Goal: Transaction & Acquisition: Book appointment/travel/reservation

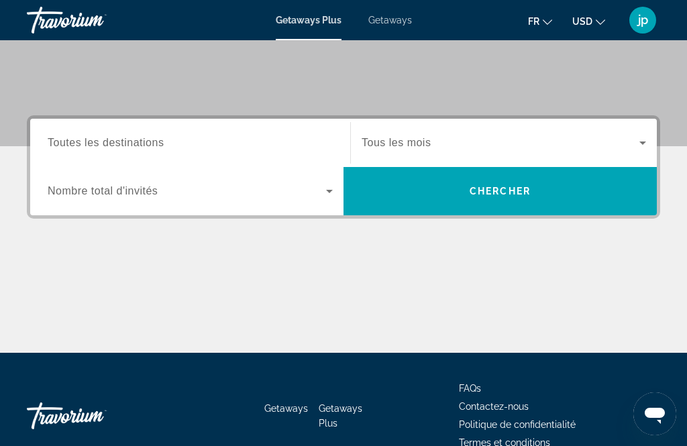
scroll to position [273, 0]
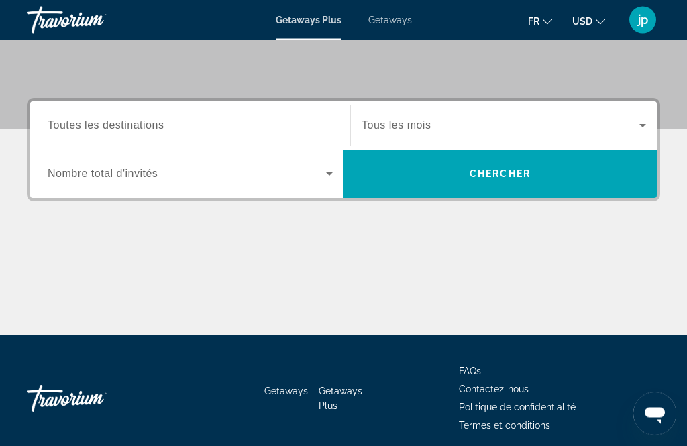
click at [277, 127] on input "Destination Toutes les destinations" at bounding box center [190, 127] width 285 height 16
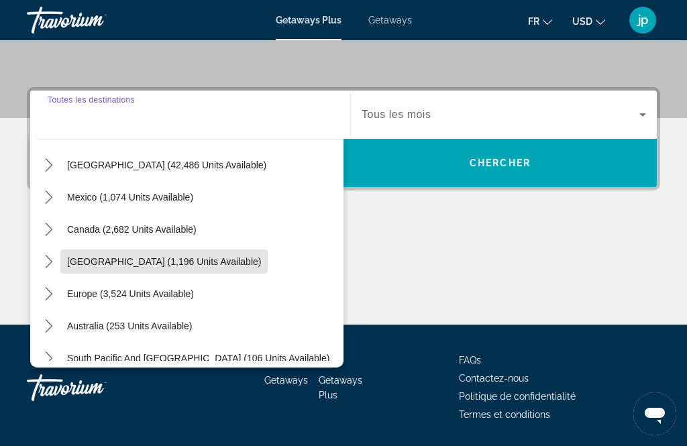
scroll to position [46, 0]
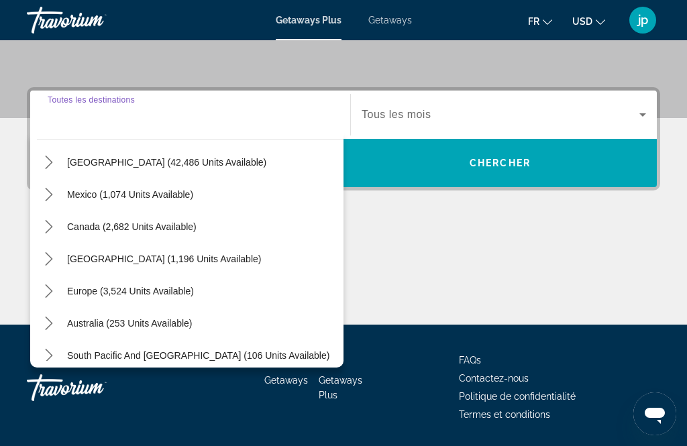
click at [231, 293] on div "Europe (3,524 units available)" at bounding box center [190, 291] width 307 height 32
click at [187, 296] on span "Europe (3,524 units available)" at bounding box center [130, 291] width 127 height 11
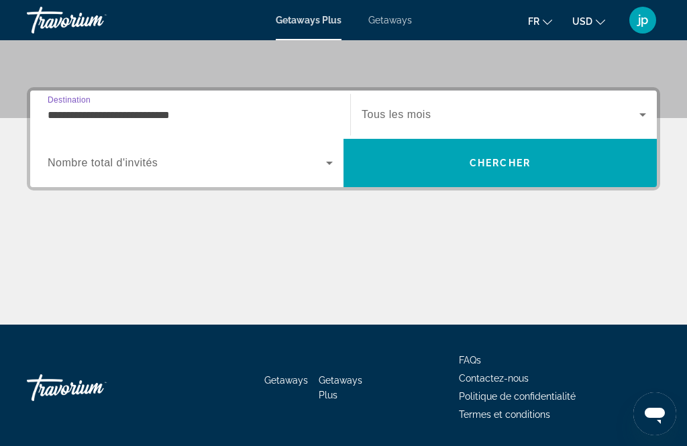
click at [283, 107] on input "**********" at bounding box center [190, 115] width 285 height 16
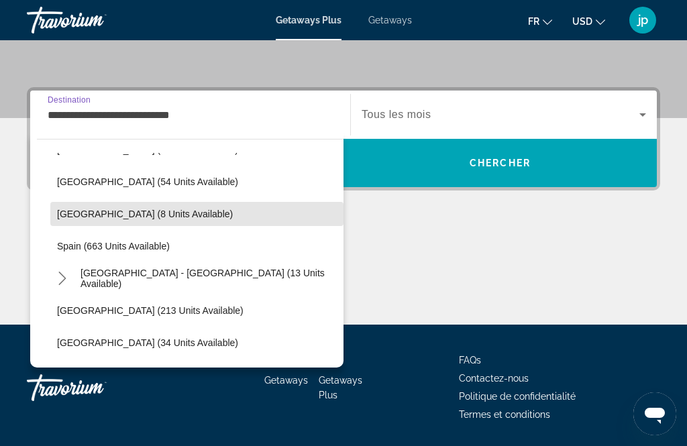
scroll to position [542, 0]
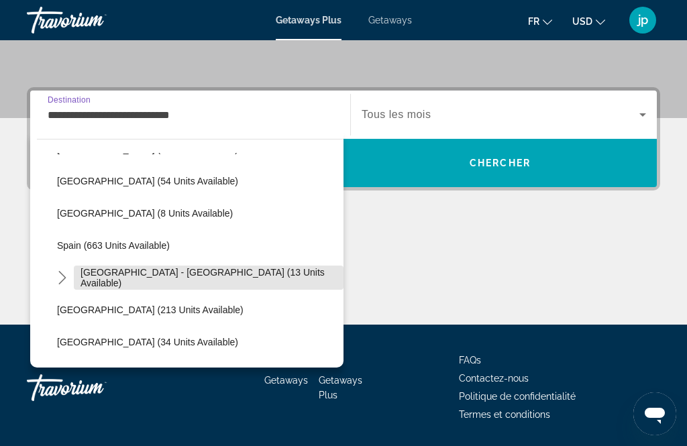
click at [247, 274] on span "[GEOGRAPHIC_DATA] - [GEOGRAPHIC_DATA] (13 units available)" at bounding box center [209, 277] width 256 height 21
type input "**********"
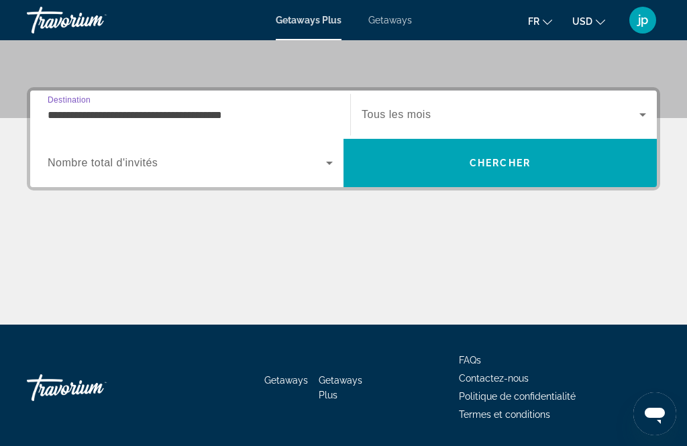
click at [334, 168] on icon "Search widget" at bounding box center [330, 163] width 16 height 16
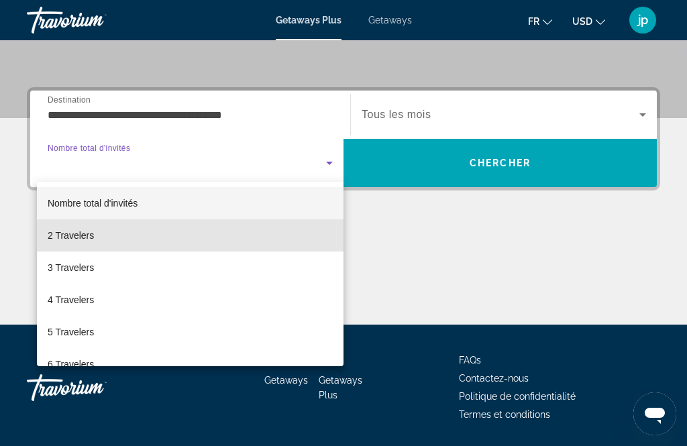
click at [214, 244] on mat-option "2 Travelers" at bounding box center [190, 235] width 307 height 32
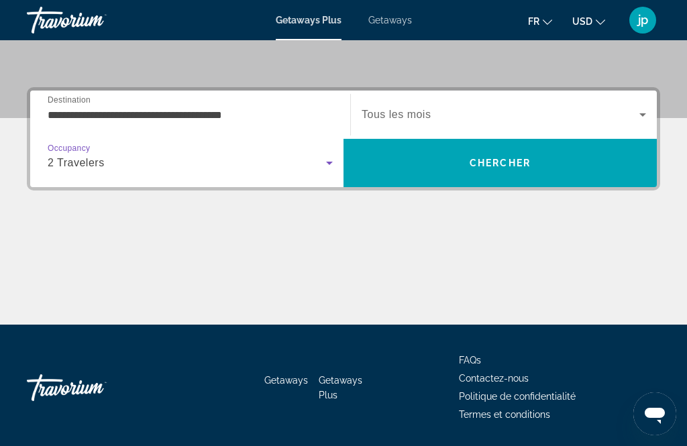
click at [636, 115] on icon "Search widget" at bounding box center [643, 115] width 16 height 16
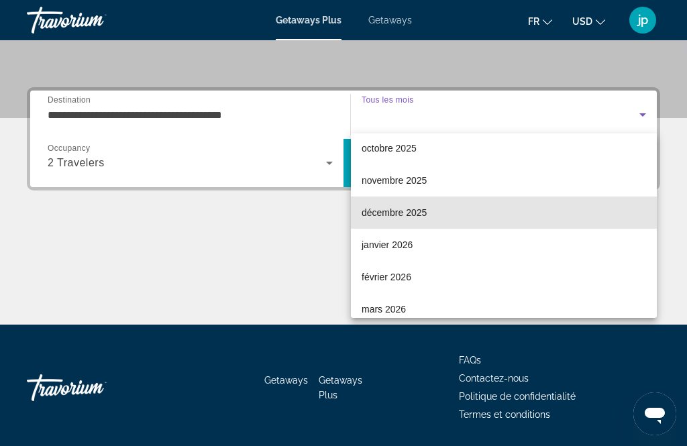
scroll to position [40, 0]
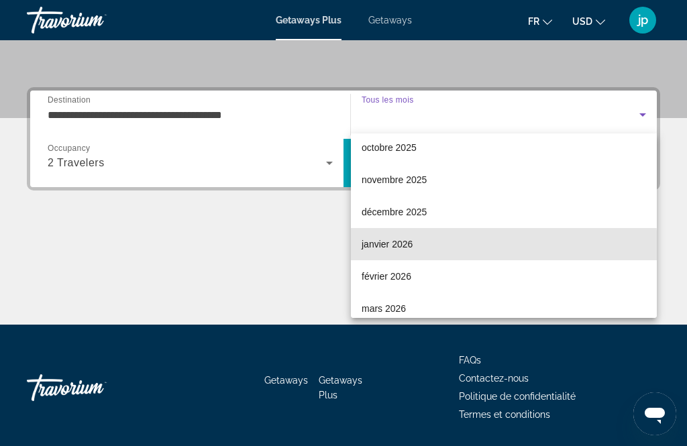
click at [484, 246] on mat-option "janvier 2026" at bounding box center [504, 244] width 306 height 32
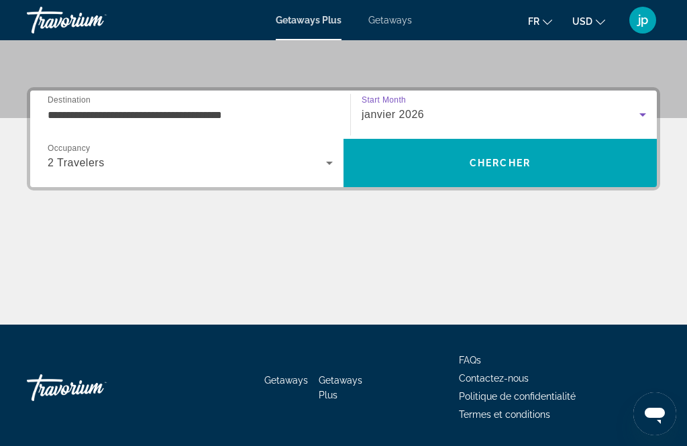
click at [535, 166] on span "Search" at bounding box center [500, 163] width 313 height 32
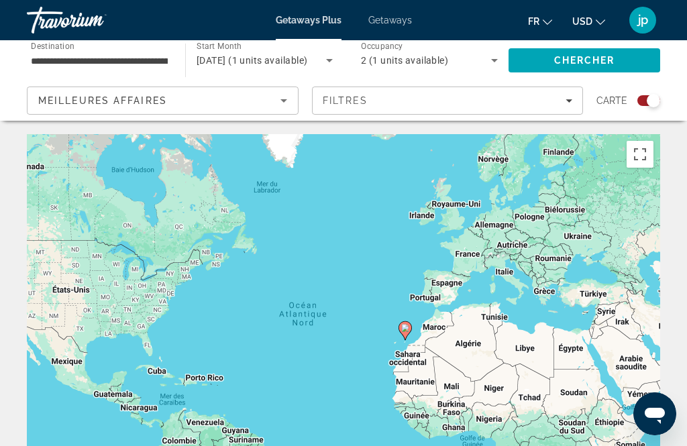
click at [639, 98] on div "Search widget" at bounding box center [649, 100] width 23 height 11
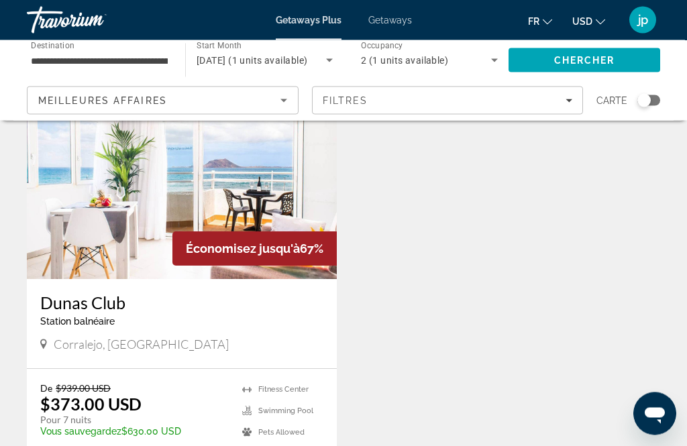
scroll to position [103, 0]
click at [296, 212] on img "Main content" at bounding box center [182, 171] width 310 height 215
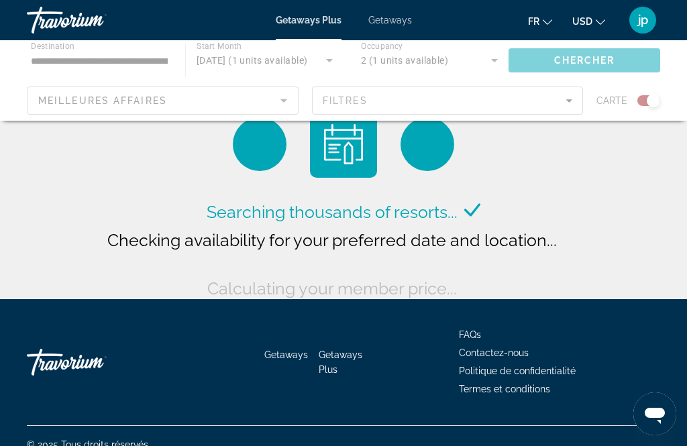
click at [467, 218] on icon "Main content" at bounding box center [472, 210] width 16 height 16
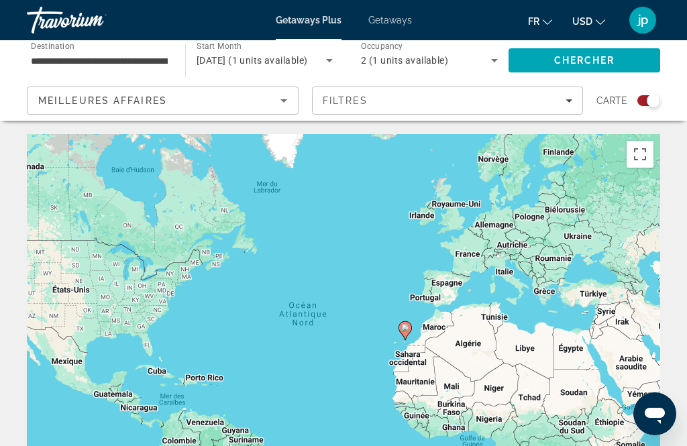
click at [638, 104] on div "Search widget" at bounding box center [649, 100] width 23 height 11
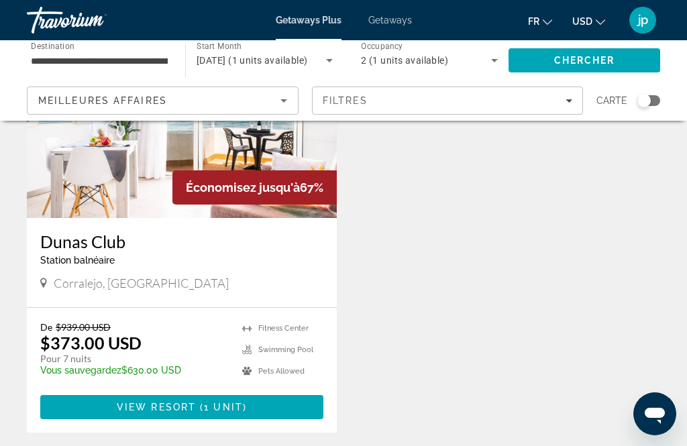
scroll to position [166, 0]
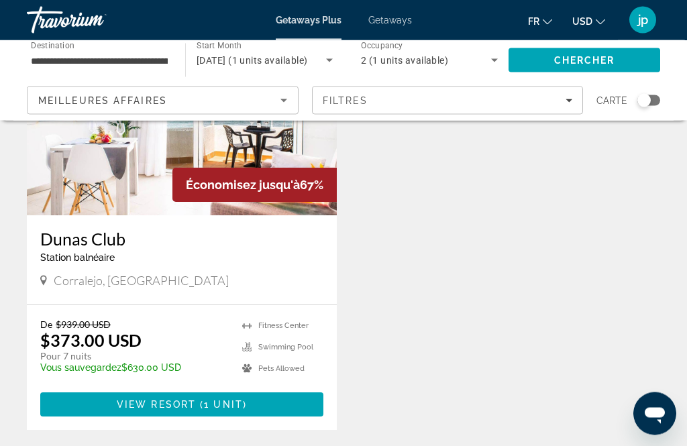
click at [281, 403] on span "Main content" at bounding box center [181, 405] width 283 height 32
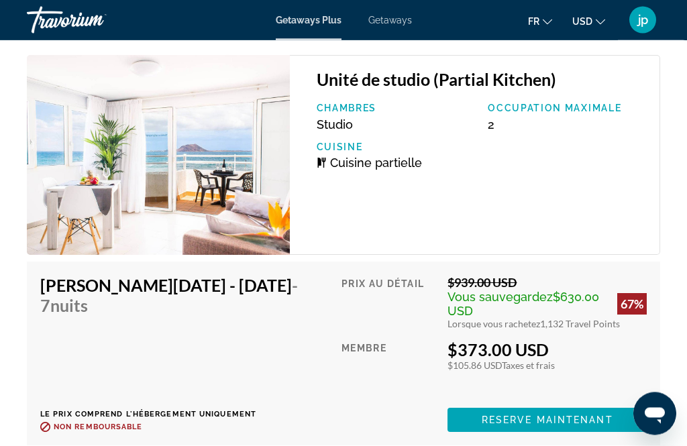
scroll to position [2870, 0]
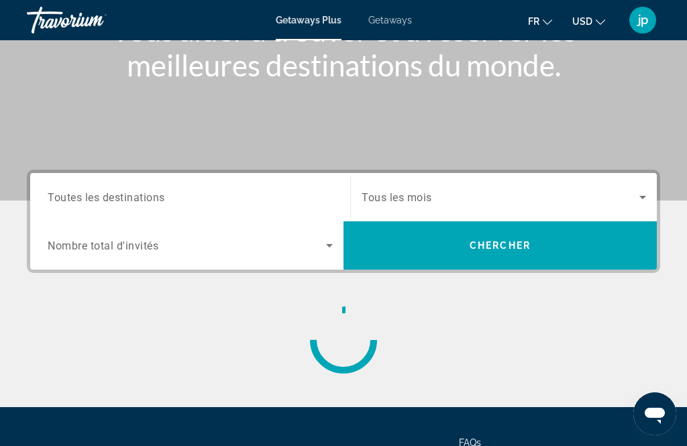
scroll to position [254, 0]
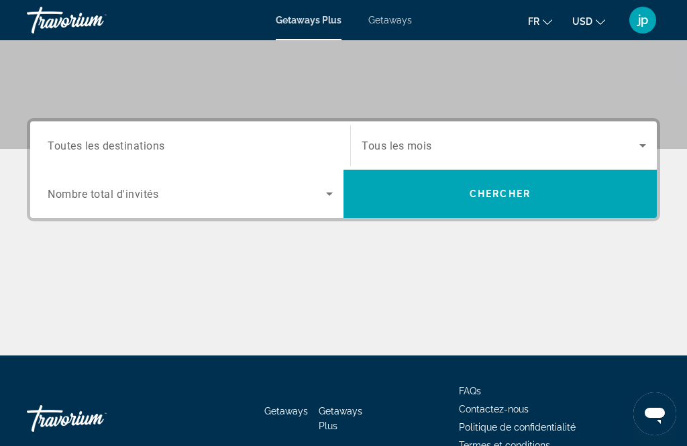
click at [336, 196] on icon "Search widget" at bounding box center [330, 194] width 16 height 16
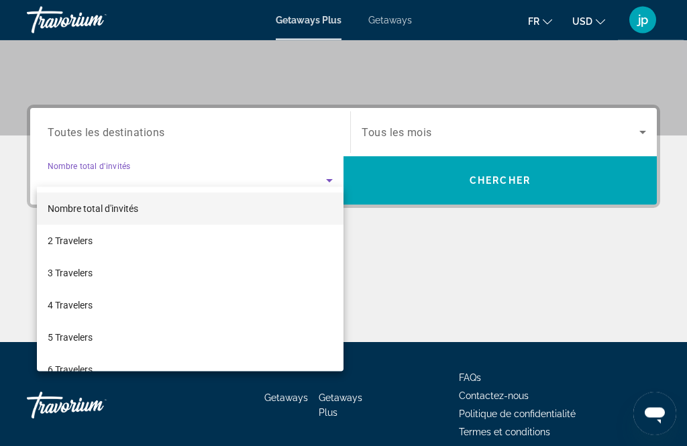
scroll to position [285, 0]
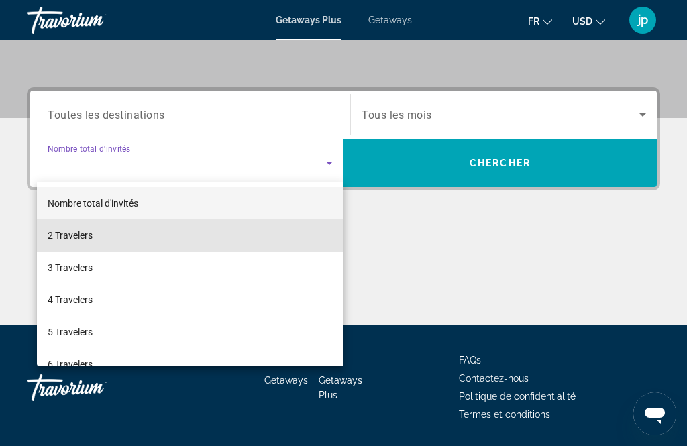
click at [217, 240] on mat-option "2 Travelers" at bounding box center [190, 235] width 307 height 32
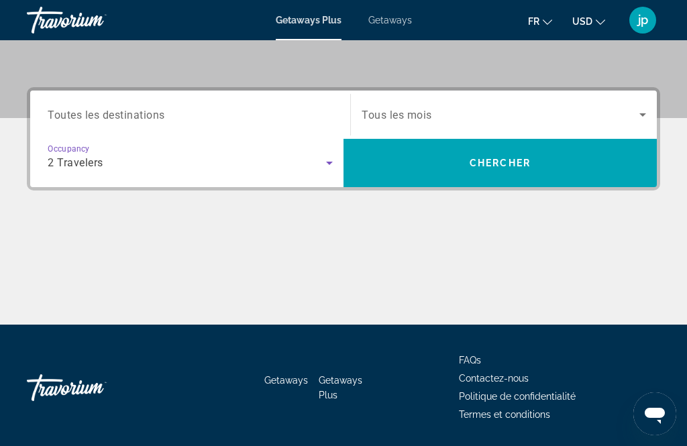
click at [290, 120] on input "Destination Toutes les destinations" at bounding box center [190, 115] width 285 height 16
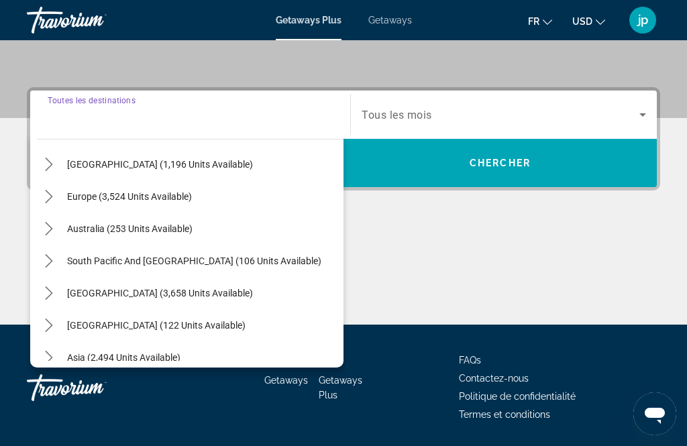
scroll to position [137, 0]
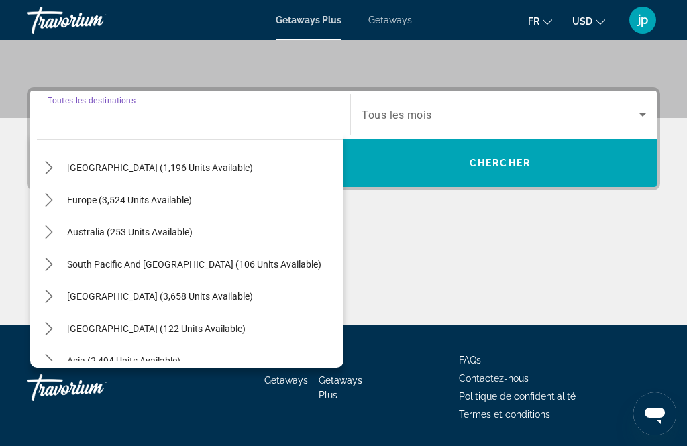
click at [223, 205] on div "Europe (3,524 units available)" at bounding box center [190, 200] width 307 height 32
click at [174, 205] on span "Select destination: Europe (3,524 units available)" at bounding box center [129, 200] width 138 height 32
type input "**********"
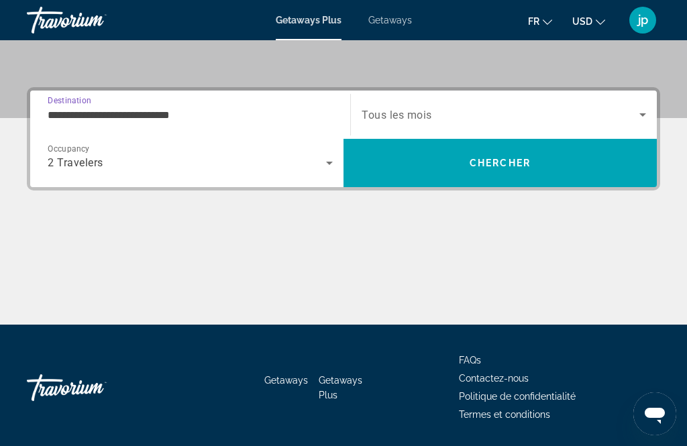
click at [613, 121] on span "Search widget" at bounding box center [501, 115] width 278 height 16
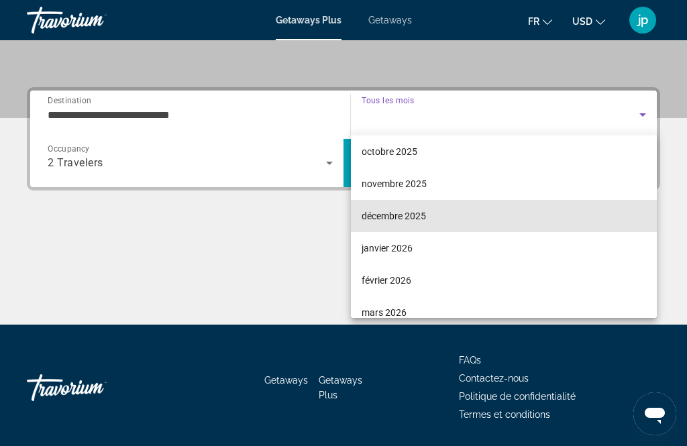
scroll to position [36, 0]
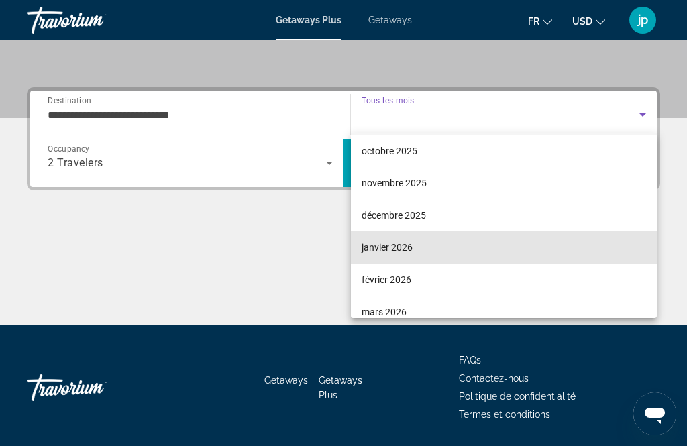
click at [457, 252] on mat-option "janvier 2026" at bounding box center [504, 248] width 306 height 32
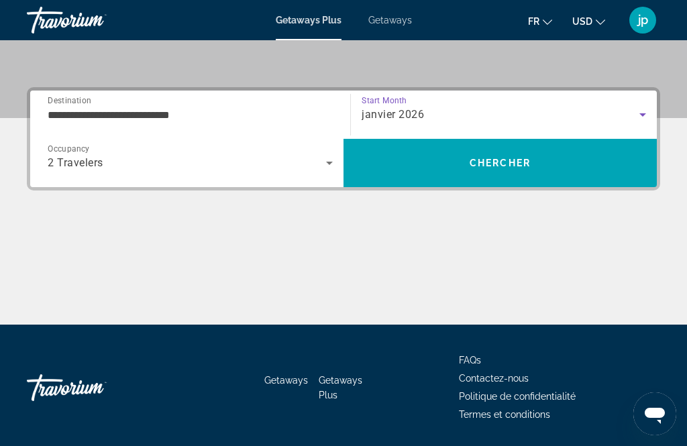
click at [563, 168] on span "Search" at bounding box center [500, 163] width 313 height 32
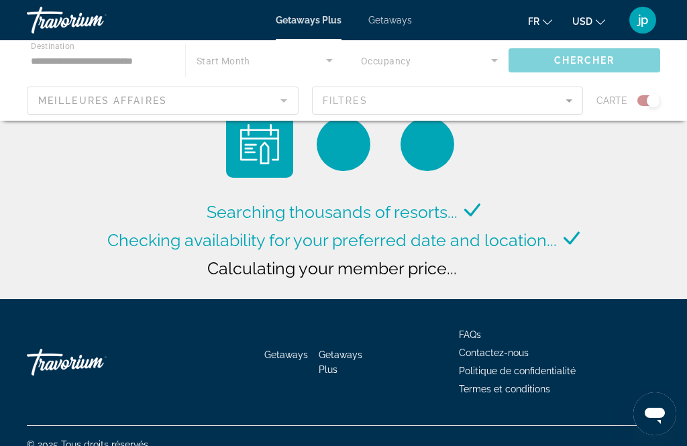
click at [391, 19] on span "Getaways" at bounding box center [390, 20] width 44 height 11
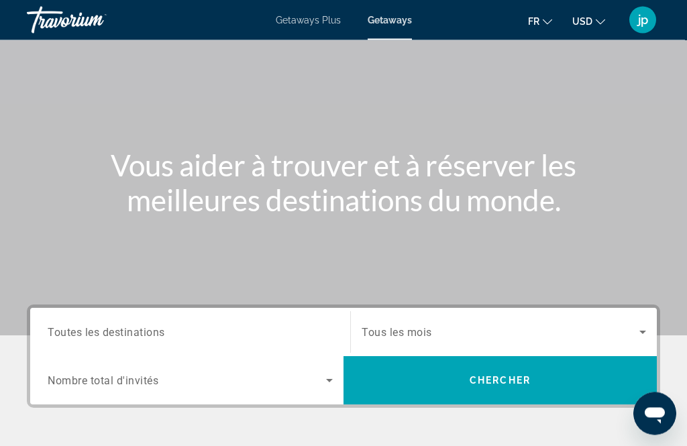
click at [283, 338] on input "Destination Toutes les destinations" at bounding box center [190, 334] width 285 height 16
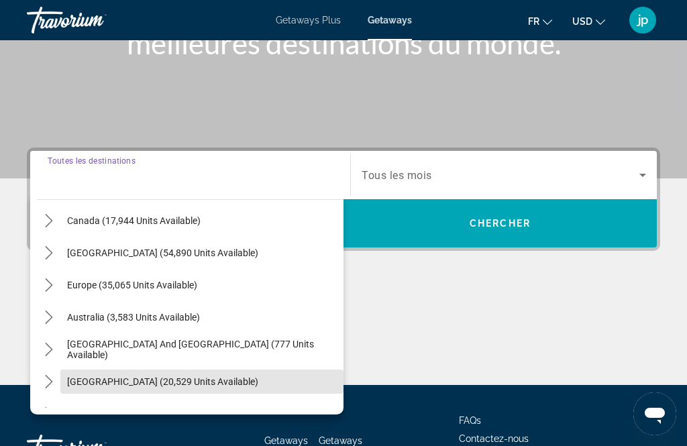
scroll to position [91, 0]
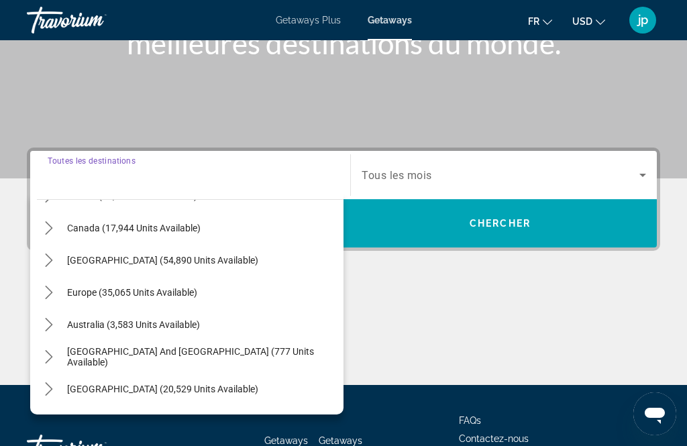
click at [202, 294] on span "Select destination: Europe (35,065 units available)" at bounding box center [201, 293] width 283 height 32
type input "**********"
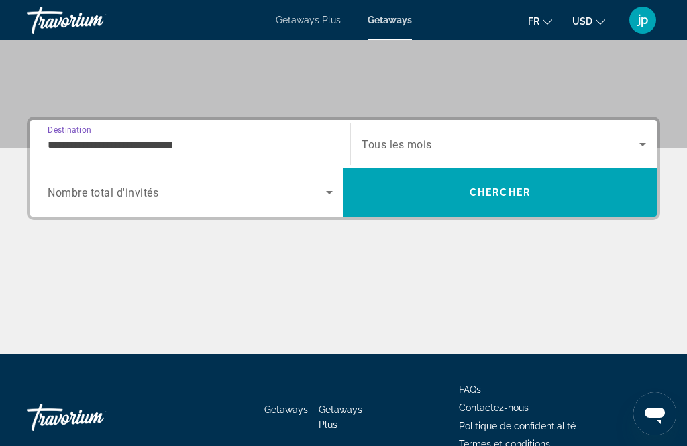
scroll to position [285, 0]
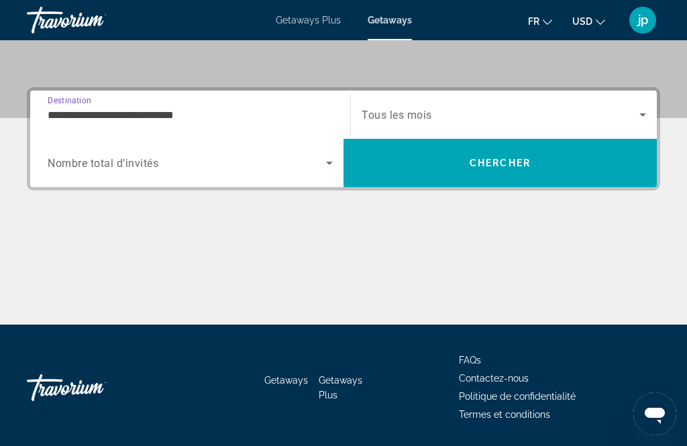
click at [322, 166] on icon "Search widget" at bounding box center [330, 163] width 16 height 16
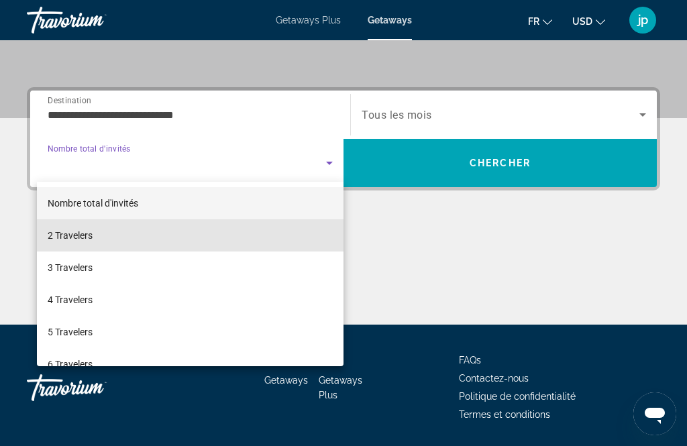
click at [220, 240] on mat-option "2 Travelers" at bounding box center [190, 235] width 307 height 32
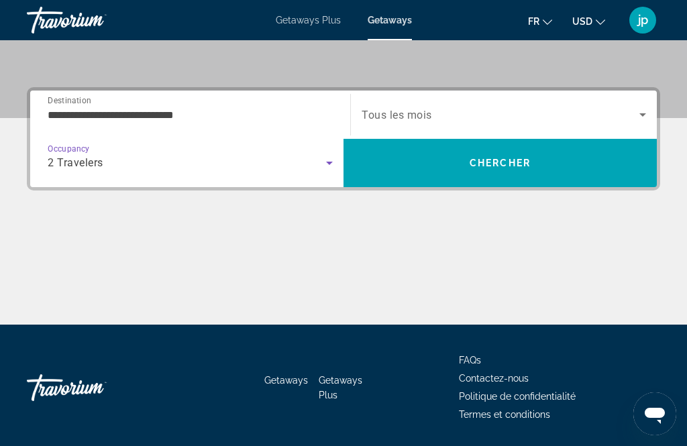
click at [589, 120] on span "Search widget" at bounding box center [501, 115] width 278 height 16
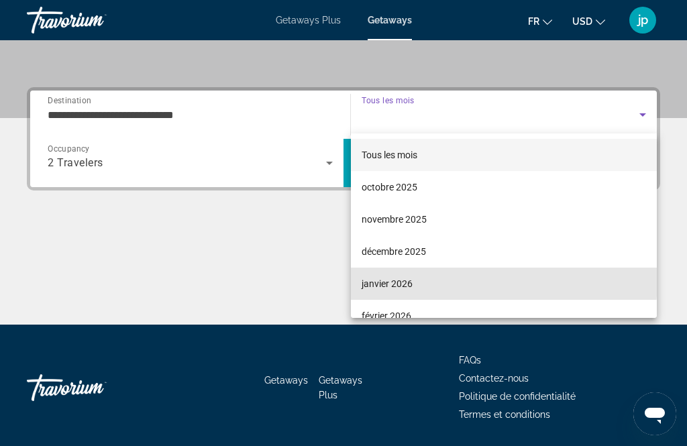
click at [473, 281] on mat-option "janvier 2026" at bounding box center [504, 284] width 306 height 32
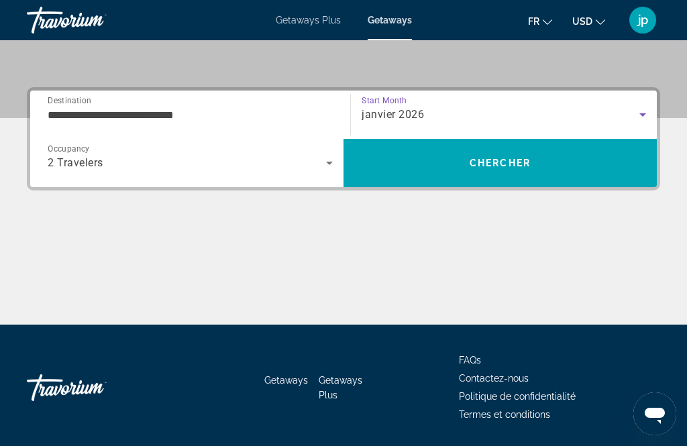
click at [542, 162] on span "Search" at bounding box center [500, 163] width 313 height 32
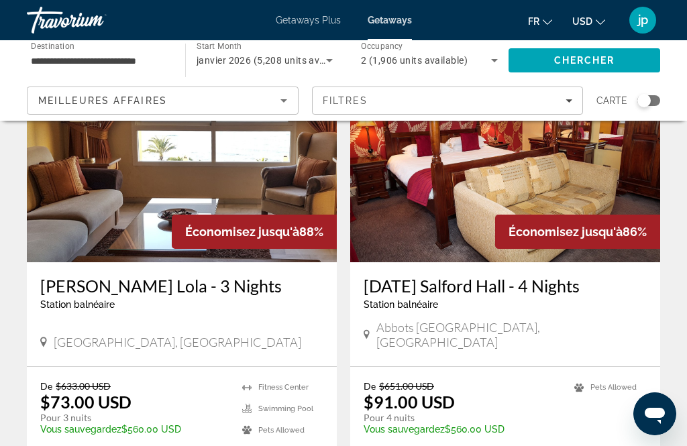
scroll to position [1508, 0]
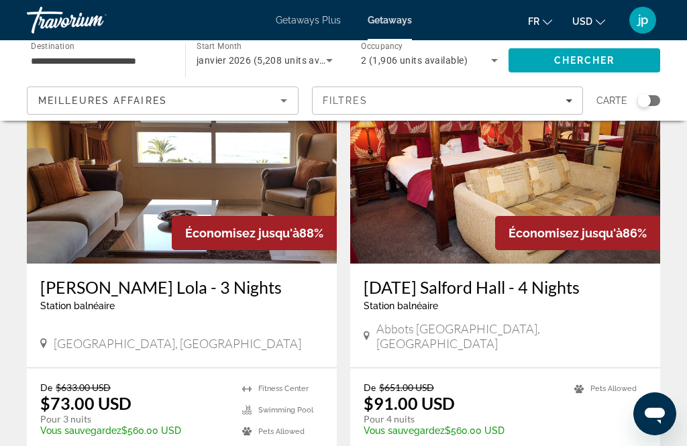
click at [293, 194] on img "Main content" at bounding box center [182, 156] width 310 height 215
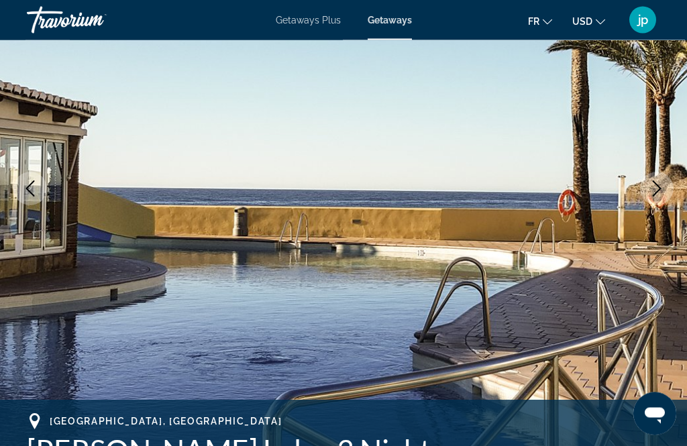
scroll to position [186, 0]
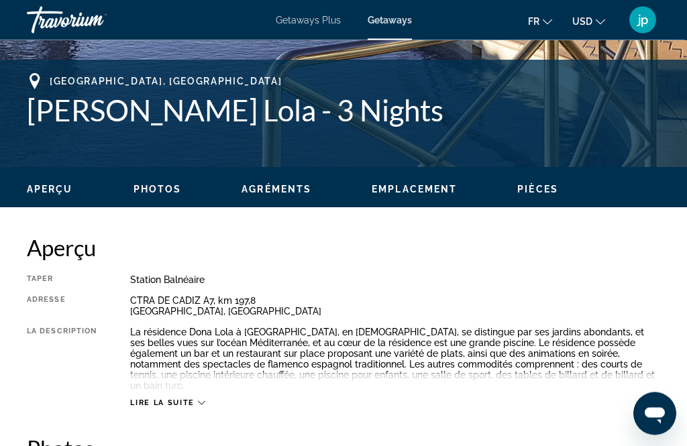
click at [197, 399] on div "Lire la suite" at bounding box center [167, 403] width 75 height 9
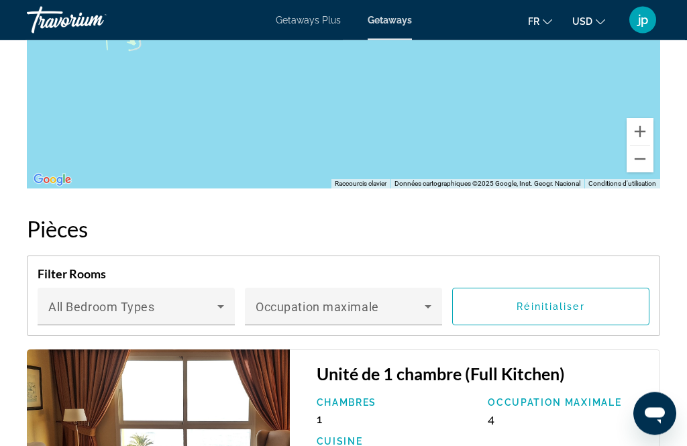
scroll to position [2504, 0]
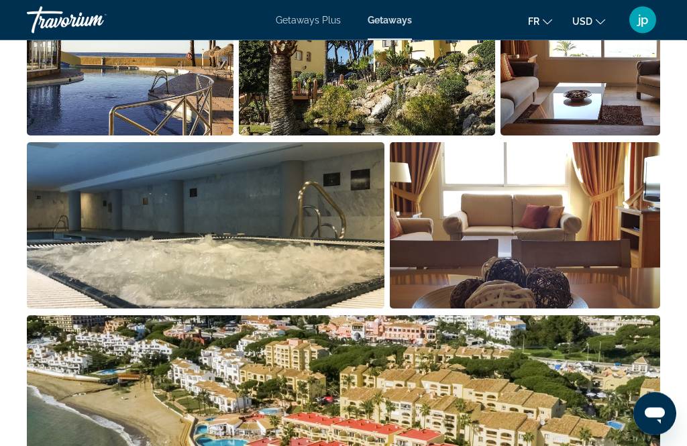
click at [526, 232] on img "Open full-screen image slider" at bounding box center [525, 226] width 270 height 166
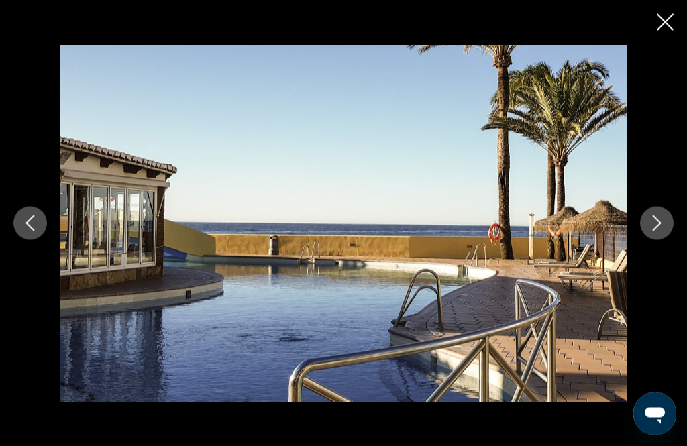
scroll to position [1018, 0]
click at [649, 223] on icon "Next image" at bounding box center [657, 223] width 16 height 16
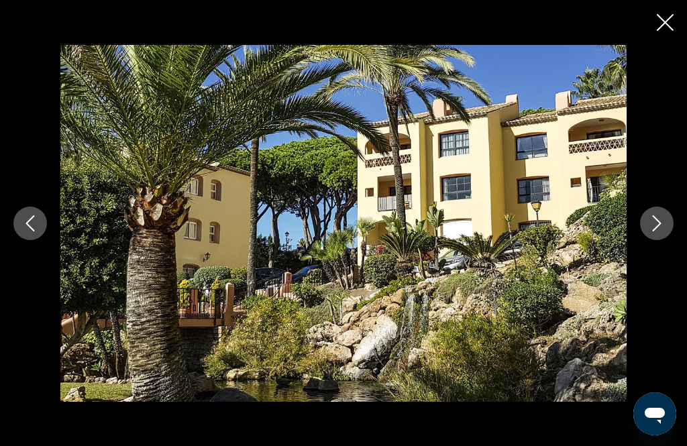
click at [652, 212] on button "Next image" at bounding box center [657, 224] width 34 height 34
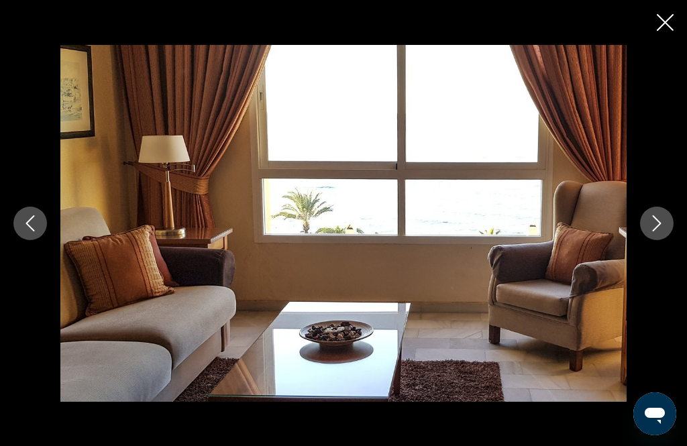
click at [638, 223] on div "prev next" at bounding box center [343, 223] width 687 height 357
click at [663, 223] on icon "Next image" at bounding box center [657, 223] width 16 height 16
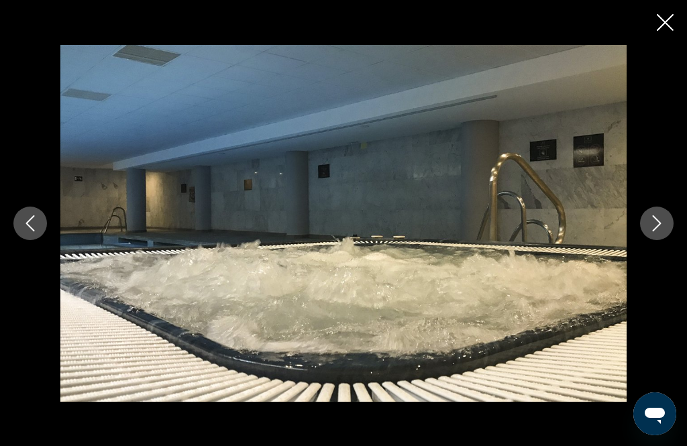
click at [662, 221] on icon "Next image" at bounding box center [657, 223] width 16 height 16
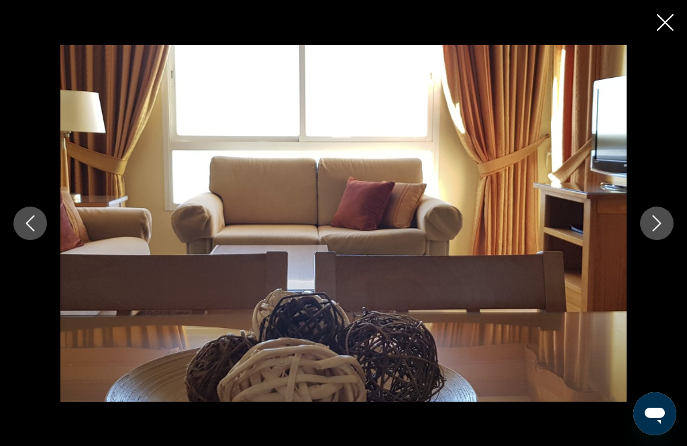
click at [667, 213] on button "Next image" at bounding box center [657, 224] width 34 height 34
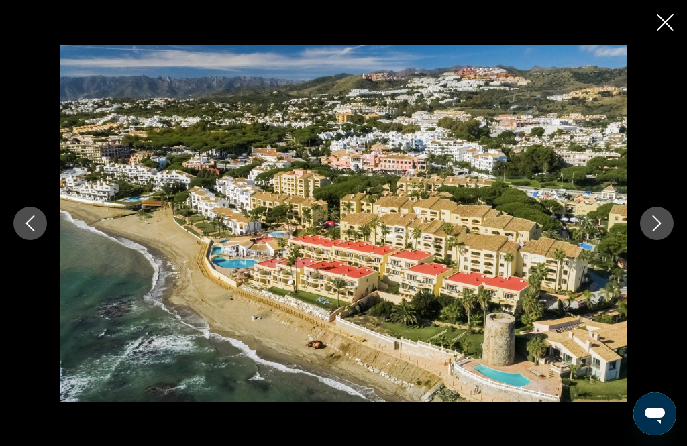
click at [659, 223] on icon "Next image" at bounding box center [657, 223] width 16 height 16
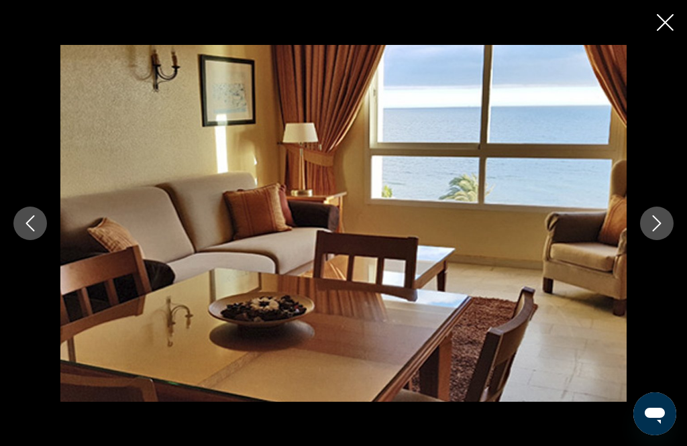
click at [661, 220] on icon "Next image" at bounding box center [657, 223] width 16 height 16
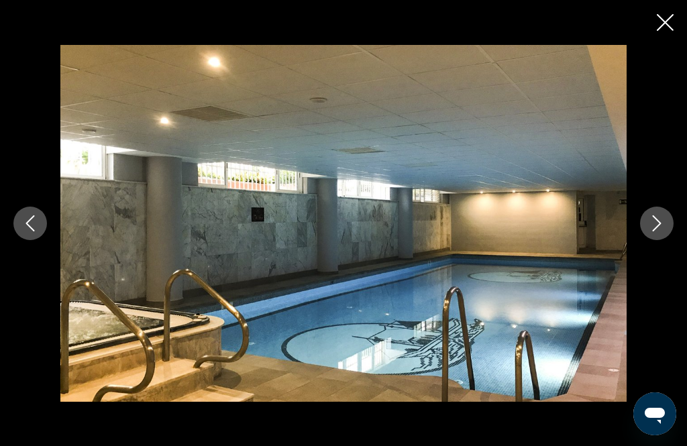
click at [666, 217] on button "Next image" at bounding box center [657, 224] width 34 height 34
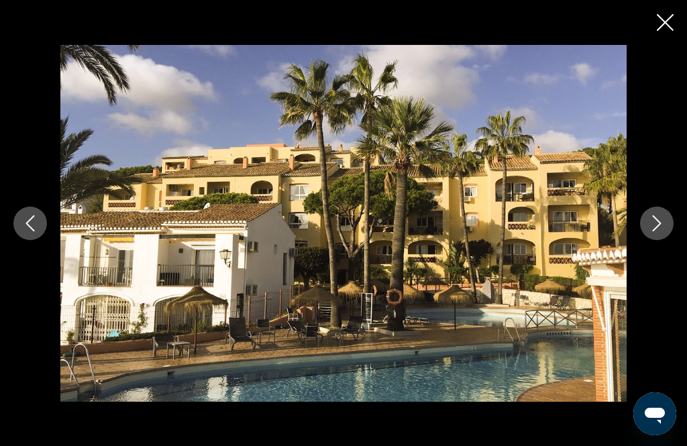
click at [662, 219] on icon "Next image" at bounding box center [657, 223] width 16 height 16
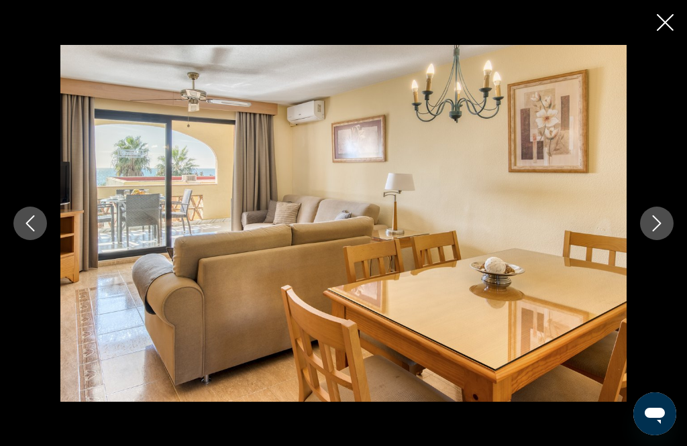
click at [662, 219] on icon "Next image" at bounding box center [657, 223] width 16 height 16
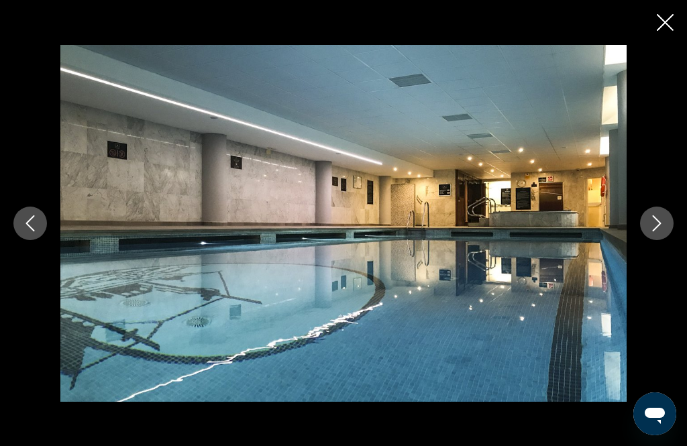
click at [662, 217] on icon "Next image" at bounding box center [657, 223] width 16 height 16
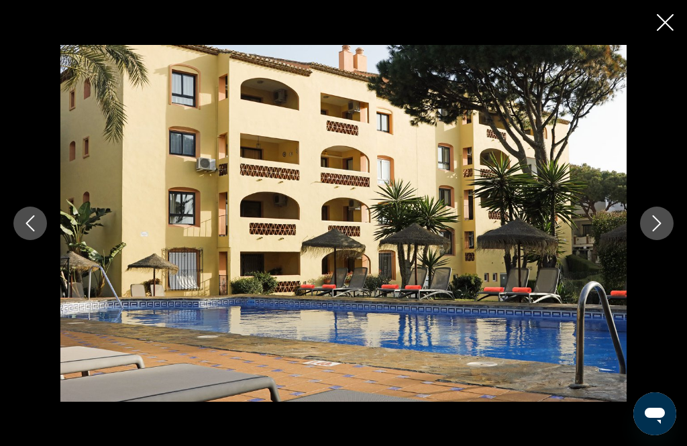
click at [660, 25] on icon "Close slideshow" at bounding box center [665, 22] width 17 height 17
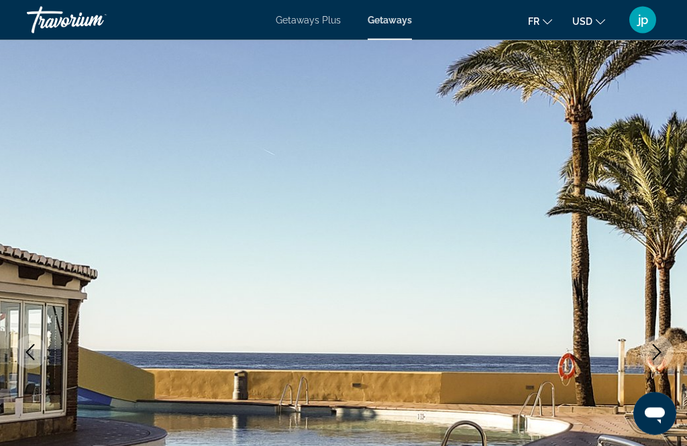
scroll to position [0, 0]
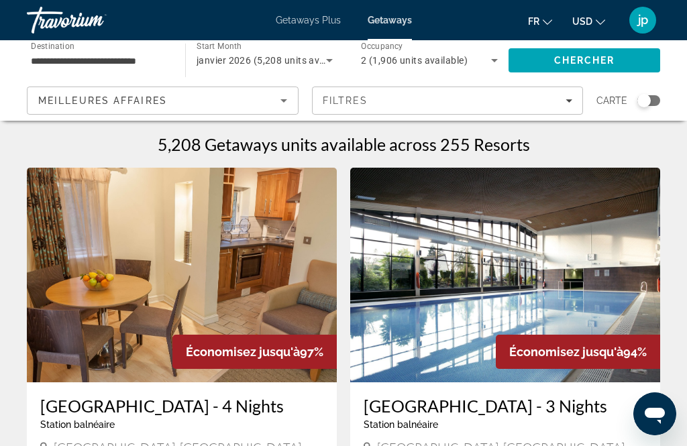
click at [290, 93] on icon "Sort by" at bounding box center [284, 101] width 16 height 16
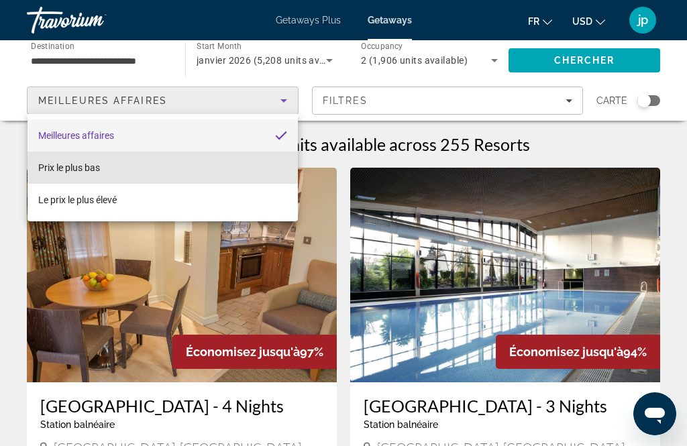
click at [211, 172] on mat-option "Prix ​​le plus bas" at bounding box center [163, 168] width 270 height 32
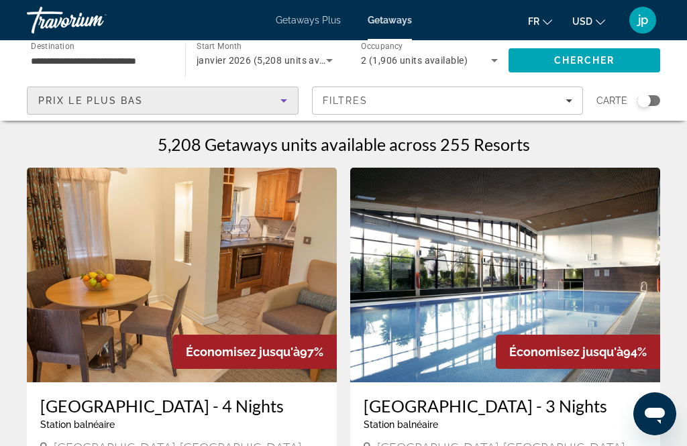
click at [563, 109] on span "Filters" at bounding box center [448, 101] width 270 height 32
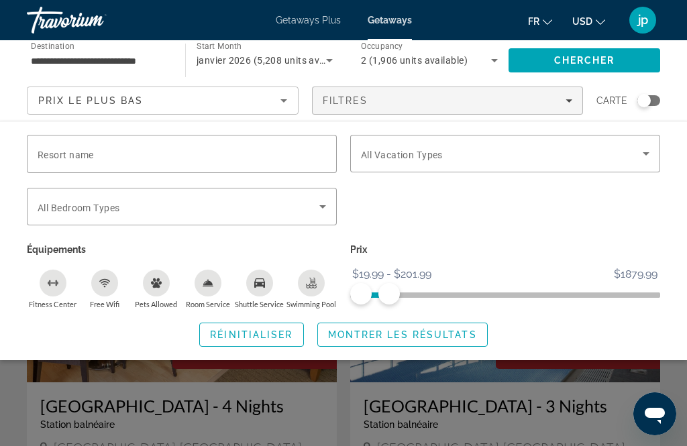
click at [453, 332] on span "Montrer les résultats" at bounding box center [402, 335] width 149 height 11
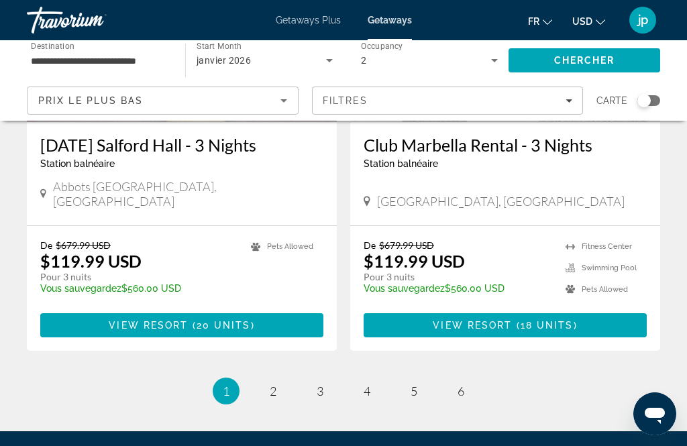
scroll to position [2577, 0]
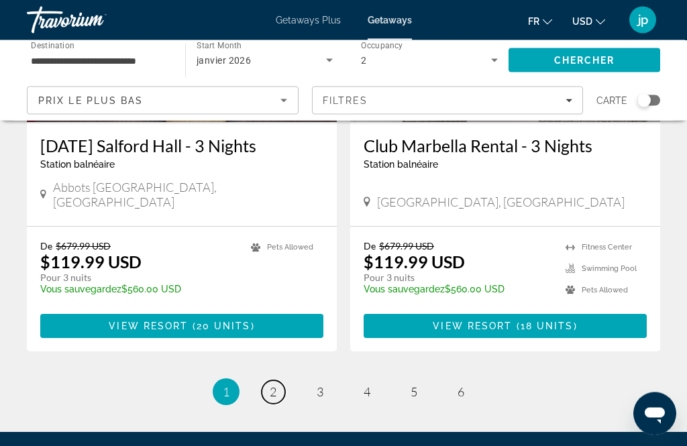
click at [277, 381] on link "page 2" at bounding box center [273, 392] width 23 height 23
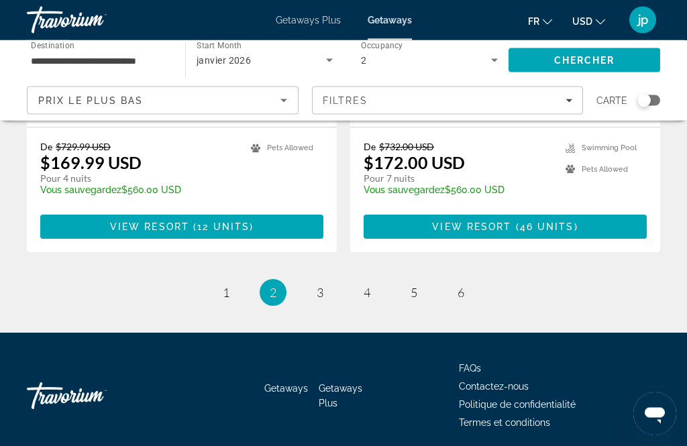
scroll to position [2657, 0]
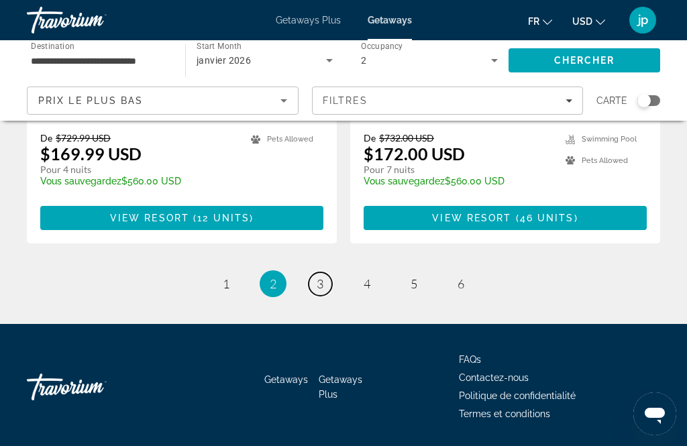
click at [324, 292] on link "page 3" at bounding box center [320, 284] width 23 height 23
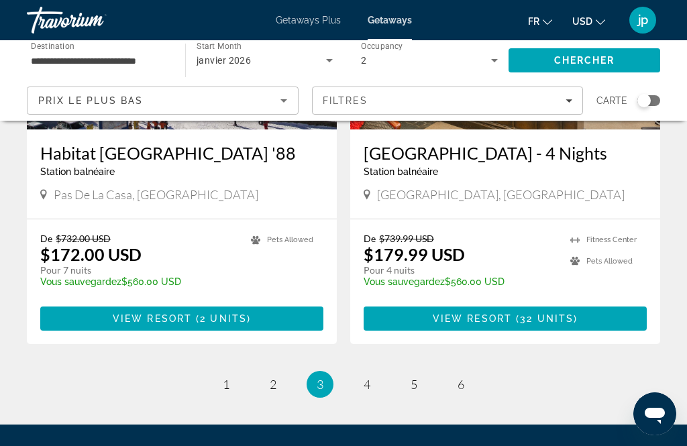
scroll to position [2573, 0]
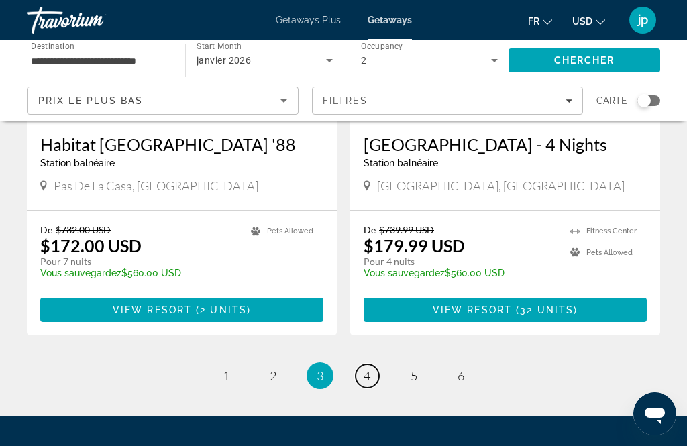
click at [377, 364] on link "page 4" at bounding box center [367, 375] width 23 height 23
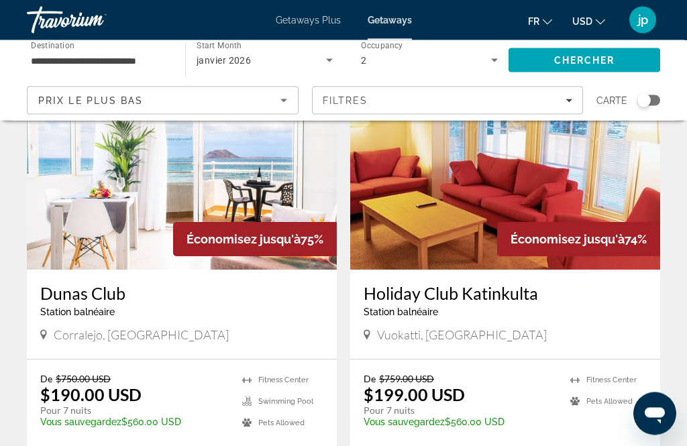
scroll to position [1062, 0]
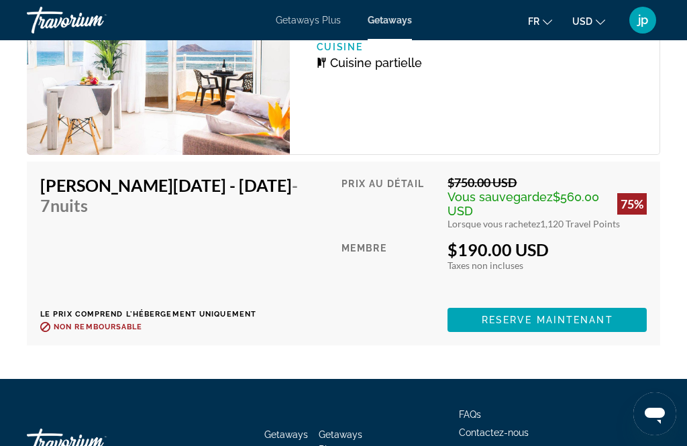
scroll to position [3011, 0]
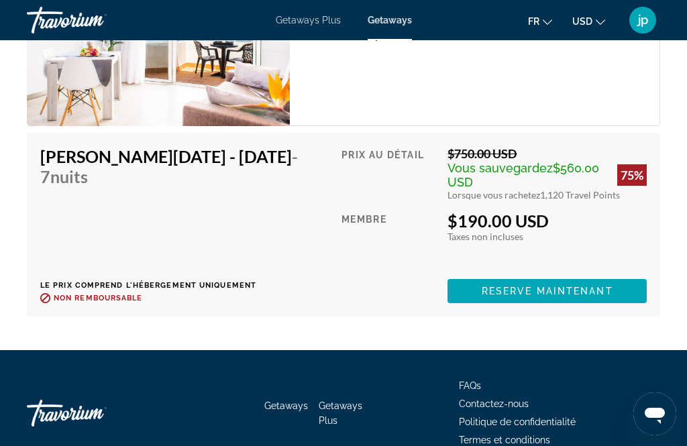
click at [579, 286] on span "Reserve maintenant" at bounding box center [548, 291] width 132 height 11
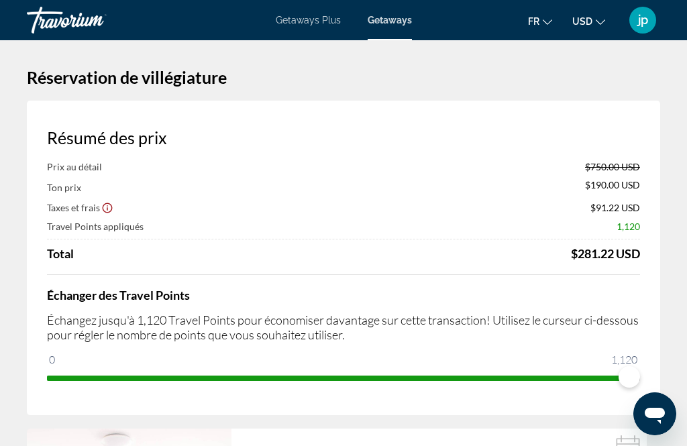
click at [317, 24] on span "Getaways Plus" at bounding box center [308, 20] width 65 height 11
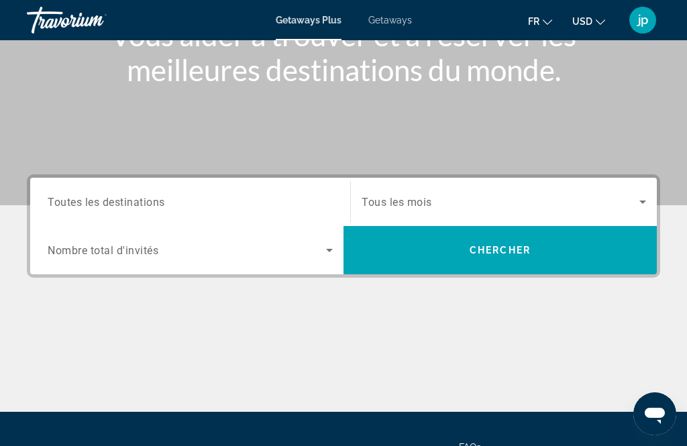
scroll to position [245, 0]
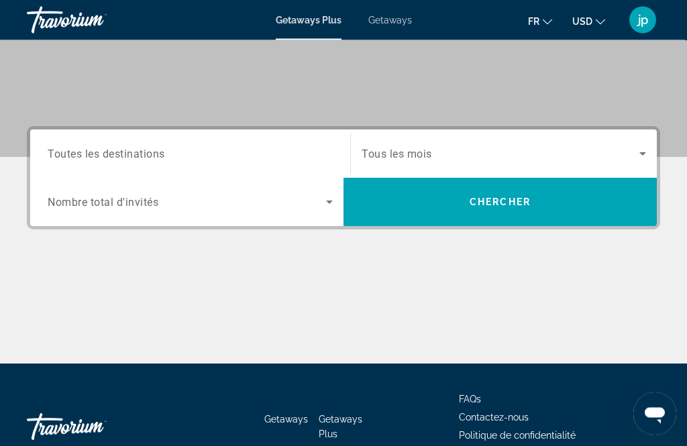
click at [281, 160] on input "Destination Toutes les destinations" at bounding box center [190, 155] width 285 height 16
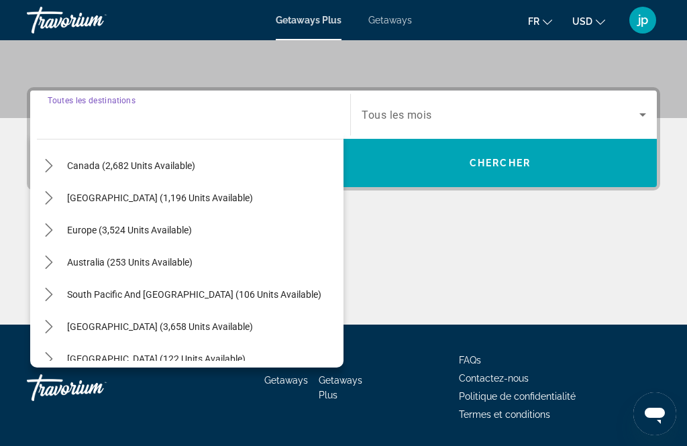
scroll to position [106, 0]
click at [230, 232] on div "Europe (3,524 units available)" at bounding box center [190, 231] width 307 height 32
click at [193, 228] on span "Select destination: Europe (3,524 units available)" at bounding box center [129, 231] width 138 height 32
type input "**********"
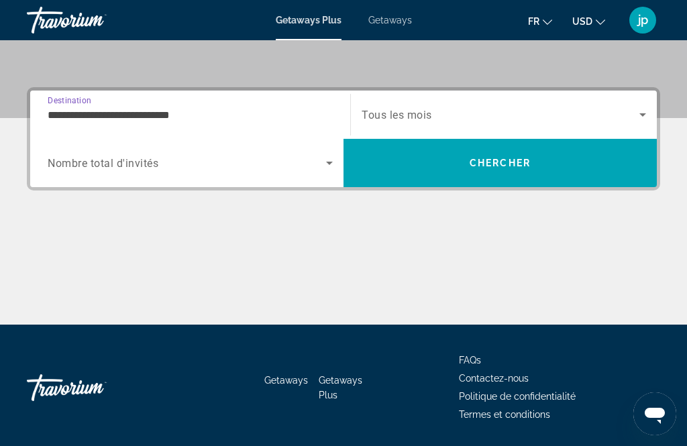
click at [486, 119] on span "Search widget" at bounding box center [501, 115] width 278 height 16
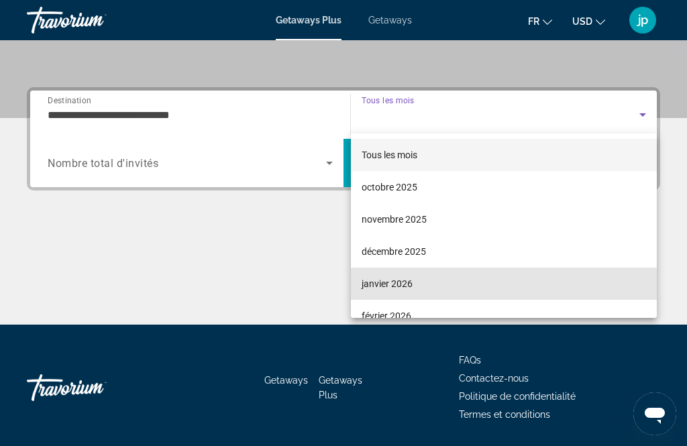
click at [452, 290] on mat-option "janvier 2026" at bounding box center [504, 284] width 306 height 32
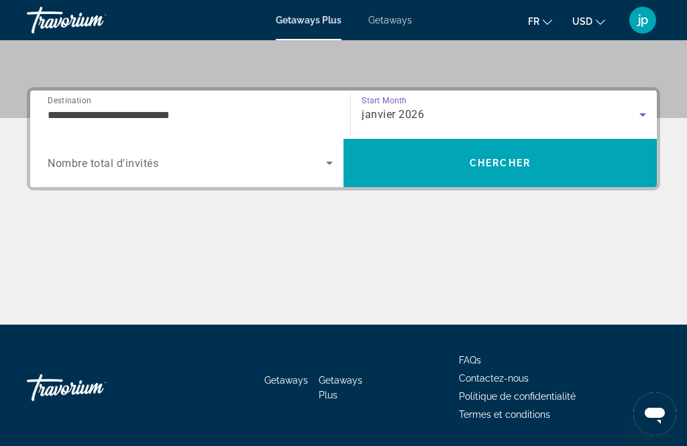
click at [318, 168] on span "Search widget" at bounding box center [187, 163] width 279 height 16
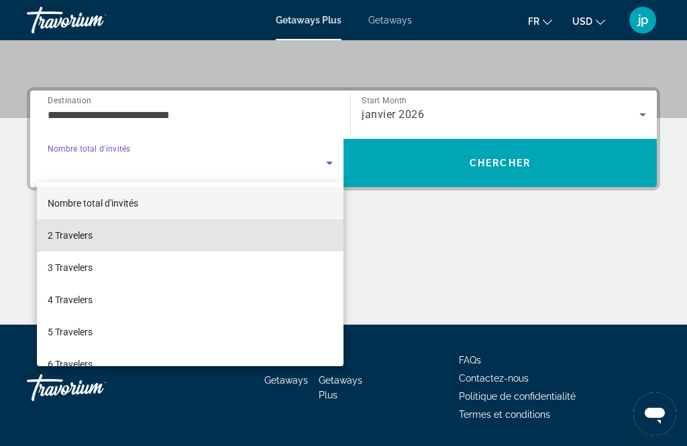
click at [218, 243] on mat-option "2 Travelers" at bounding box center [190, 235] width 307 height 32
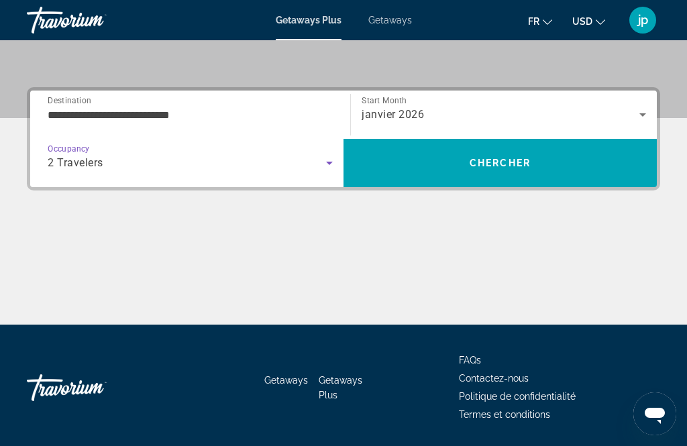
click at [542, 173] on span "Search" at bounding box center [500, 163] width 313 height 32
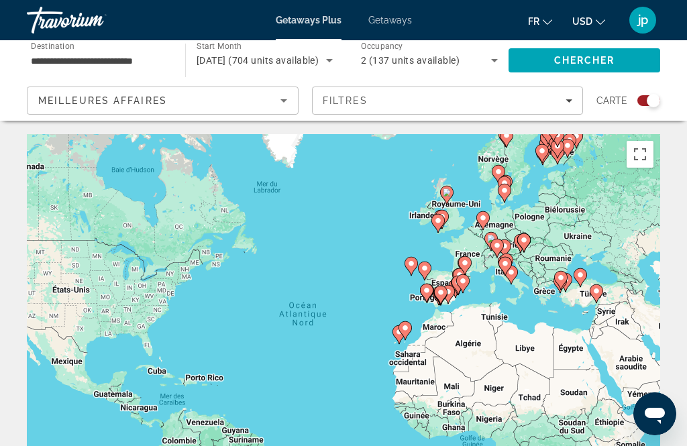
click at [641, 104] on div "Search widget" at bounding box center [649, 100] width 23 height 11
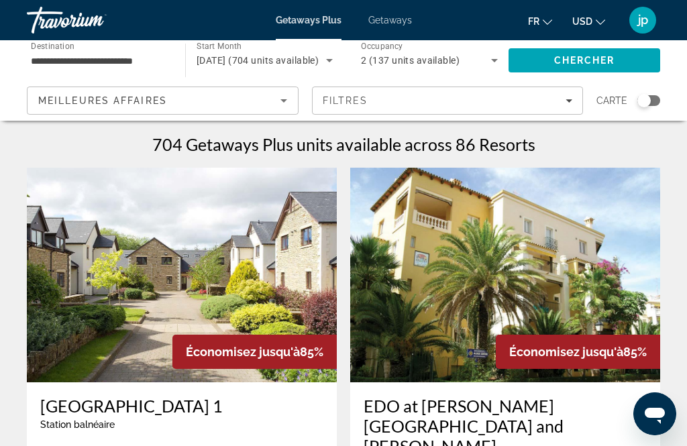
click at [530, 106] on span "Filters" at bounding box center [448, 101] width 270 height 32
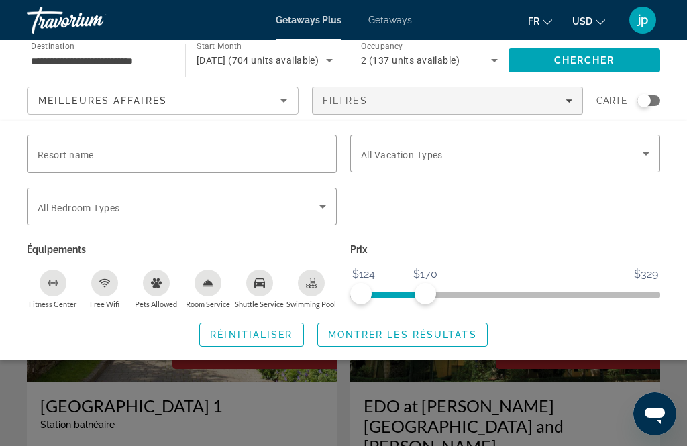
click at [430, 336] on span "Montrer les résultats" at bounding box center [402, 335] width 149 height 11
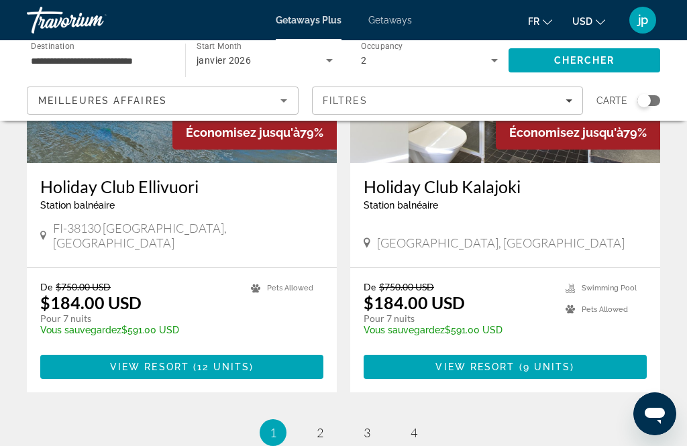
scroll to position [2696, 0]
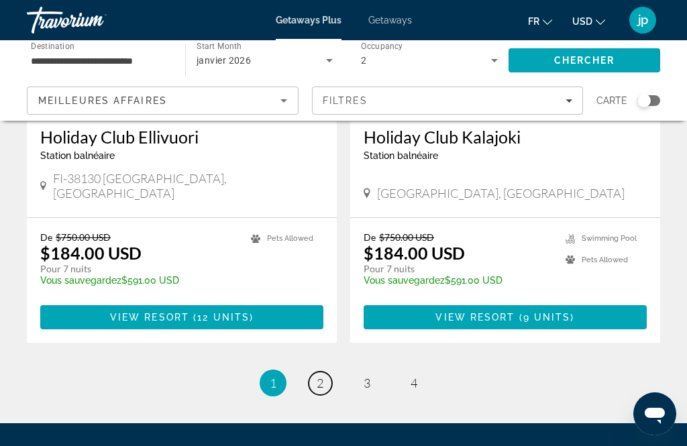
click at [317, 372] on link "page 2" at bounding box center [320, 383] width 23 height 23
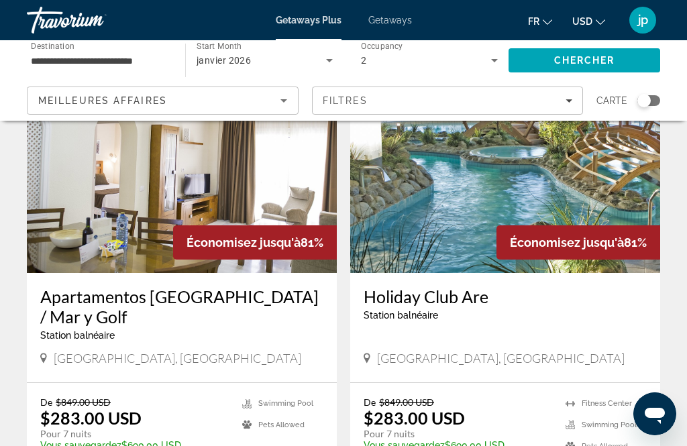
scroll to position [1950, 0]
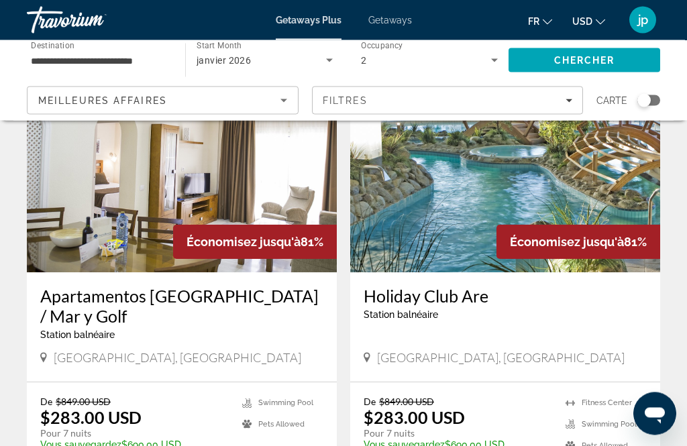
click at [277, 200] on img "Main content" at bounding box center [182, 165] width 310 height 215
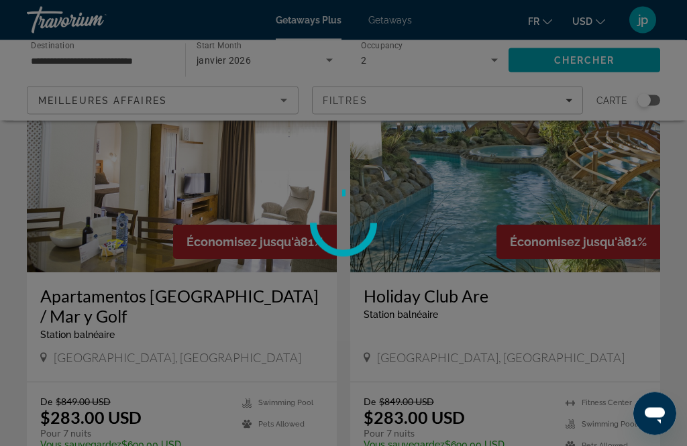
scroll to position [1951, 0]
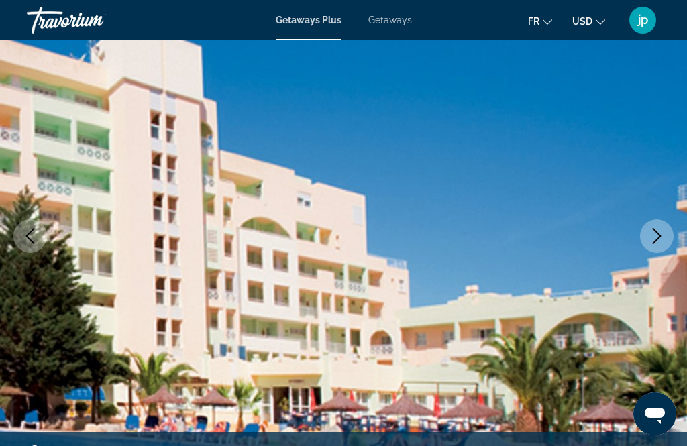
scroll to position [123, 0]
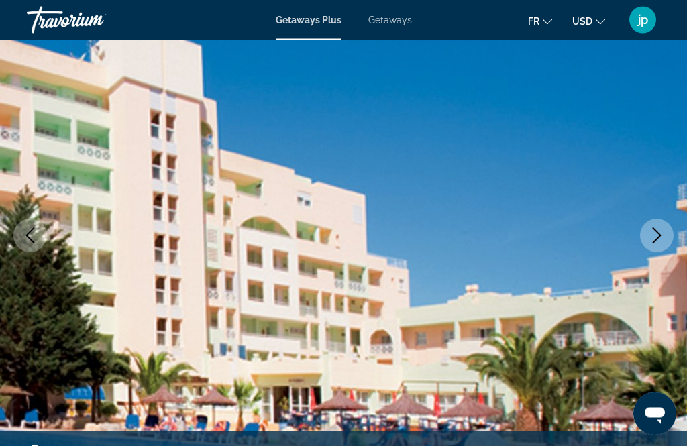
click at [659, 241] on icon "Next image" at bounding box center [657, 236] width 16 height 16
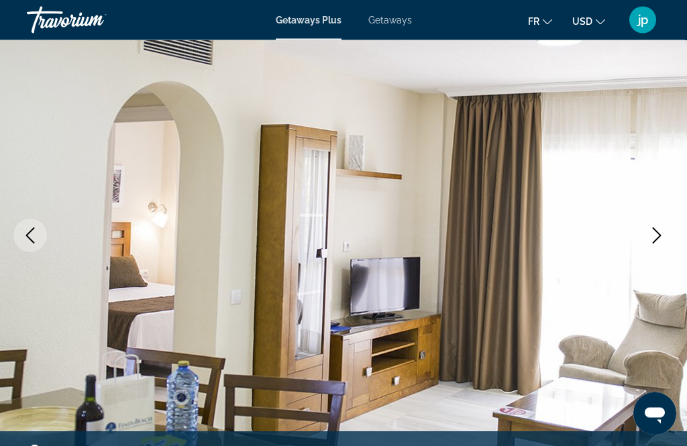
click at [670, 258] on img "Main content" at bounding box center [343, 236] width 687 height 638
click at [649, 236] on icon "Next image" at bounding box center [657, 236] width 16 height 16
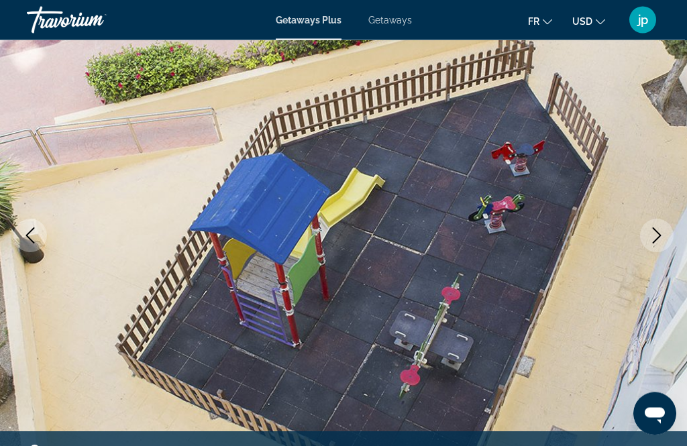
click at [656, 243] on icon "Next image" at bounding box center [657, 236] width 16 height 16
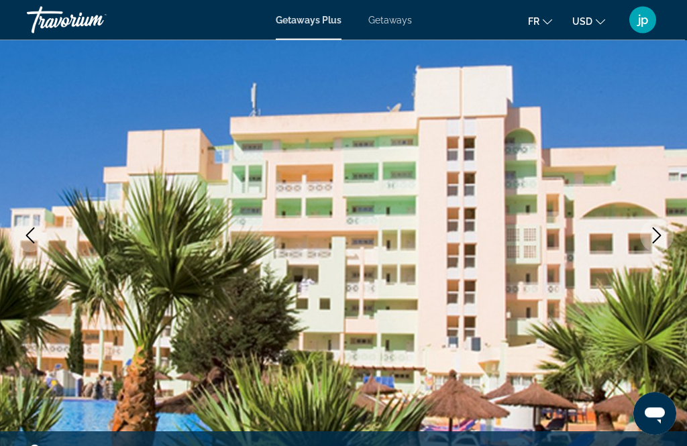
click at [652, 248] on button "Next image" at bounding box center [657, 236] width 34 height 34
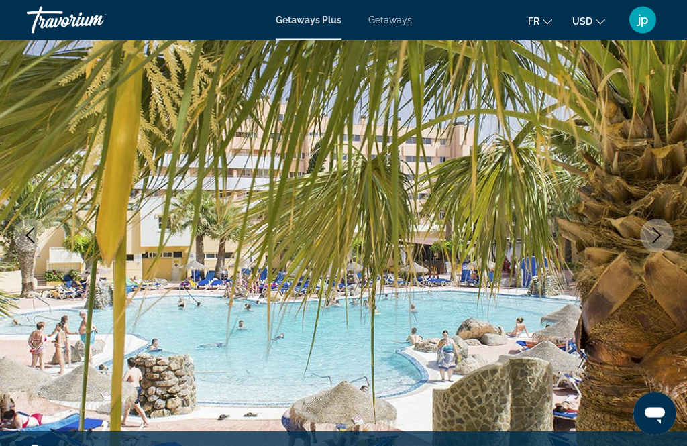
click at [654, 247] on button "Next image" at bounding box center [657, 236] width 34 height 34
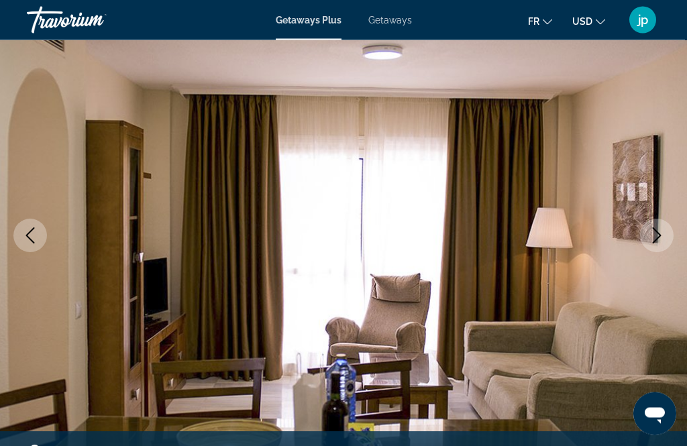
click at [653, 256] on img "Main content" at bounding box center [343, 236] width 687 height 638
click at [662, 237] on icon "Next image" at bounding box center [657, 236] width 16 height 16
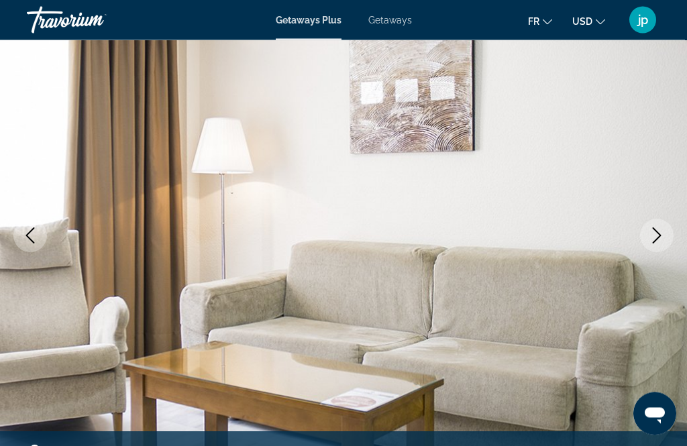
click at [658, 246] on button "Next image" at bounding box center [657, 236] width 34 height 34
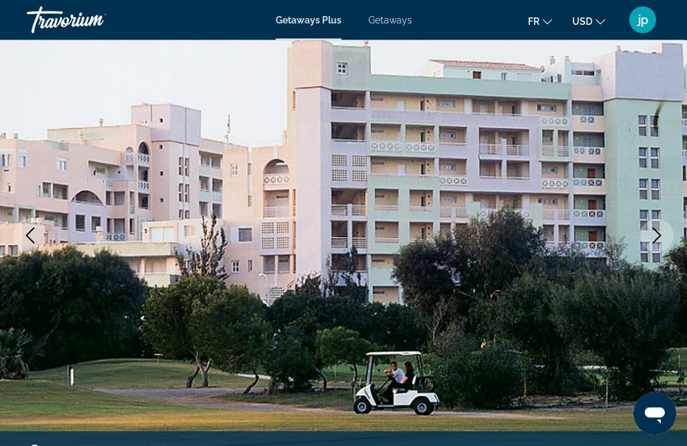
click at [656, 246] on button "Next image" at bounding box center [657, 236] width 34 height 34
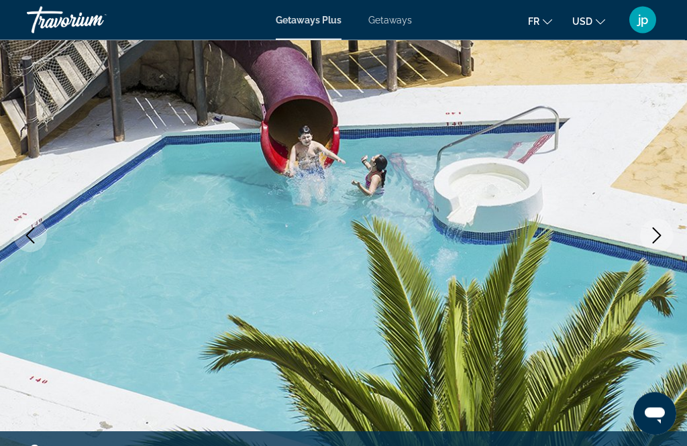
click at [660, 242] on icon "Next image" at bounding box center [657, 236] width 16 height 16
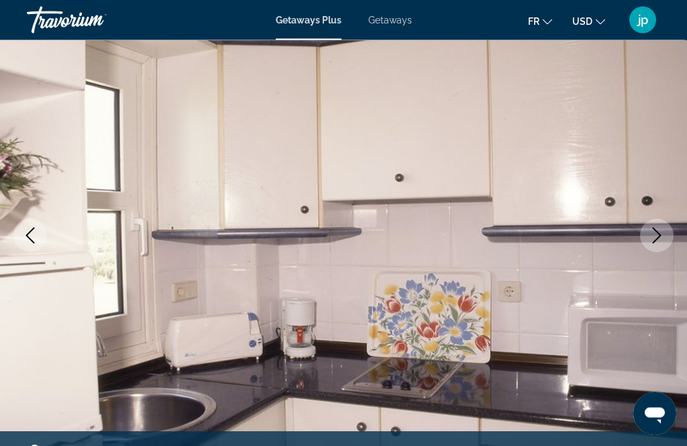
click at [660, 246] on button "Next image" at bounding box center [657, 236] width 34 height 34
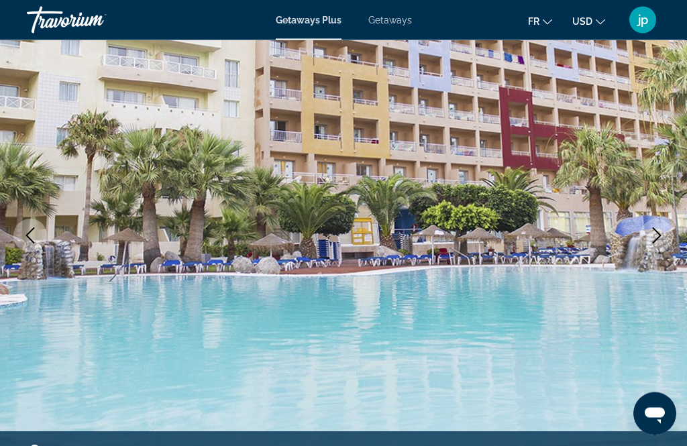
click at [660, 246] on button "Next image" at bounding box center [657, 236] width 34 height 34
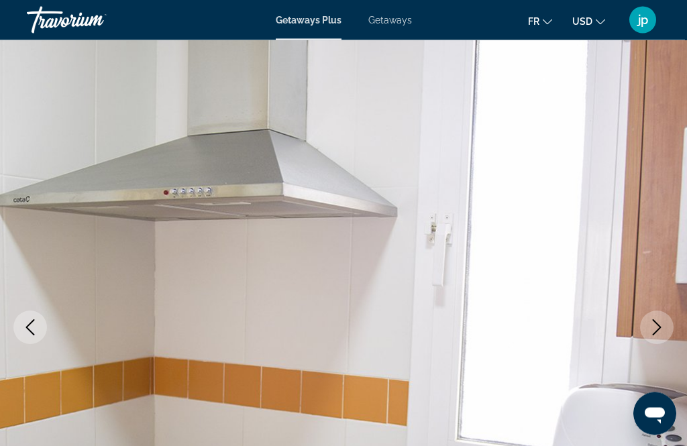
scroll to position [0, 0]
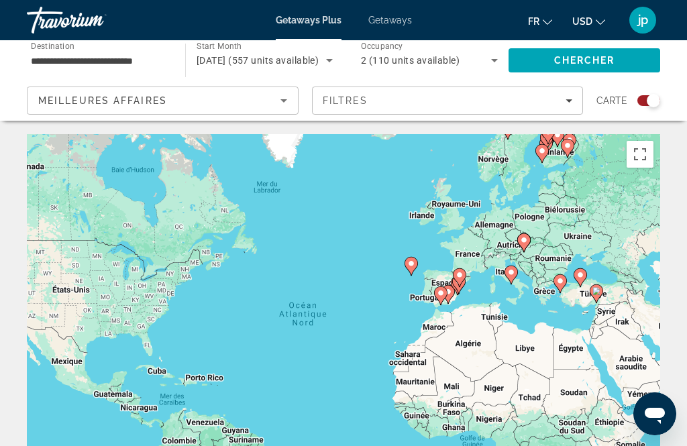
click at [516, 266] on icon "Main content" at bounding box center [511, 275] width 13 height 19
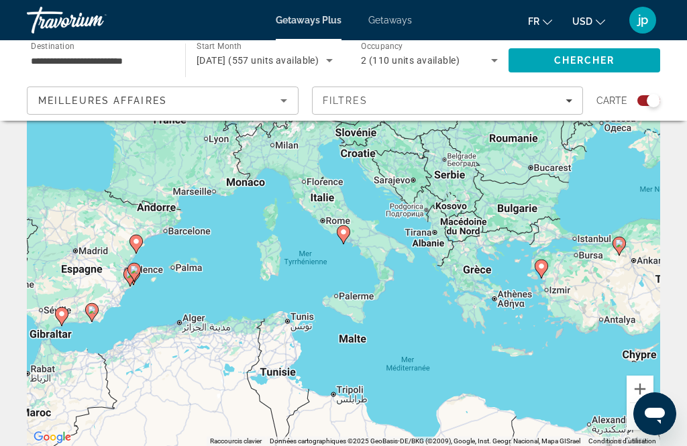
click at [338, 238] on gmp-advanced-marker "Main content" at bounding box center [343, 235] width 13 height 20
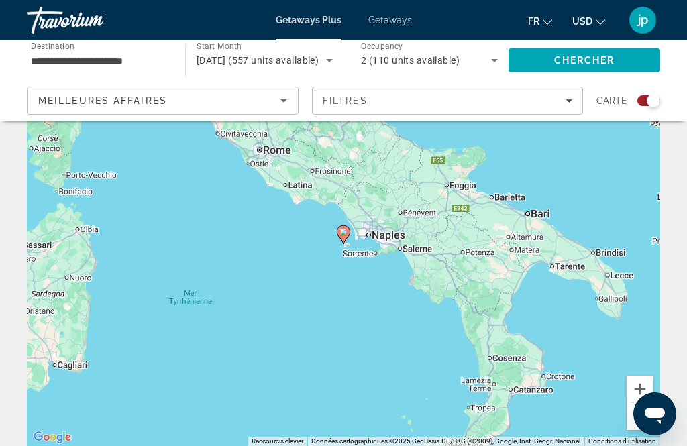
click at [348, 244] on gmp-advanced-marker "Main content" at bounding box center [343, 235] width 13 height 20
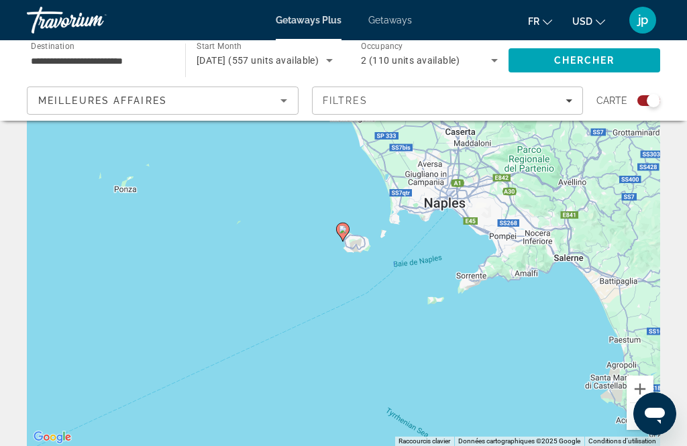
click at [582, 269] on div "Pour activer le glissement avec le clavier, appuyez sur Alt+Entrée. Une fois ce…" at bounding box center [344, 245] width 634 height 403
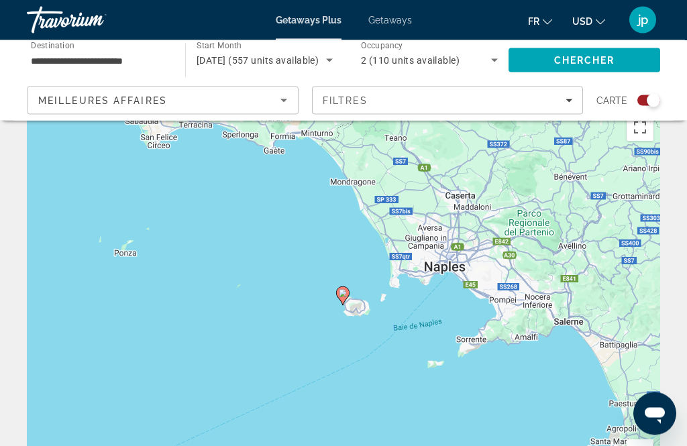
scroll to position [0, 0]
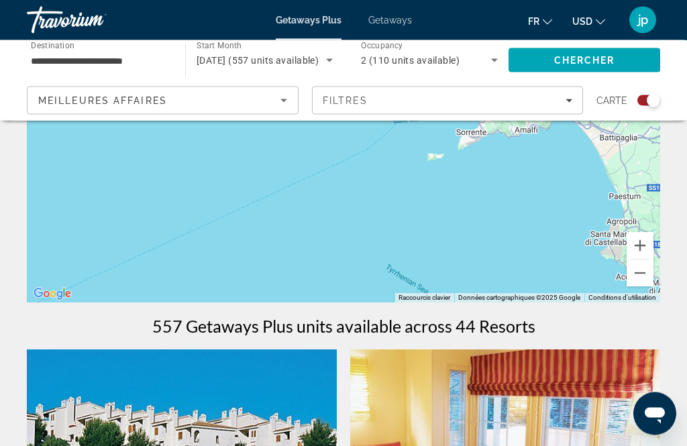
click at [647, 271] on button "Zoom arrière" at bounding box center [640, 273] width 27 height 27
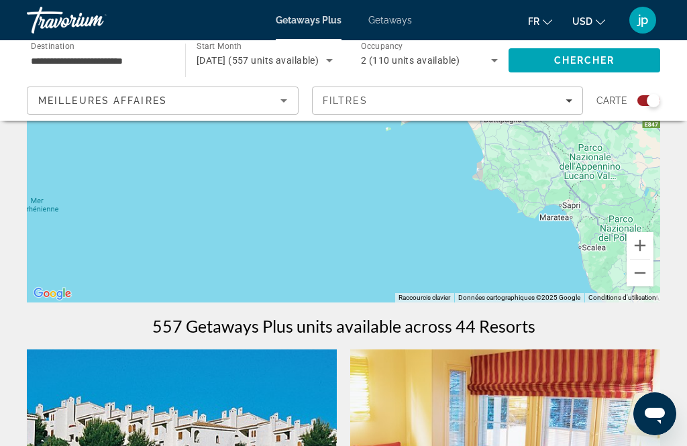
click at [638, 283] on button "Zoom arrière" at bounding box center [640, 273] width 27 height 27
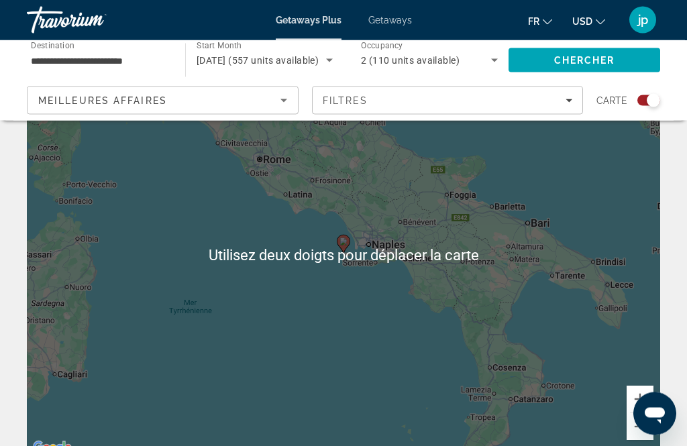
scroll to position [81, 0]
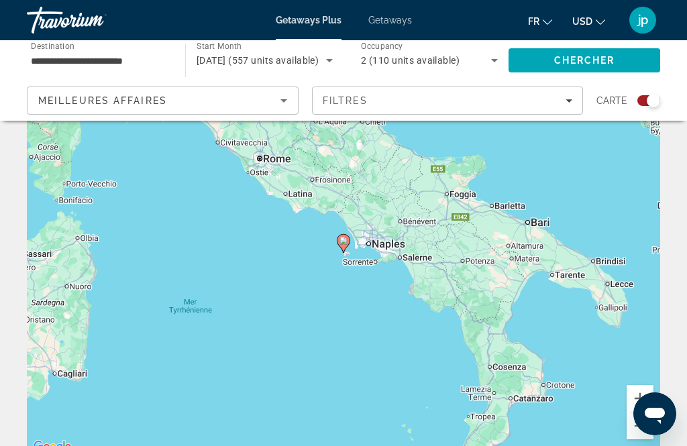
click at [642, 428] on button "Zoom arrière" at bounding box center [640, 426] width 27 height 27
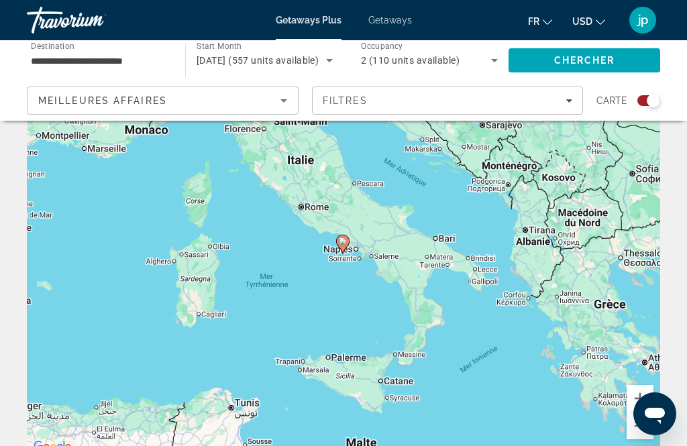
click at [636, 430] on button "Zoom arrière" at bounding box center [640, 426] width 27 height 27
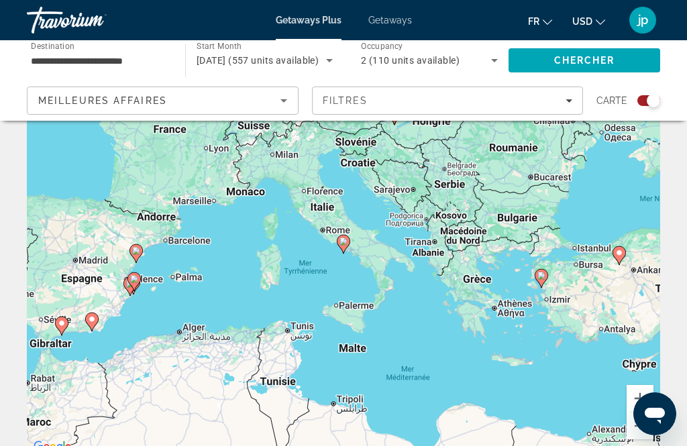
click at [637, 432] on button "Zoom arrière" at bounding box center [640, 426] width 27 height 27
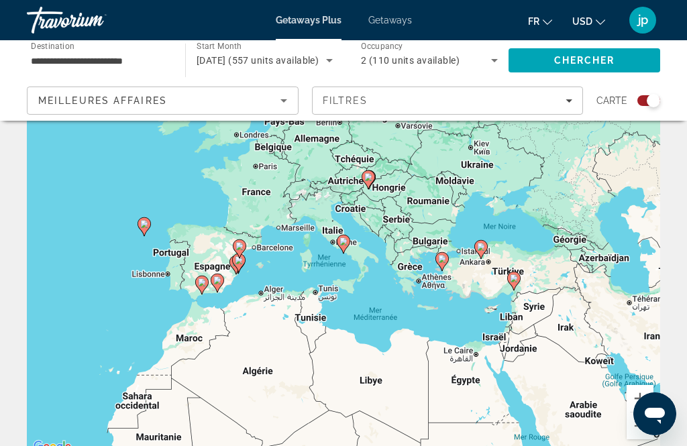
click at [639, 432] on button "Zoom arrière" at bounding box center [640, 426] width 27 height 27
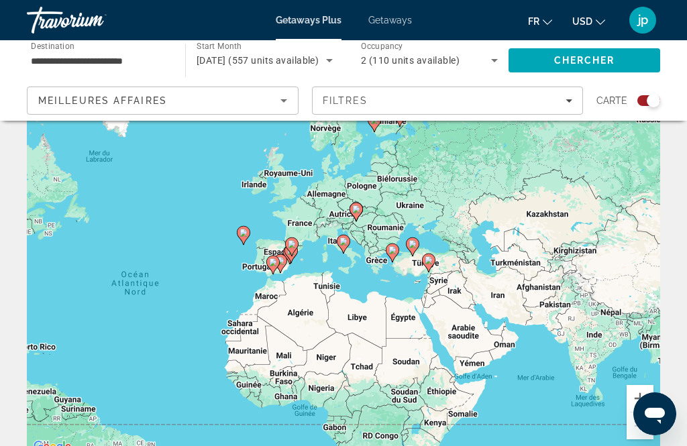
click at [241, 238] on div "Pour activer le glissement avec le clavier, appuyez sur Alt+Entrée. Une fois ce…" at bounding box center [344, 254] width 634 height 403
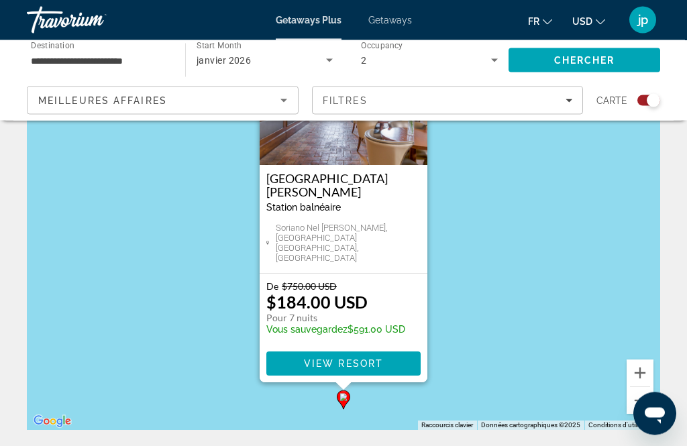
scroll to position [107, 0]
click at [642, 407] on button "Zoom arrière" at bounding box center [640, 400] width 27 height 27
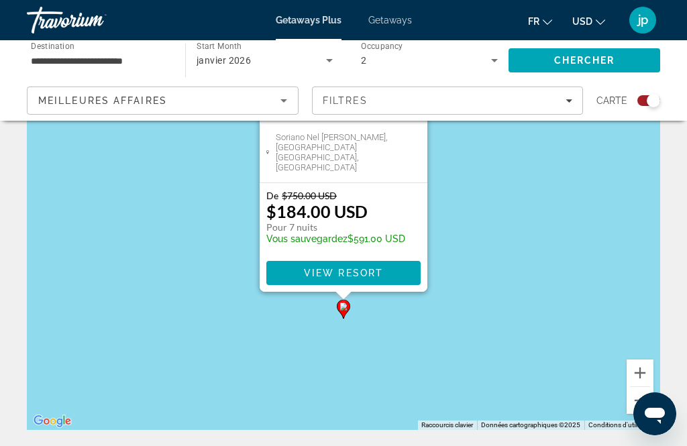
click at [636, 409] on button "Zoom arrière" at bounding box center [640, 400] width 27 height 27
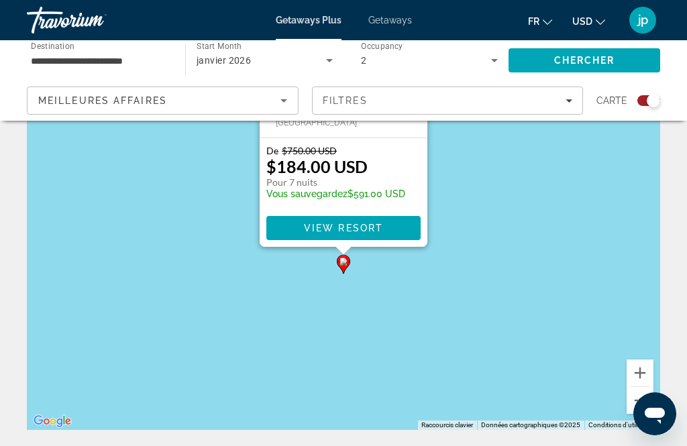
click at [637, 407] on button "Zoom arrière" at bounding box center [640, 400] width 27 height 27
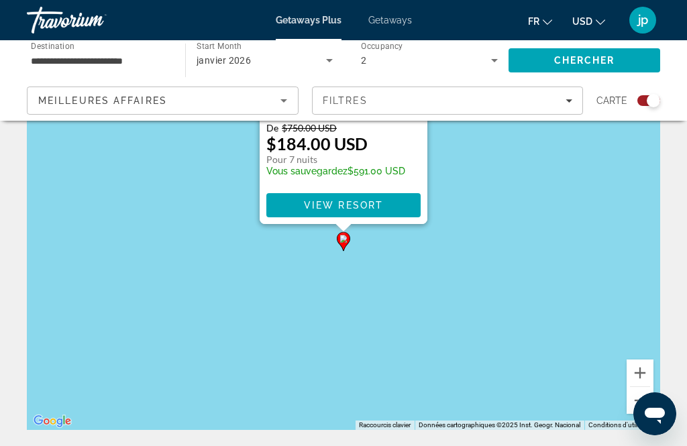
click at [638, 407] on button "Zoom arrière" at bounding box center [640, 400] width 27 height 27
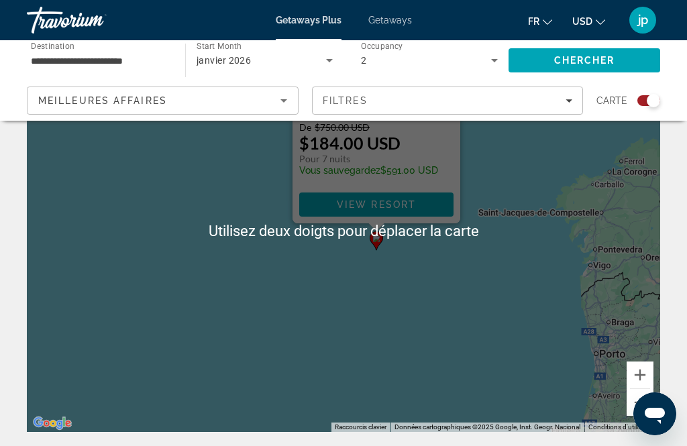
scroll to position [128, 0]
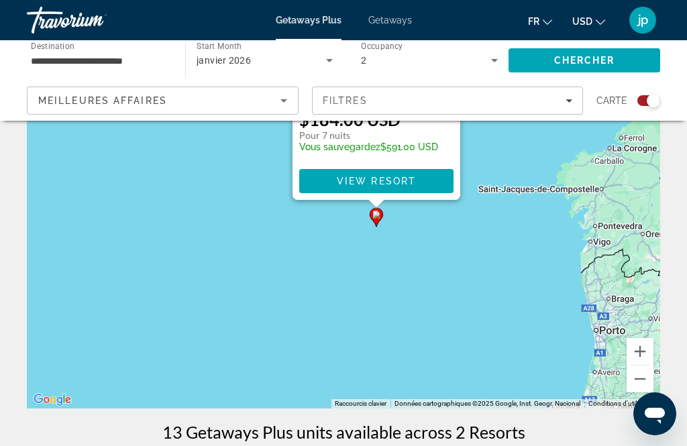
click at [640, 387] on button "Zoom arrière" at bounding box center [640, 379] width 27 height 27
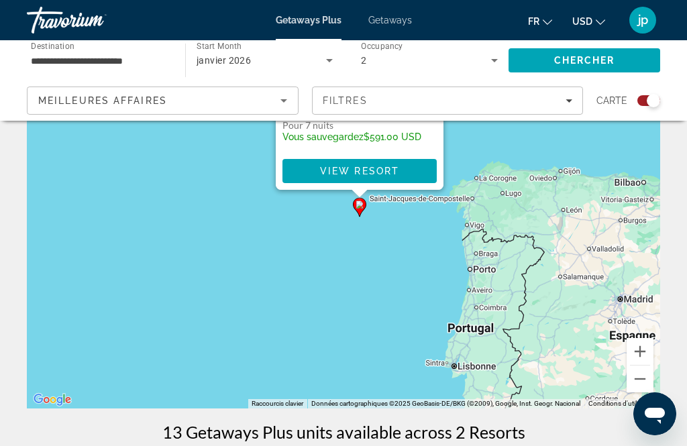
click at [644, 379] on button "Zoom arrière" at bounding box center [640, 379] width 27 height 27
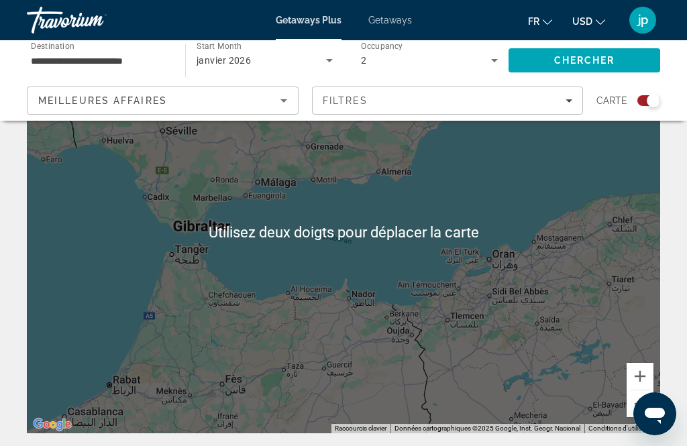
scroll to position [105, 0]
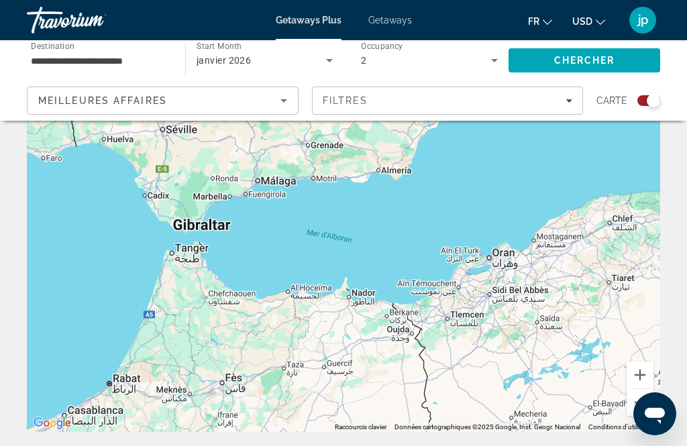
click at [644, 409] on button "Zoom arrière" at bounding box center [640, 402] width 27 height 27
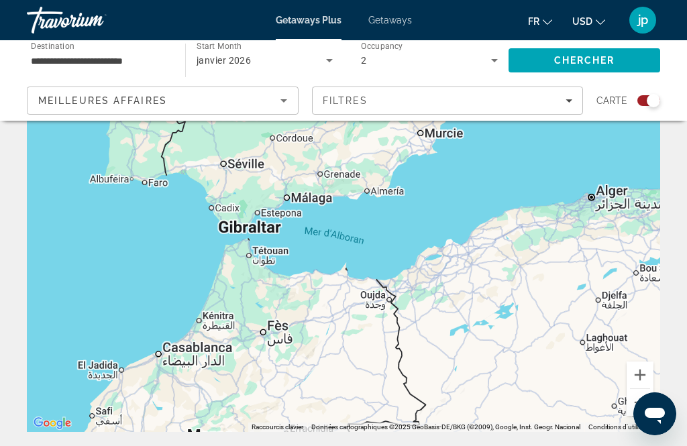
click at [644, 417] on div "Pour activer le glissement avec le clavier, appuyez sur Alt+Entrée. Une fois ce…" at bounding box center [344, 231] width 634 height 403
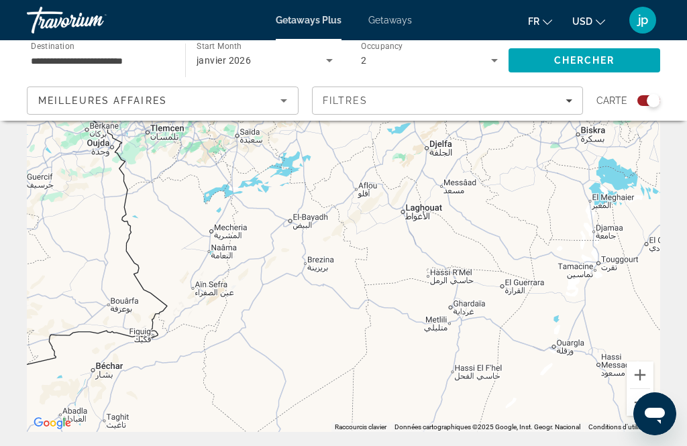
click at [638, 407] on button "Zoom arrière" at bounding box center [640, 402] width 27 height 27
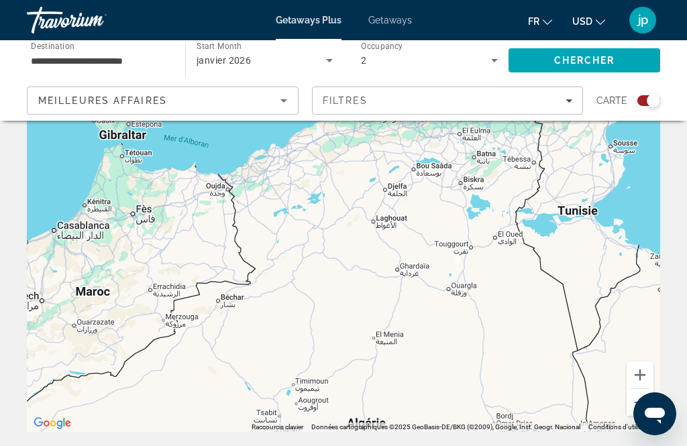
click at [642, 406] on button "Zoom arrière" at bounding box center [640, 402] width 27 height 27
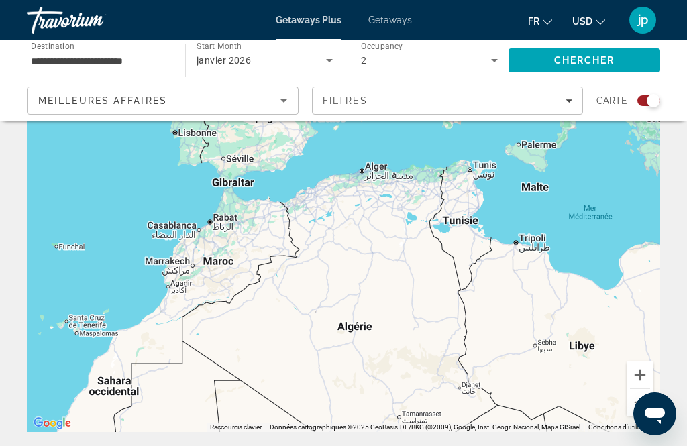
click at [642, 408] on button "Zoom arrière" at bounding box center [640, 402] width 27 height 27
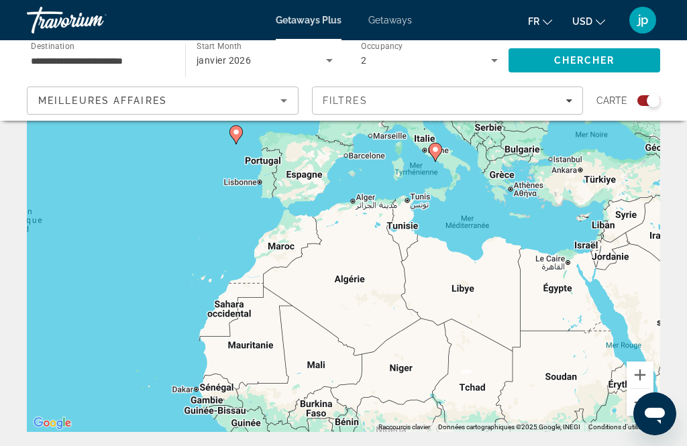
click at [642, 409] on button "Zoom arrière" at bounding box center [640, 402] width 27 height 27
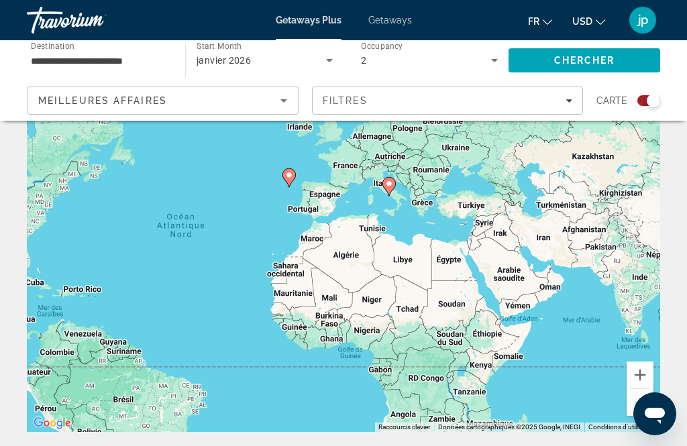
click at [648, 95] on div "Search widget" at bounding box center [649, 100] width 23 height 11
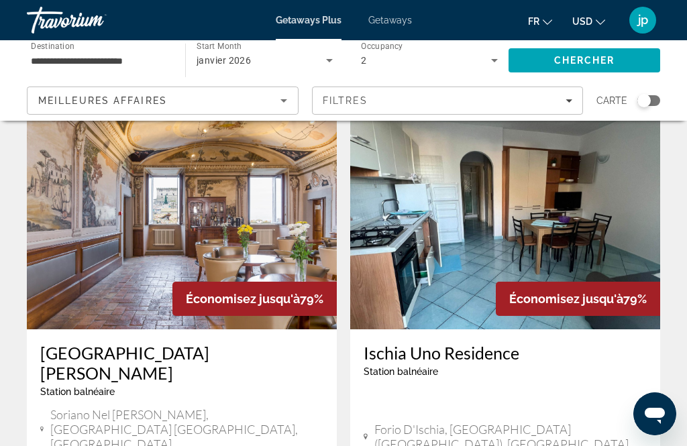
scroll to position [0, 0]
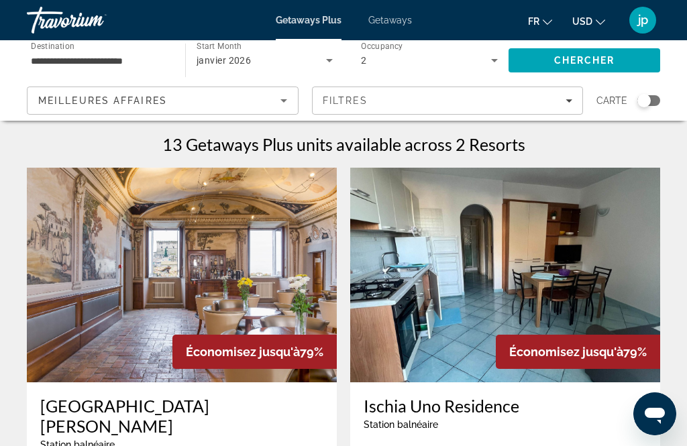
click at [145, 68] on input "**********" at bounding box center [99, 61] width 137 height 16
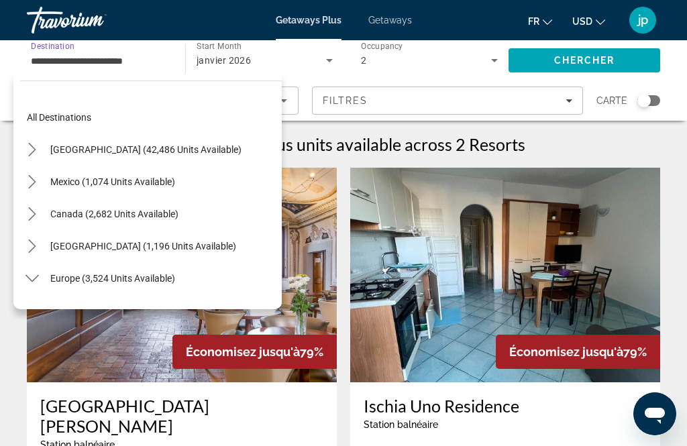
scroll to position [531, 0]
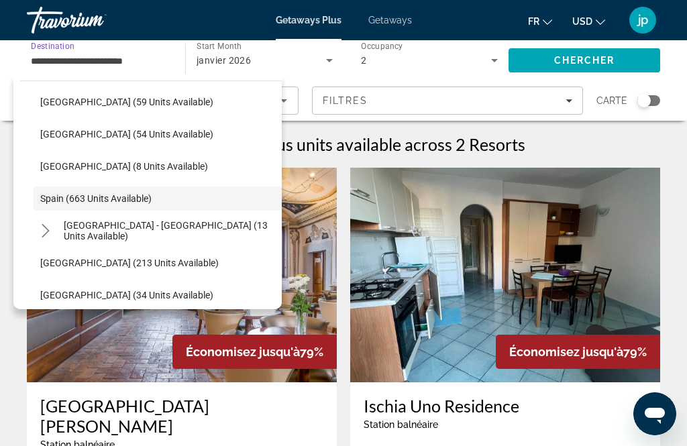
click at [234, 239] on span "Select destination: Spain - Canary Islands (13 units available)" at bounding box center [169, 231] width 225 height 32
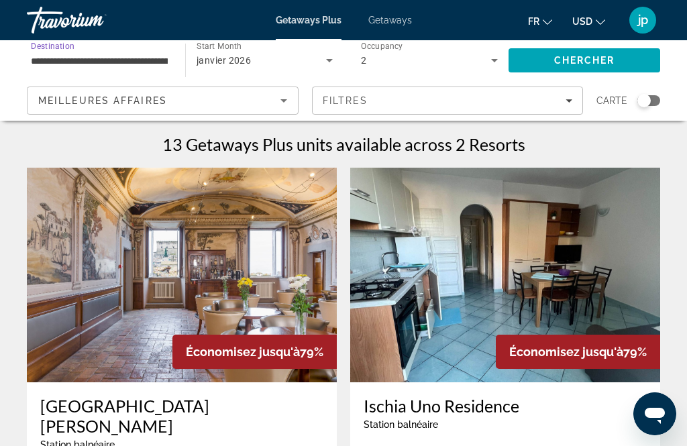
click at [617, 60] on span "Search" at bounding box center [585, 60] width 152 height 32
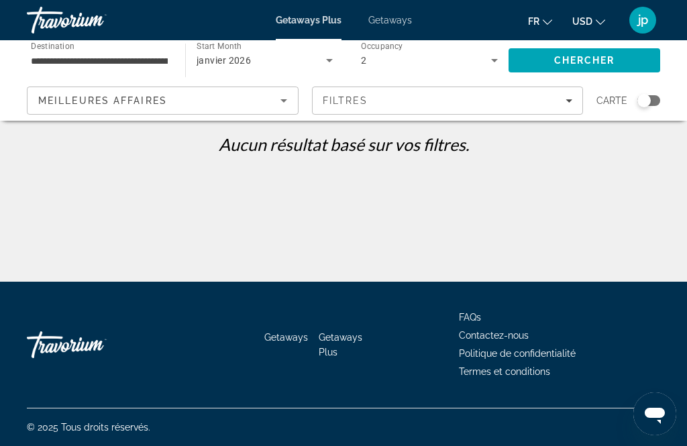
click at [142, 67] on input "**********" at bounding box center [99, 61] width 137 height 16
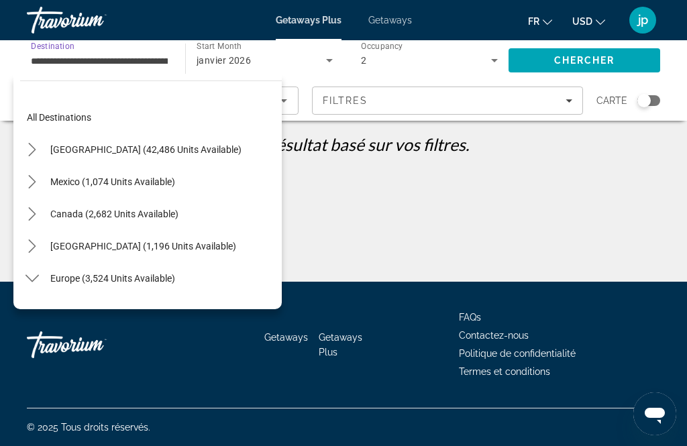
scroll to position [563, 0]
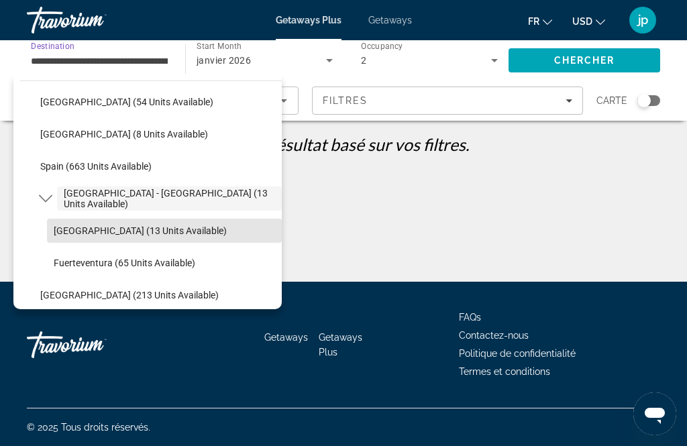
click at [184, 238] on span "Select destination: Tenerife (13 units available)" at bounding box center [164, 231] width 235 height 32
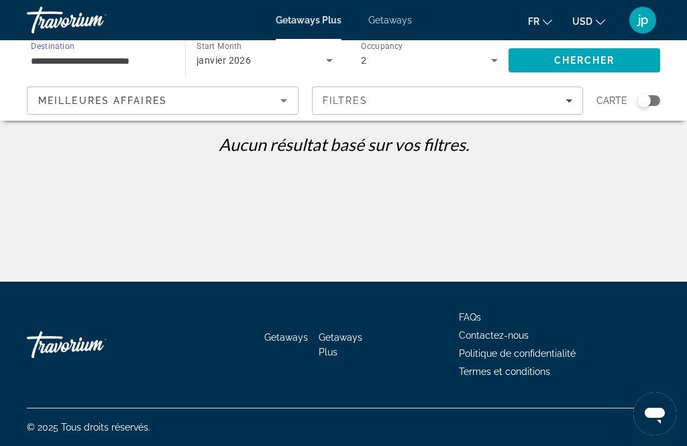
click at [613, 63] on span "Chercher" at bounding box center [584, 60] width 61 height 11
click at [144, 66] on input "**********" at bounding box center [99, 61] width 137 height 16
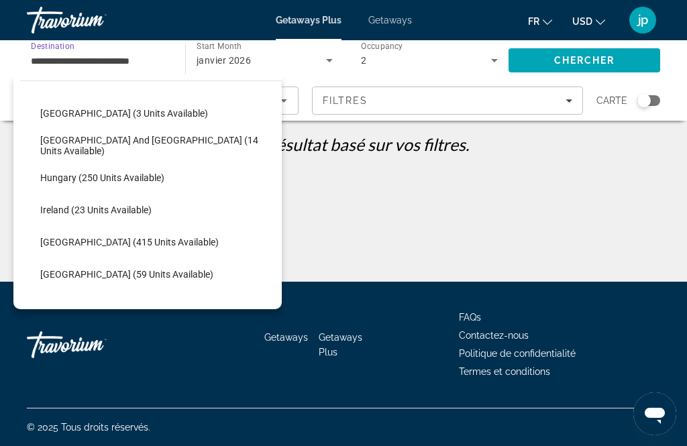
scroll to position [356, 0]
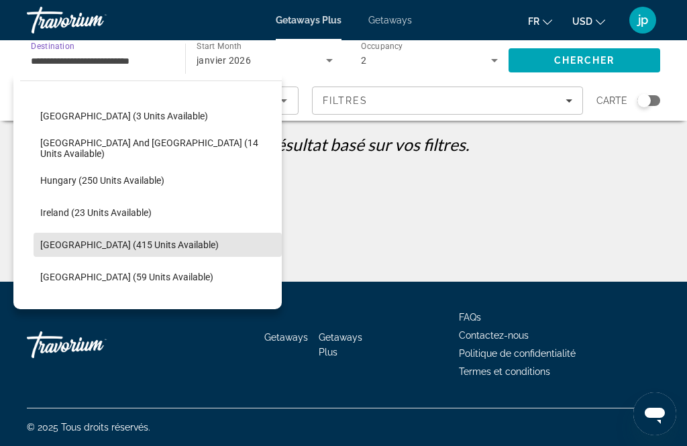
click at [146, 244] on span "[GEOGRAPHIC_DATA] (415 units available)" at bounding box center [129, 245] width 179 height 11
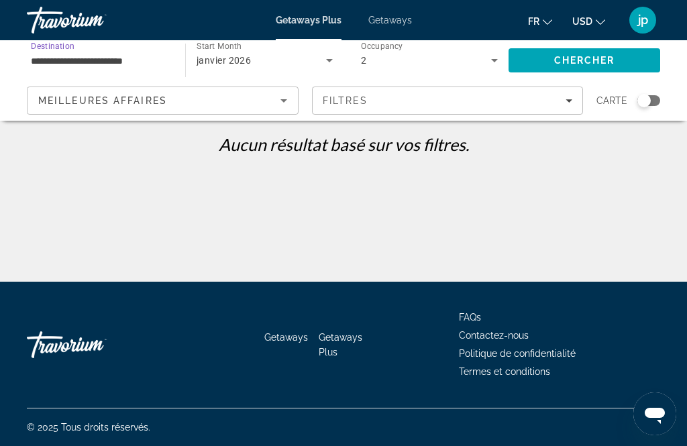
click at [585, 60] on span "Chercher" at bounding box center [584, 60] width 61 height 11
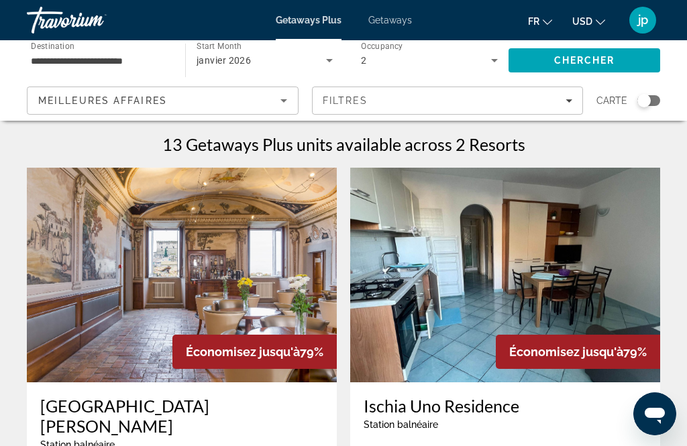
click at [128, 65] on input "**********" at bounding box center [99, 61] width 137 height 16
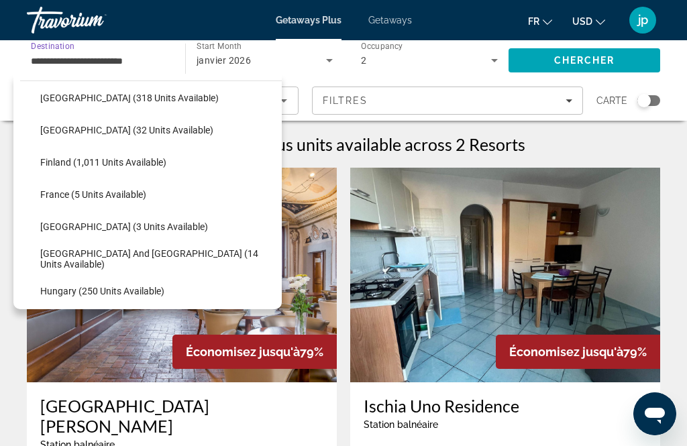
scroll to position [234, 0]
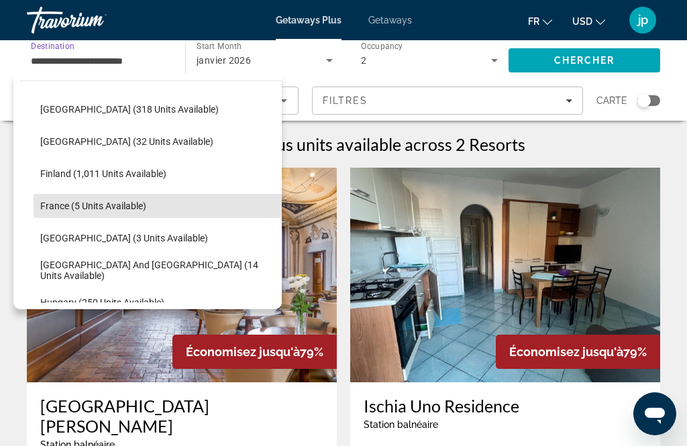
click at [156, 211] on span "Select destination: France (5 units available)" at bounding box center [158, 206] width 248 height 32
type input "**********"
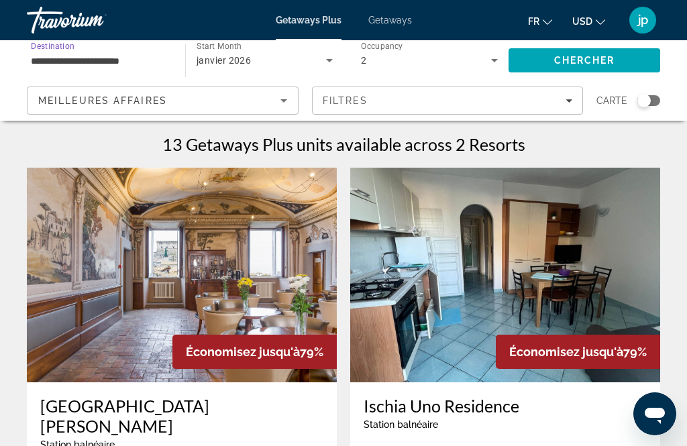
click at [618, 69] on span "Search" at bounding box center [585, 60] width 152 height 32
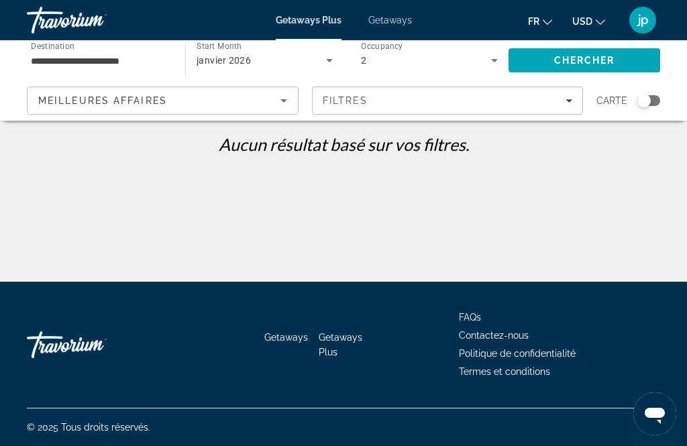
click at [124, 66] on input "**********" at bounding box center [99, 61] width 137 height 16
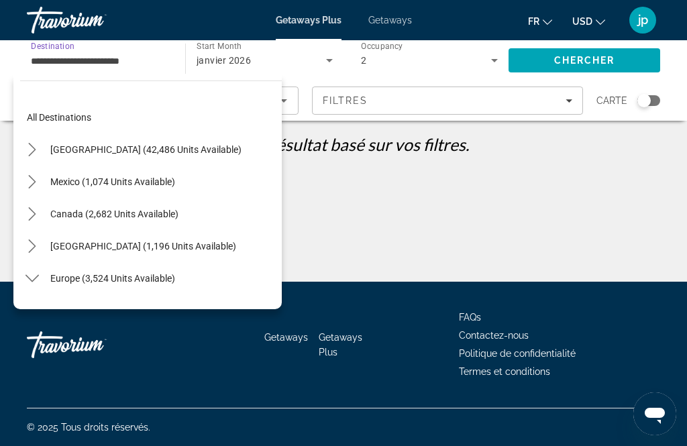
scroll to position [241, 0]
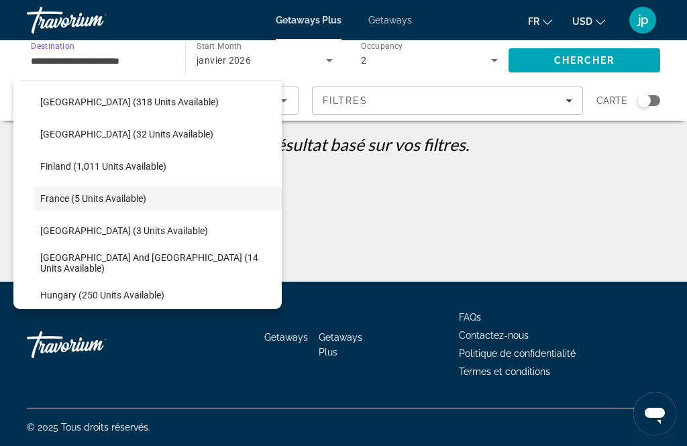
click at [406, 21] on span "Getaways" at bounding box center [390, 20] width 44 height 11
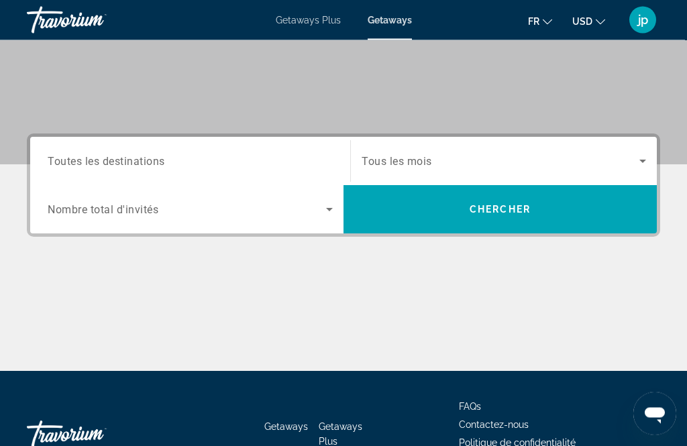
click at [307, 154] on input "Destination Toutes les destinations" at bounding box center [190, 162] width 285 height 16
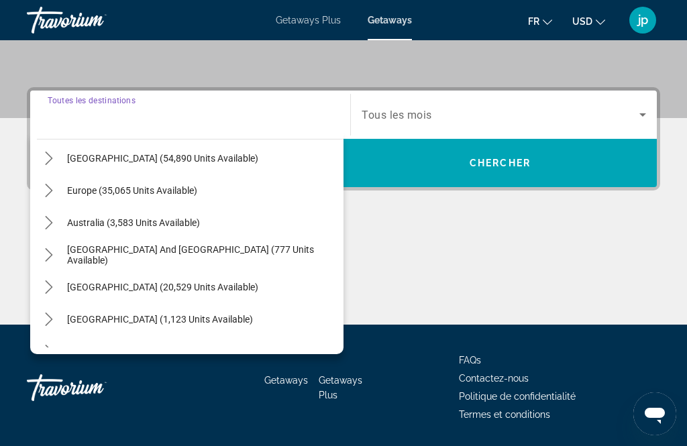
scroll to position [132, 0]
click at [209, 189] on span "Select destination: Europe (35,065 units available)" at bounding box center [201, 191] width 283 height 32
type input "**********"
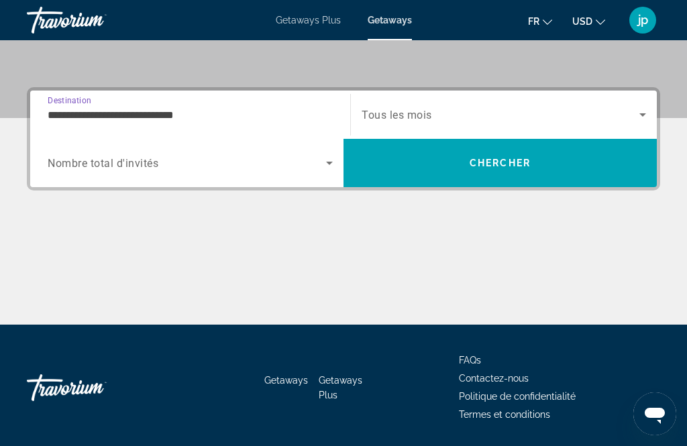
click at [243, 170] on span "Search widget" at bounding box center [187, 163] width 279 height 16
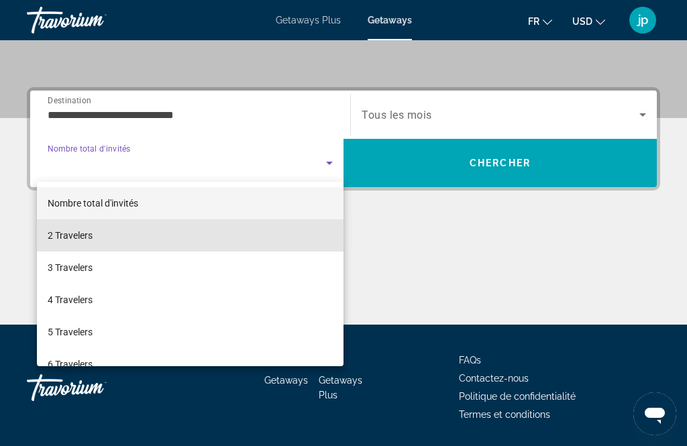
click at [218, 234] on mat-option "2 Travelers" at bounding box center [190, 235] width 307 height 32
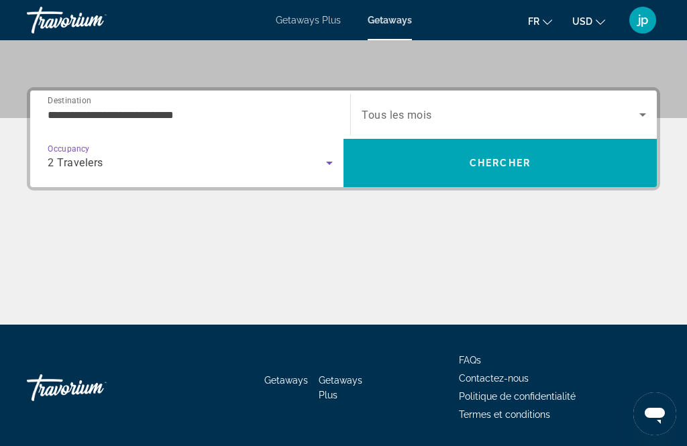
click at [483, 112] on span "Search widget" at bounding box center [501, 115] width 278 height 16
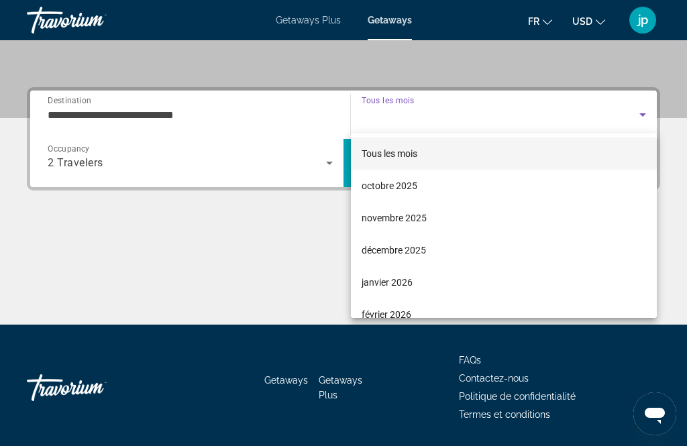
scroll to position [2, 0]
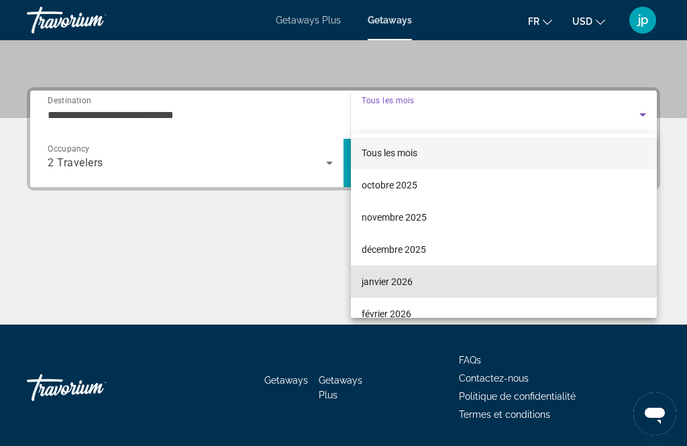
click at [438, 281] on mat-option "janvier 2026" at bounding box center [504, 282] width 306 height 32
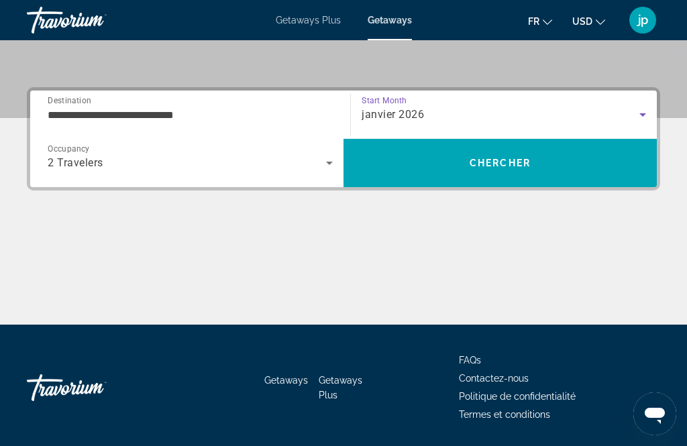
click at [573, 160] on span "Search" at bounding box center [500, 163] width 313 height 32
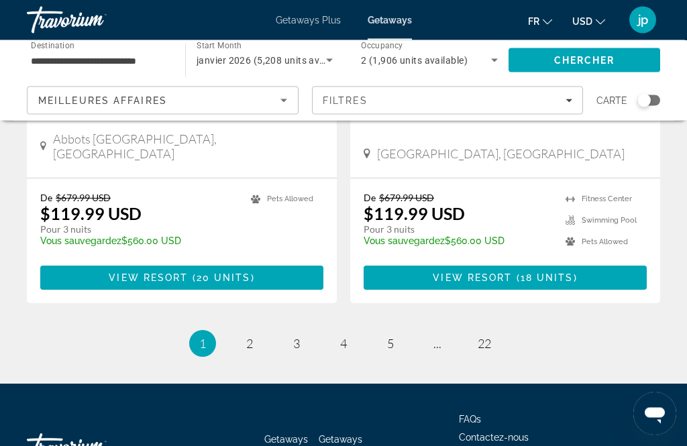
scroll to position [2657, 0]
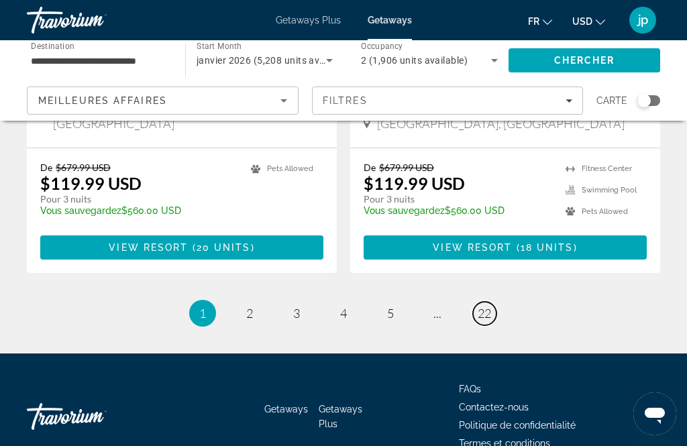
click at [489, 302] on link "page 22" at bounding box center [484, 313] width 23 height 23
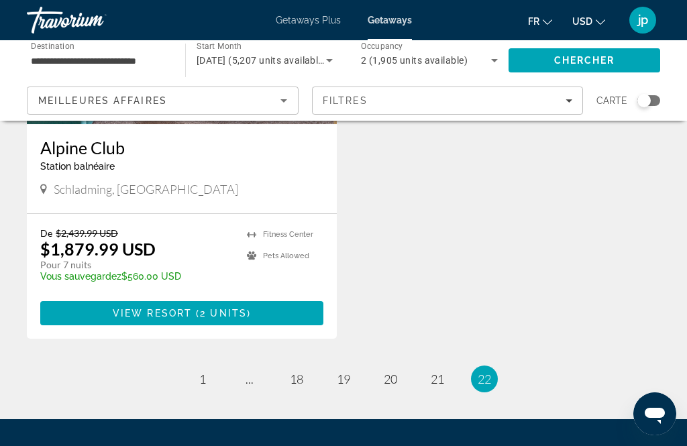
scroll to position [810, 0]
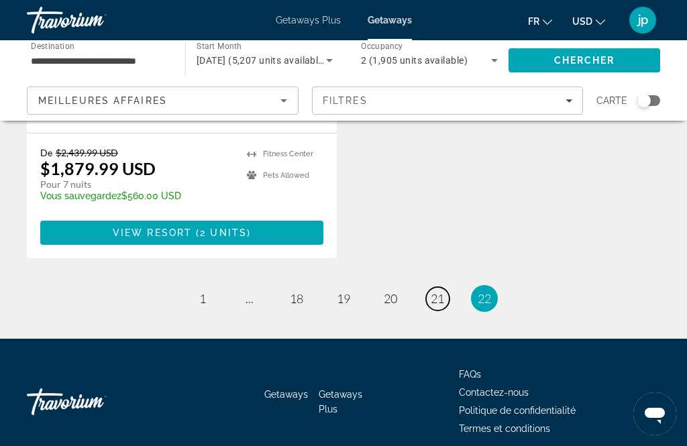
click at [435, 293] on link "page 21" at bounding box center [437, 298] width 23 height 23
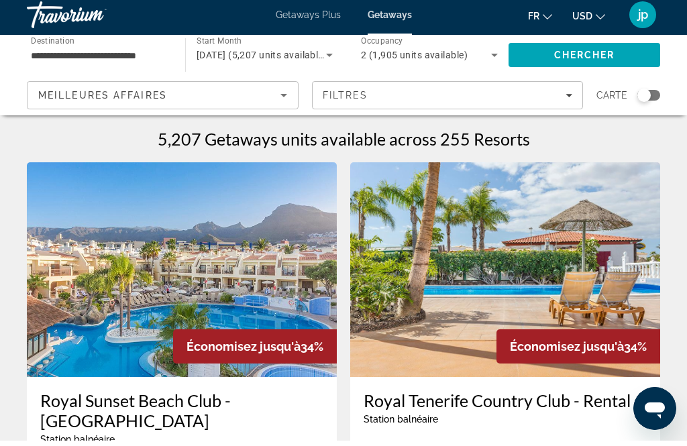
scroll to position [6, 0]
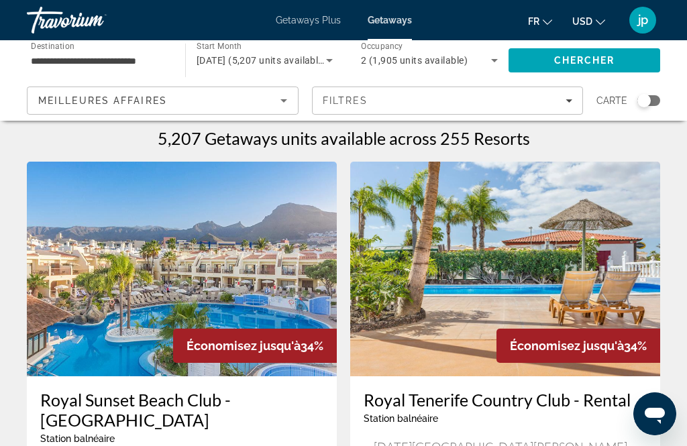
click at [130, 58] on input "**********" at bounding box center [99, 61] width 137 height 16
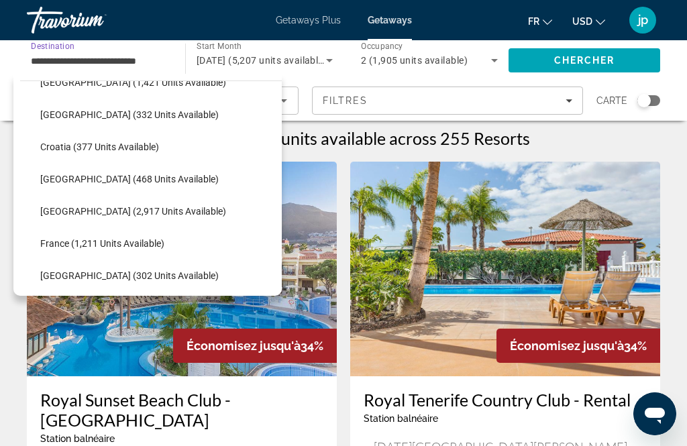
scroll to position [250, 0]
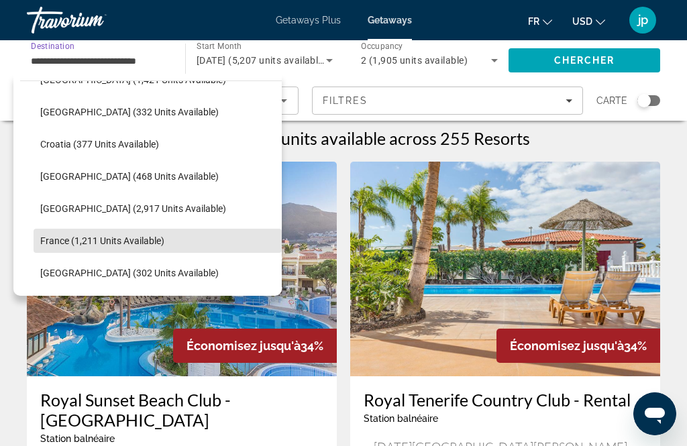
click at [179, 239] on span "Select destination: France (1,211 units available)" at bounding box center [158, 241] width 248 height 32
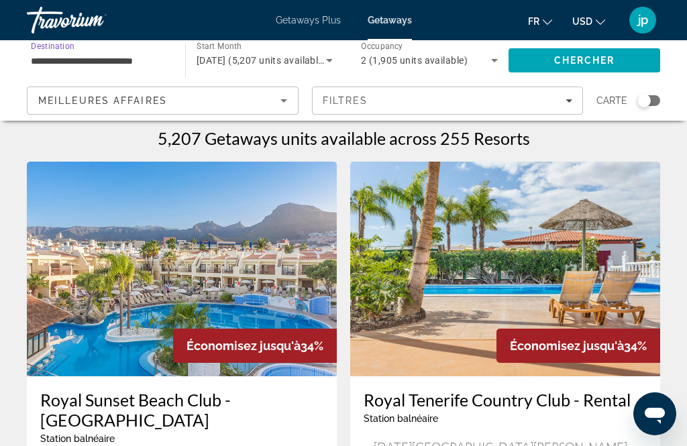
click at [630, 54] on span "Search" at bounding box center [585, 60] width 152 height 32
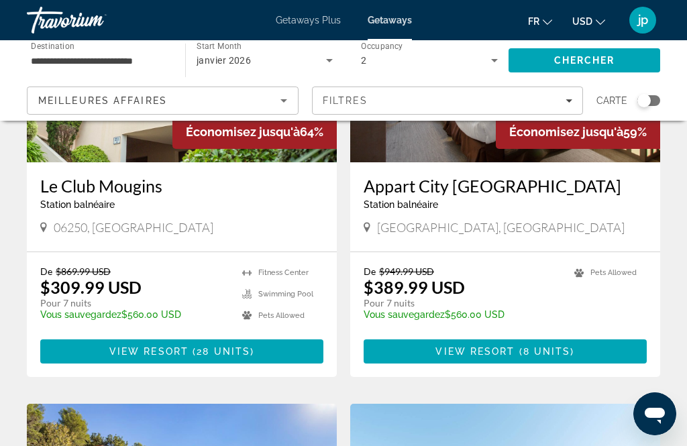
scroll to position [690, 0]
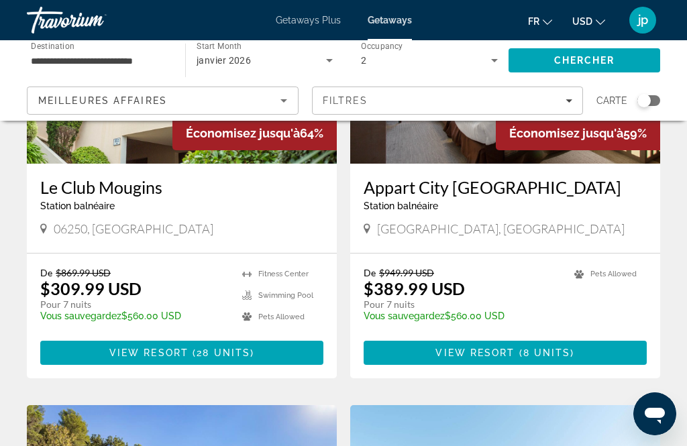
click at [158, 60] on input "**********" at bounding box center [99, 61] width 137 height 16
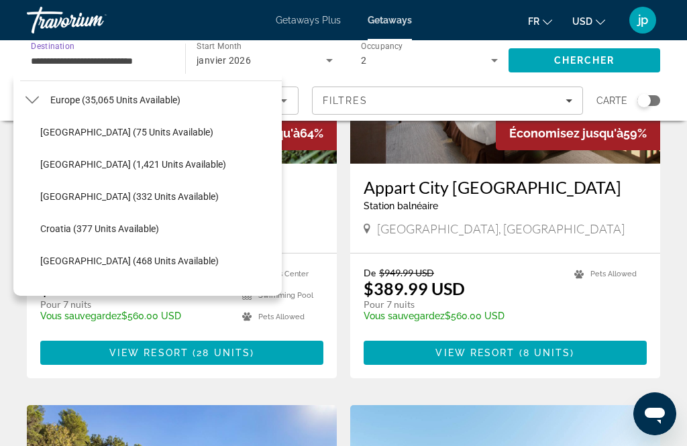
scroll to position [165, 0]
click at [170, 127] on span "Select destination: Andorra (75 units available)" at bounding box center [158, 132] width 248 height 32
type input "**********"
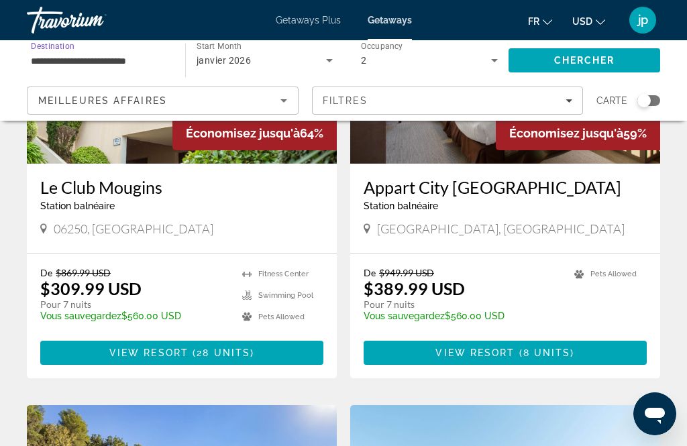
click at [597, 64] on span "Chercher" at bounding box center [584, 60] width 61 height 11
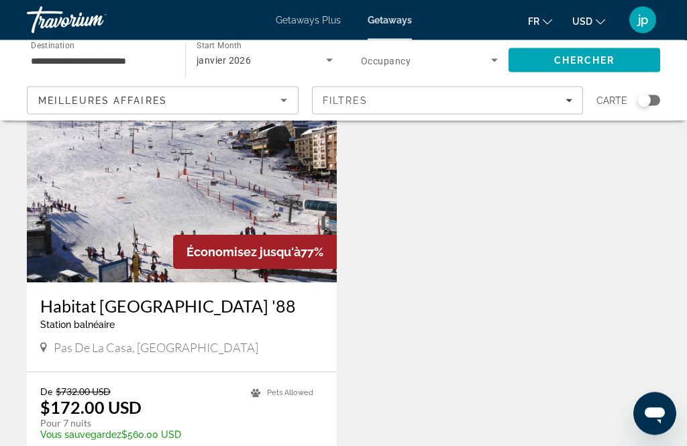
scroll to position [98, 0]
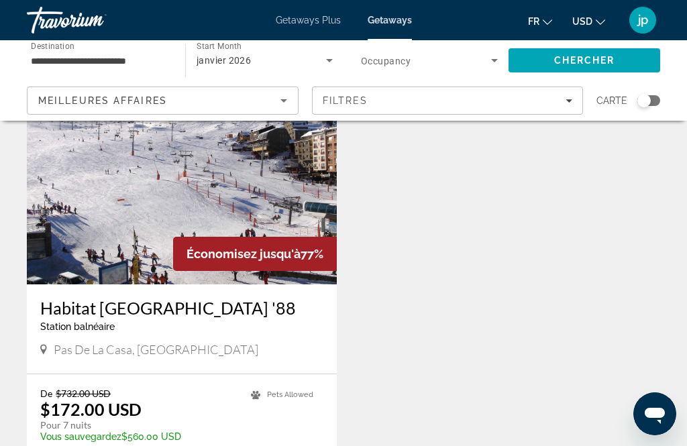
click at [264, 202] on img "Main content" at bounding box center [182, 177] width 310 height 215
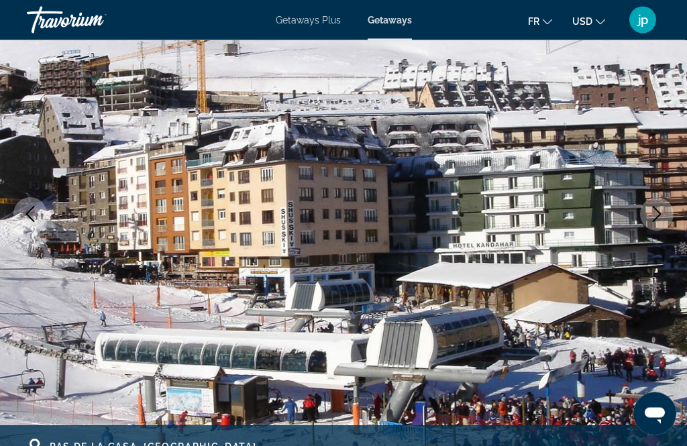
scroll to position [142, 0]
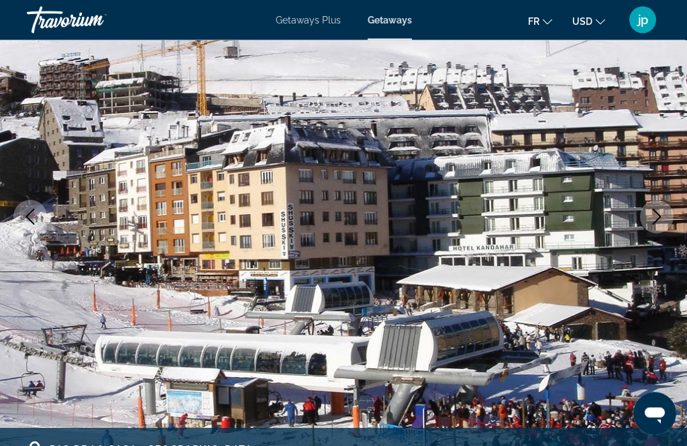
click at [656, 207] on button "Next image" at bounding box center [657, 218] width 34 height 34
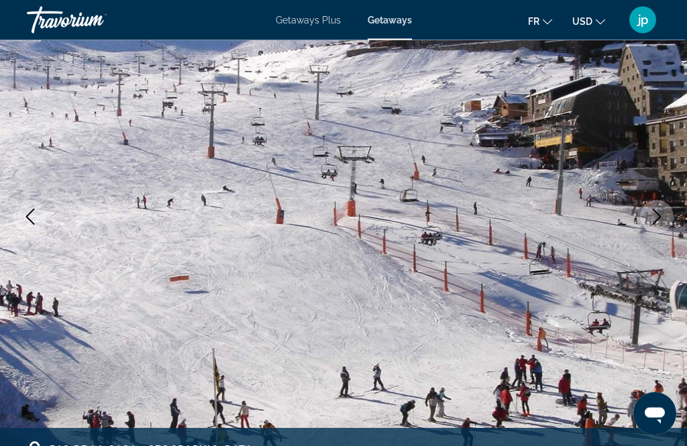
click at [662, 213] on icon "Next image" at bounding box center [657, 217] width 16 height 16
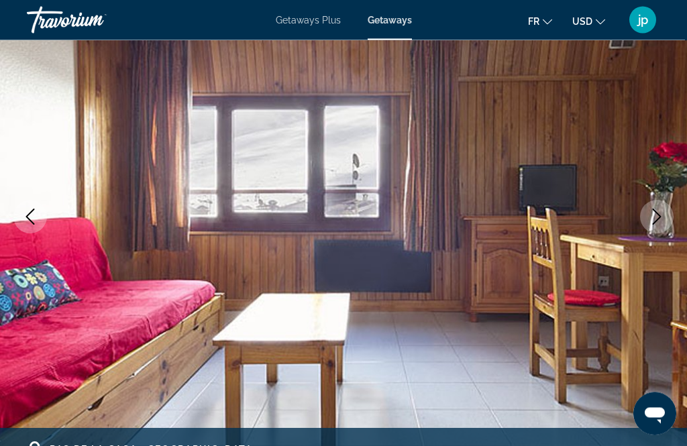
click at [662, 221] on icon "Next image" at bounding box center [657, 217] width 16 height 16
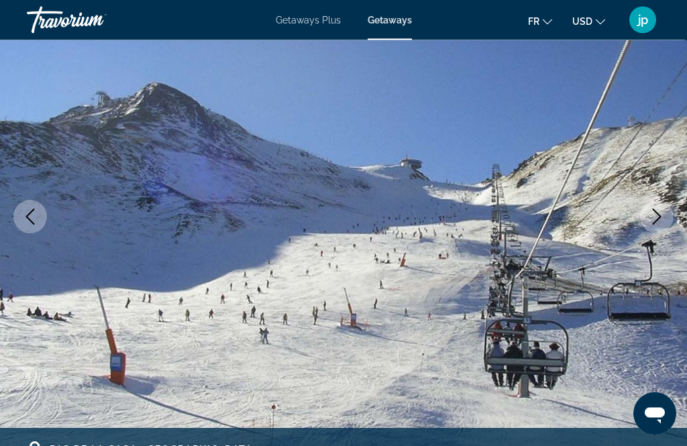
click at [665, 224] on button "Next image" at bounding box center [657, 218] width 34 height 34
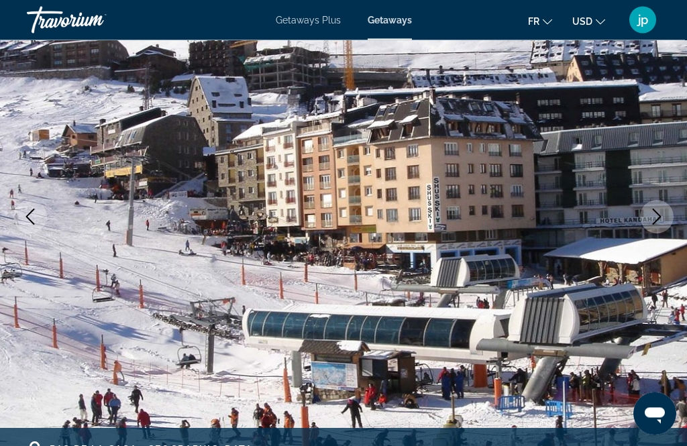
click at [662, 226] on button "Next image" at bounding box center [657, 218] width 34 height 34
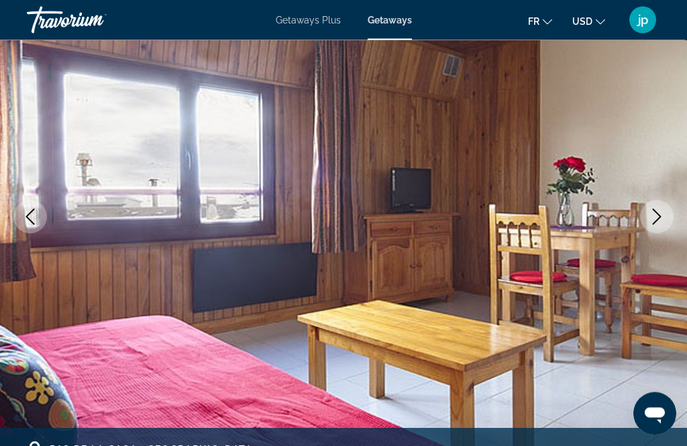
click at [662, 228] on button "Next image" at bounding box center [657, 218] width 34 height 34
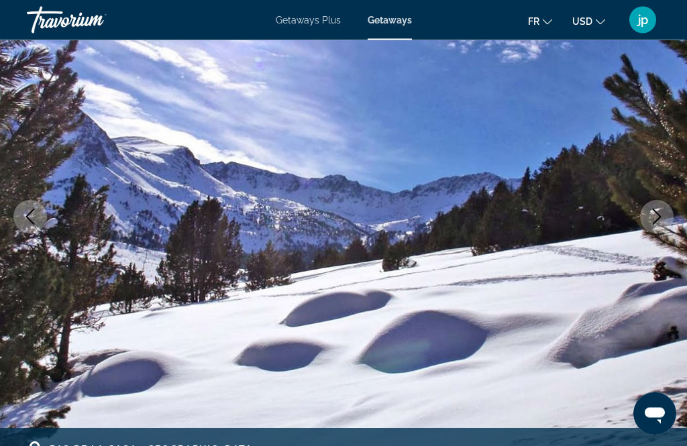
click at [669, 224] on button "Next image" at bounding box center [657, 218] width 34 height 34
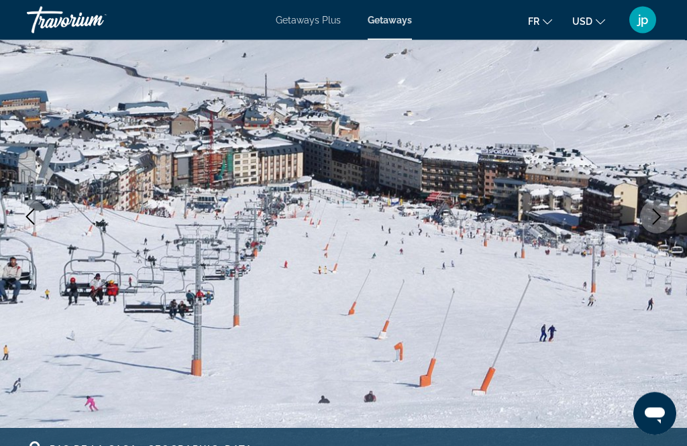
click at [666, 226] on button "Next image" at bounding box center [657, 218] width 34 height 34
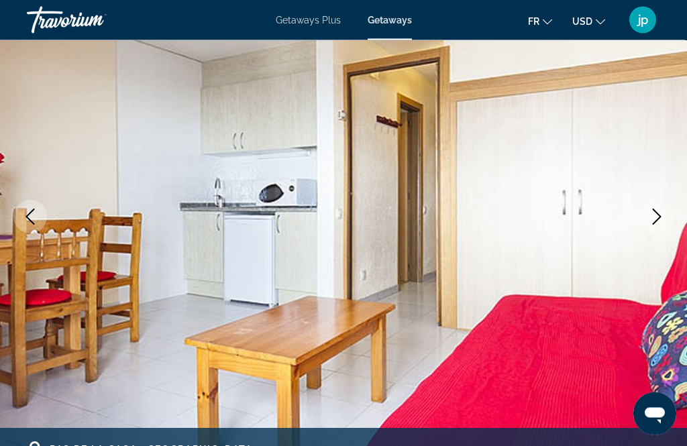
click at [671, 223] on button "Next image" at bounding box center [657, 218] width 34 height 34
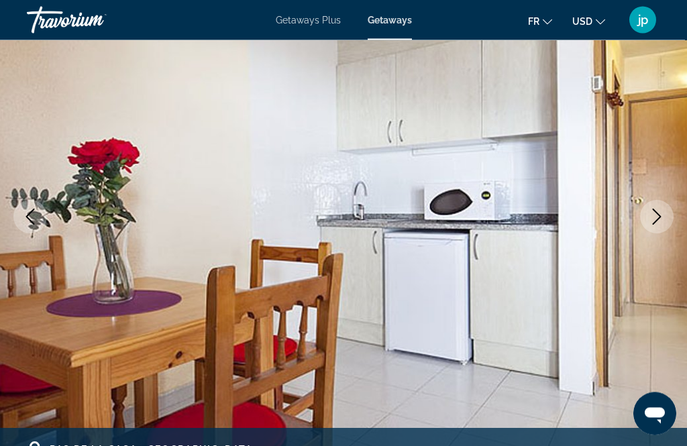
click at [669, 225] on button "Next image" at bounding box center [657, 218] width 34 height 34
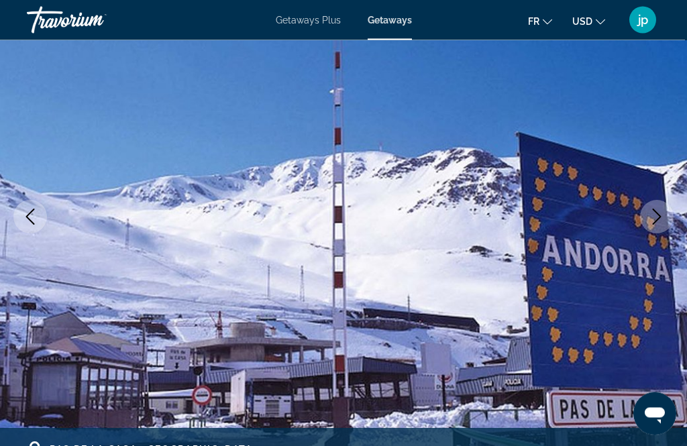
click at [670, 224] on button "Next image" at bounding box center [657, 218] width 34 height 34
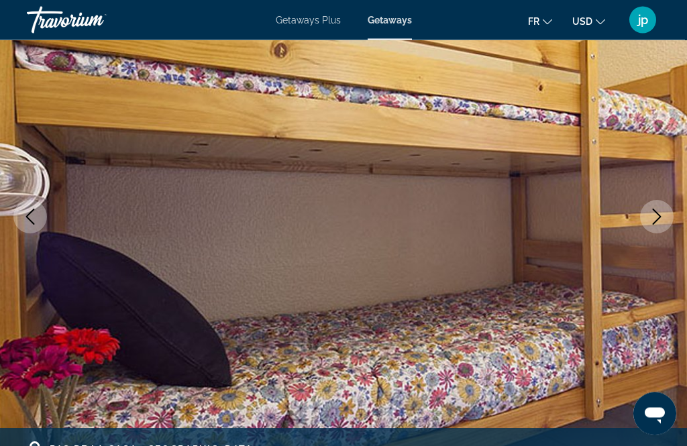
click at [669, 226] on button "Next image" at bounding box center [657, 218] width 34 height 34
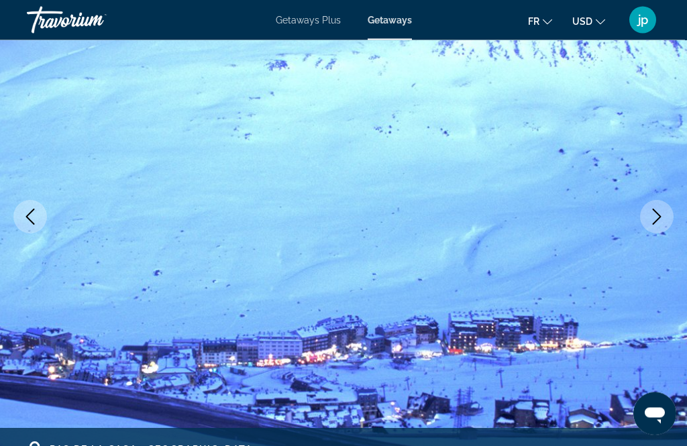
click at [671, 226] on button "Next image" at bounding box center [657, 218] width 34 height 34
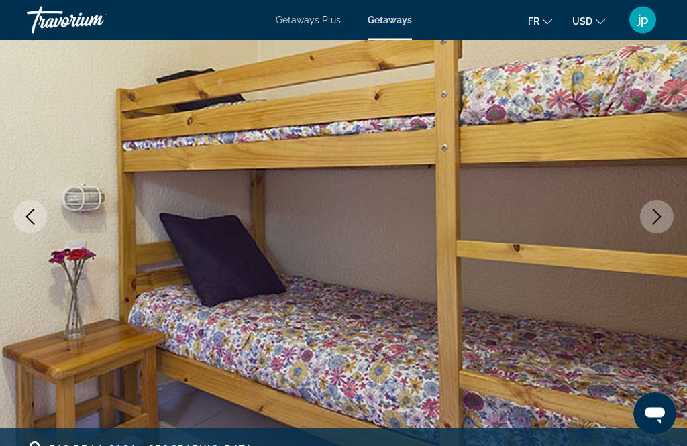
click at [669, 226] on button "Next image" at bounding box center [657, 218] width 34 height 34
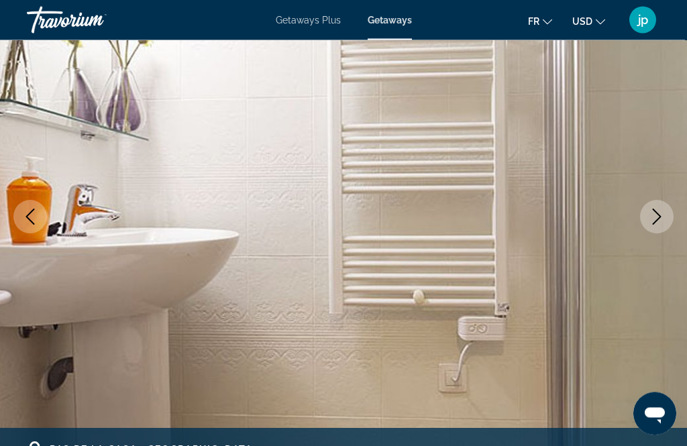
click at [669, 226] on button "Next image" at bounding box center [657, 218] width 34 height 34
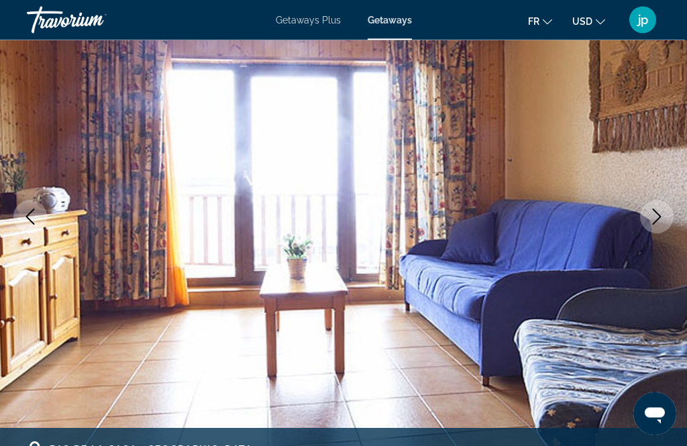
click at [670, 224] on button "Next image" at bounding box center [657, 218] width 34 height 34
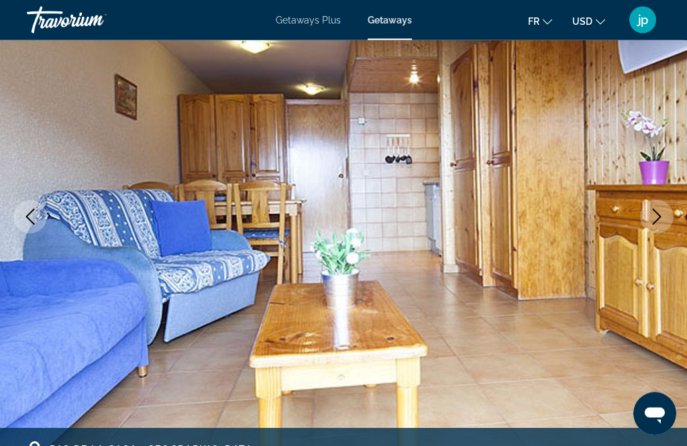
click at [669, 224] on button "Next image" at bounding box center [657, 218] width 34 height 34
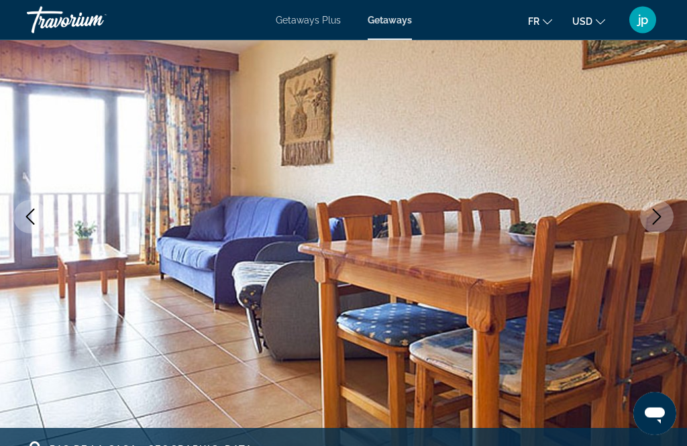
click at [670, 223] on button "Next image" at bounding box center [657, 218] width 34 height 34
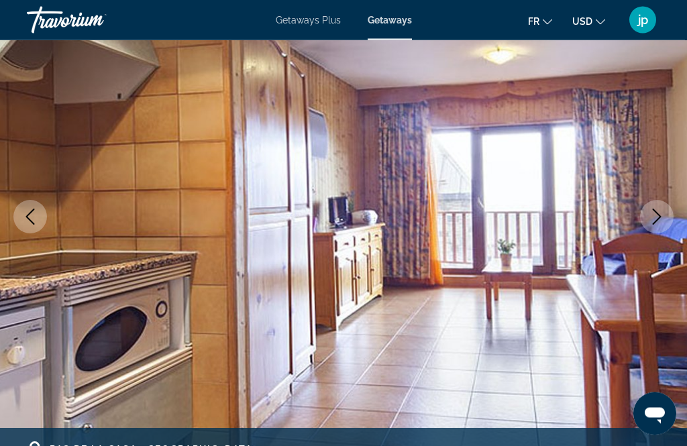
click at [656, 223] on icon "Next image" at bounding box center [657, 217] width 16 height 16
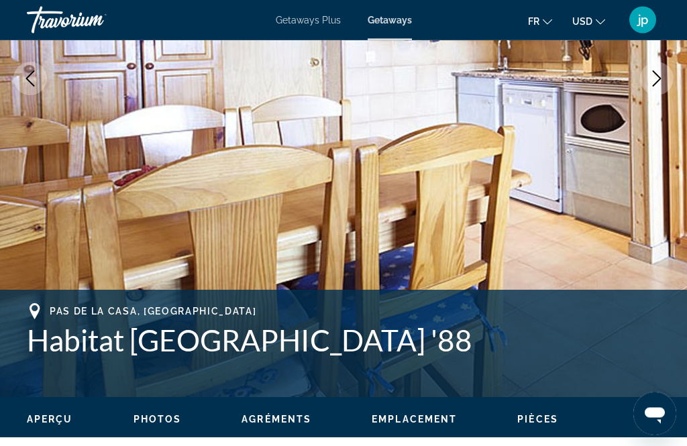
scroll to position [0, 0]
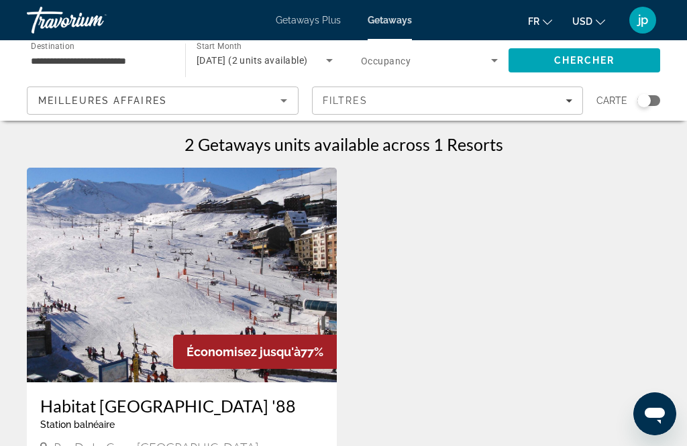
click at [133, 53] on input "**********" at bounding box center [99, 61] width 137 height 16
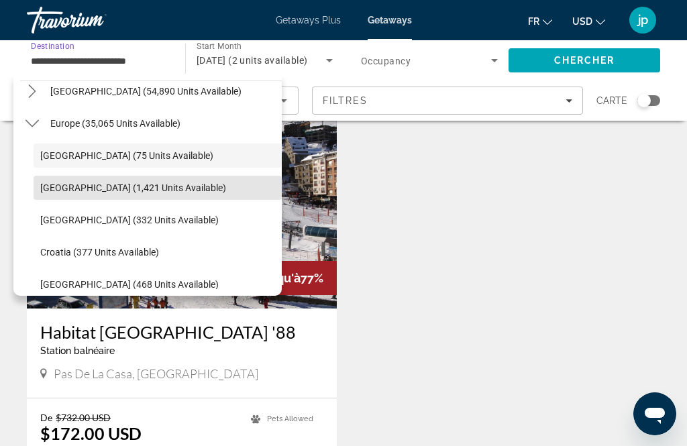
scroll to position [142, 0]
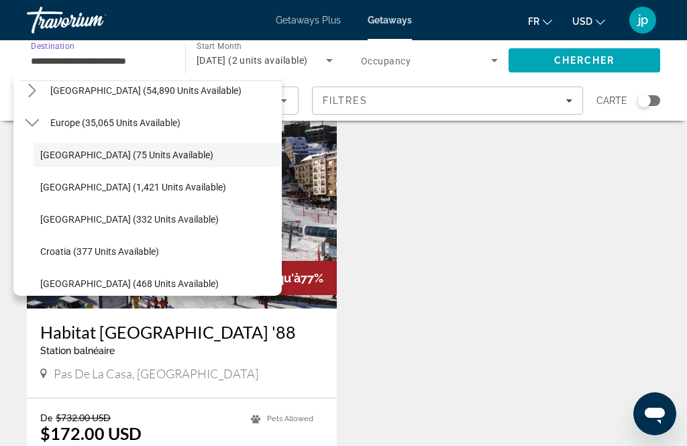
click at [197, 217] on span "Select destination: Belgium (332 units available)" at bounding box center [158, 219] width 248 height 32
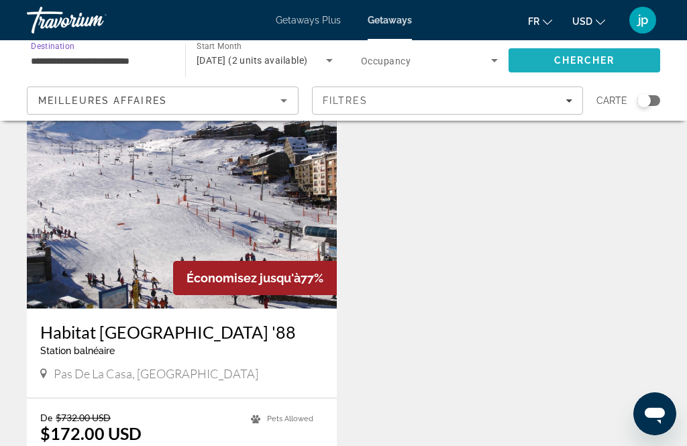
click at [626, 64] on span "Search" at bounding box center [585, 60] width 152 height 32
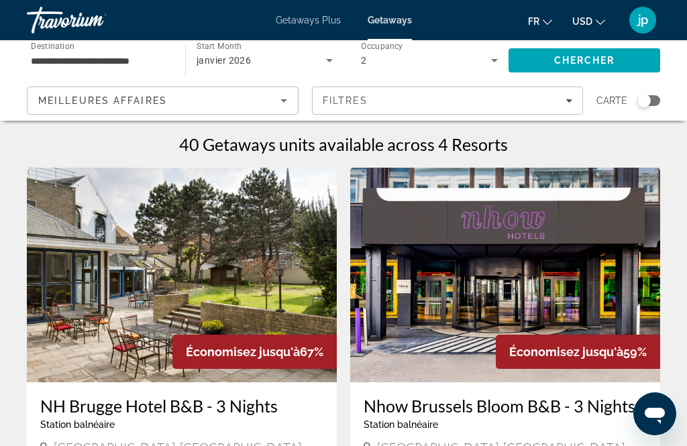
click at [146, 62] on input "**********" at bounding box center [99, 61] width 137 height 16
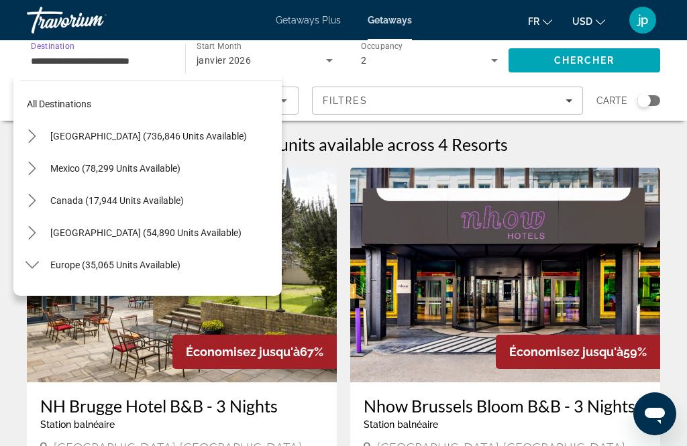
scroll to position [177, 0]
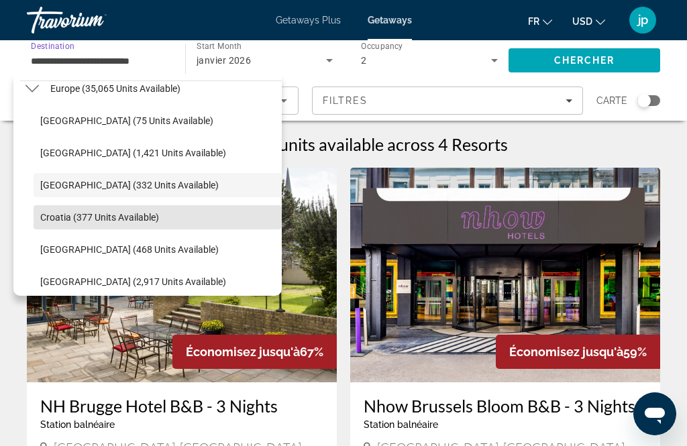
click at [197, 221] on span "Select destination: Croatia (377 units available)" at bounding box center [158, 217] width 248 height 32
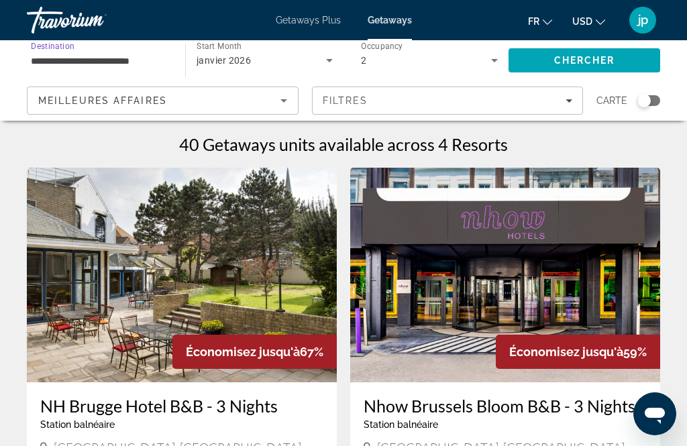
click at [596, 64] on span "Chercher" at bounding box center [584, 60] width 61 height 11
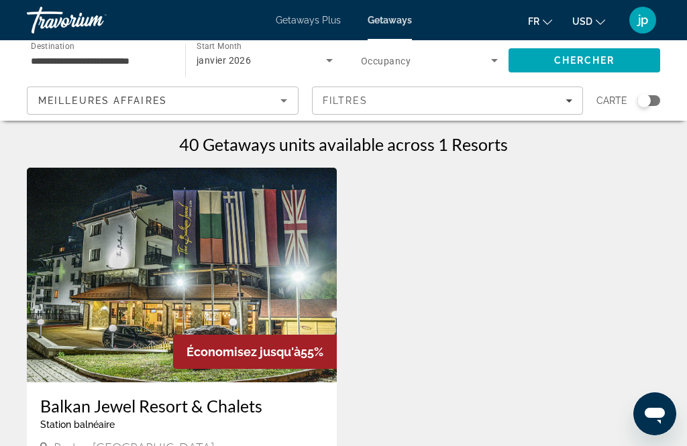
click at [148, 61] on input "**********" at bounding box center [99, 61] width 137 height 16
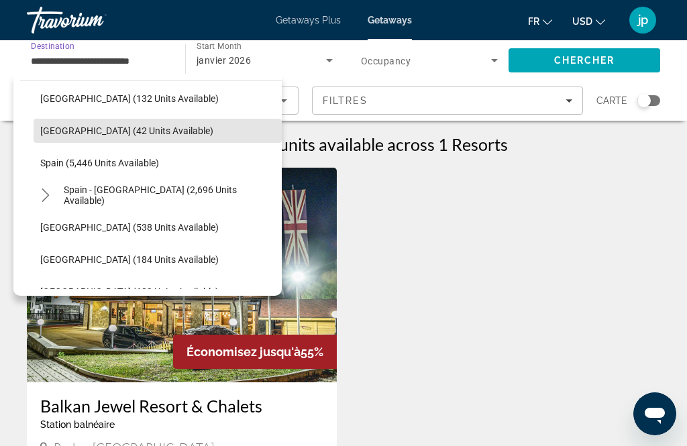
scroll to position [651, 0]
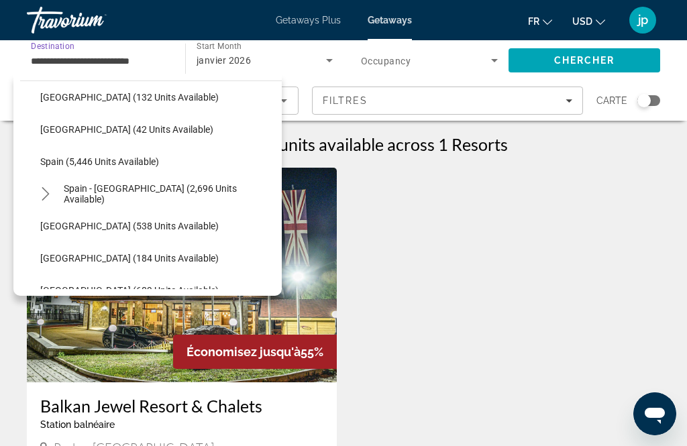
click at [236, 189] on span "Spain - [GEOGRAPHIC_DATA] (2,696 units available)" at bounding box center [169, 193] width 211 height 21
type input "**********"
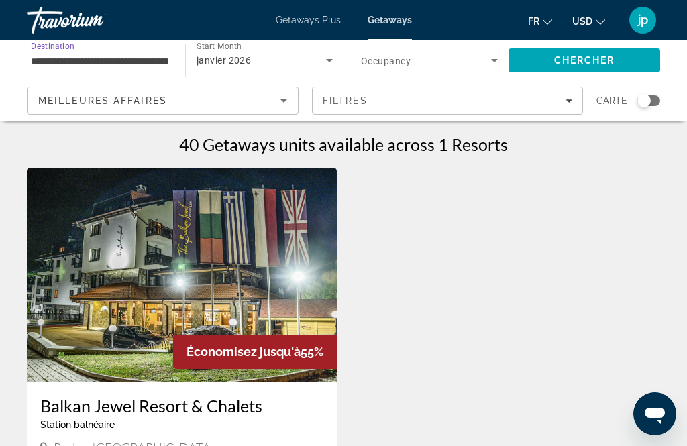
click at [597, 64] on span "Chercher" at bounding box center [584, 60] width 61 height 11
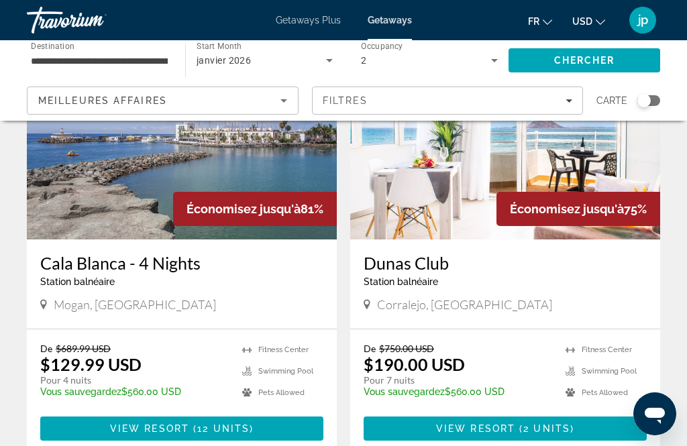
scroll to position [147, 0]
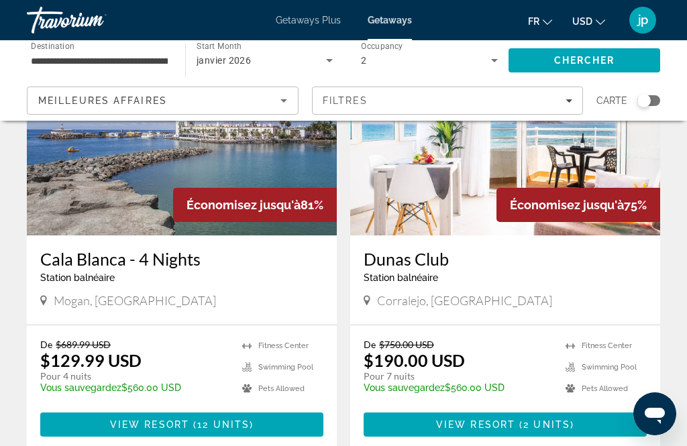
click at [287, 198] on span "Économisez jusqu'à" at bounding box center [244, 205] width 114 height 14
click at [273, 217] on div "Économisez jusqu'à 81%" at bounding box center [255, 205] width 164 height 34
click at [272, 186] on img "Main content" at bounding box center [182, 128] width 310 height 215
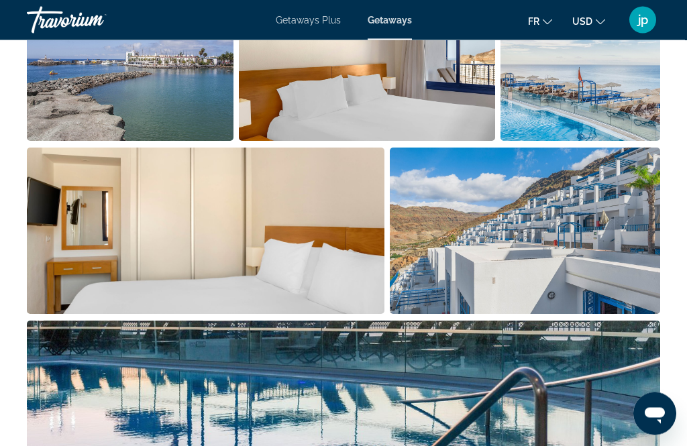
scroll to position [1024, 0]
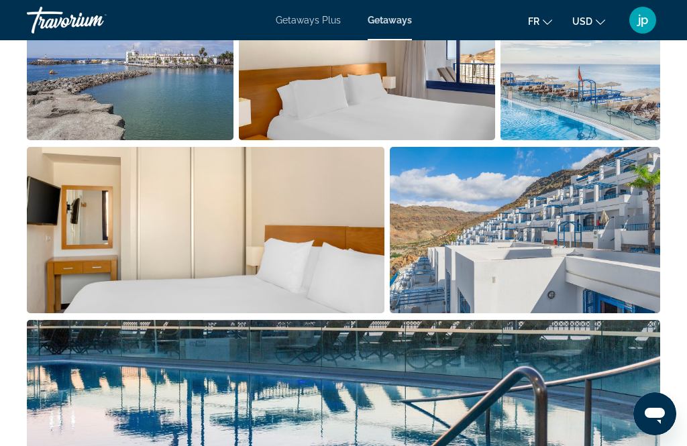
click at [322, 242] on img "Open full-screen image slider" at bounding box center [206, 230] width 358 height 166
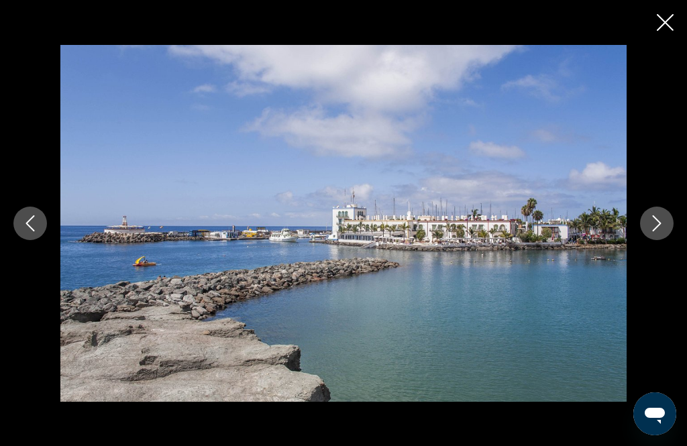
click at [656, 232] on icon "Next image" at bounding box center [657, 223] width 16 height 16
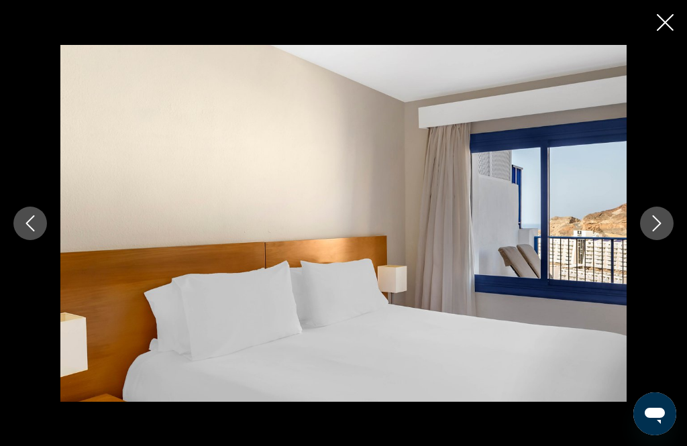
click at [651, 232] on icon "Next image" at bounding box center [657, 223] width 16 height 16
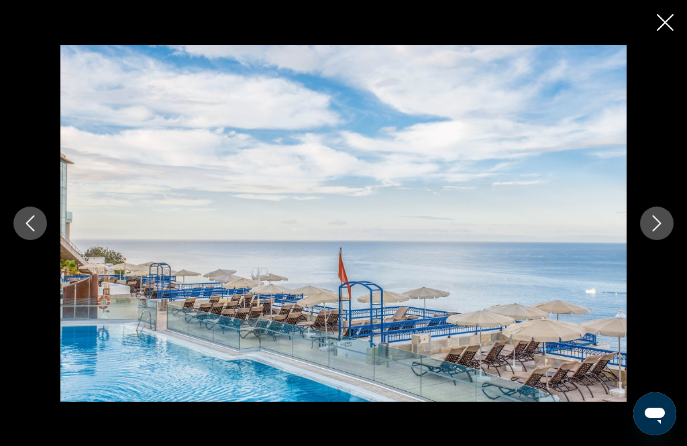
click at [653, 232] on icon "Next image" at bounding box center [657, 223] width 9 height 16
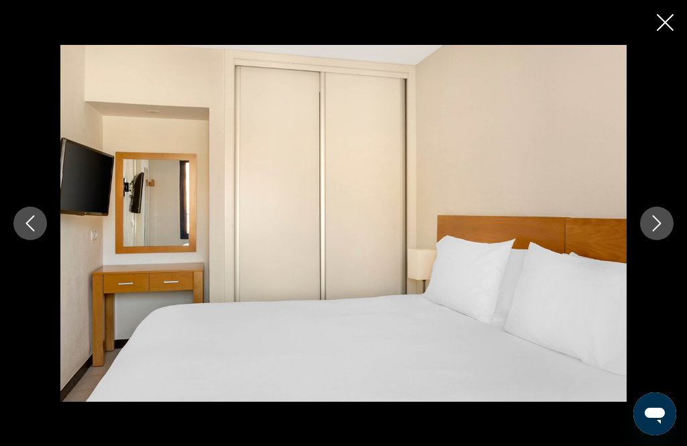
click at [654, 233] on button "Next image" at bounding box center [657, 224] width 34 height 34
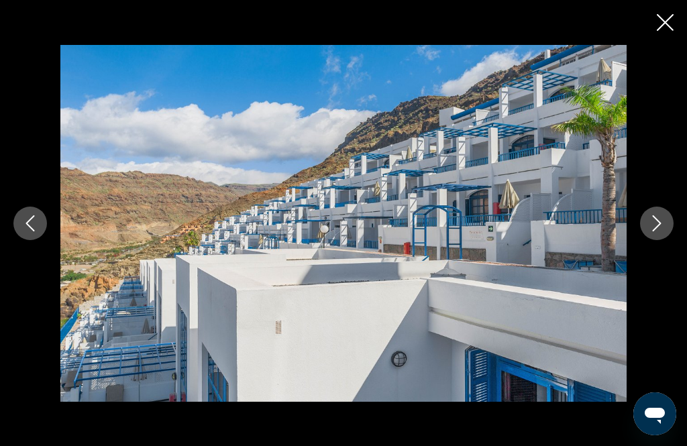
click at [658, 230] on button "Next image" at bounding box center [657, 224] width 34 height 34
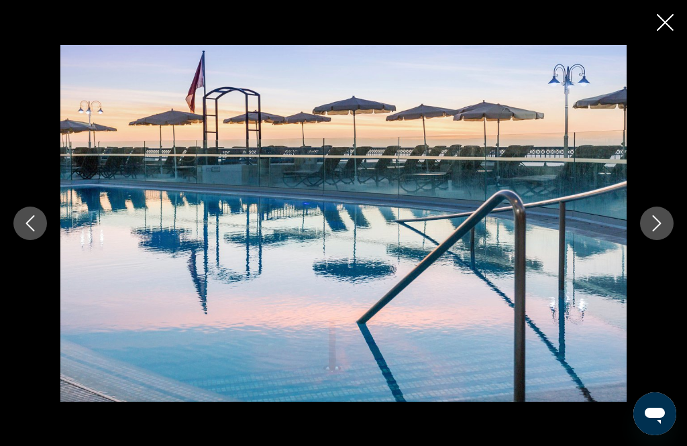
click at [670, 20] on icon "Close slideshow" at bounding box center [665, 22] width 17 height 17
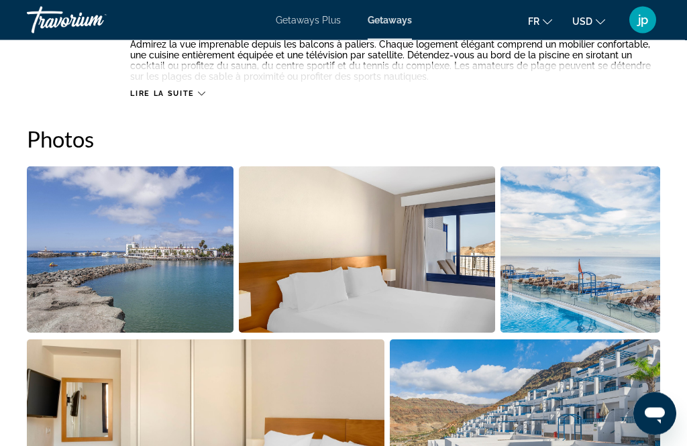
scroll to position [835, 0]
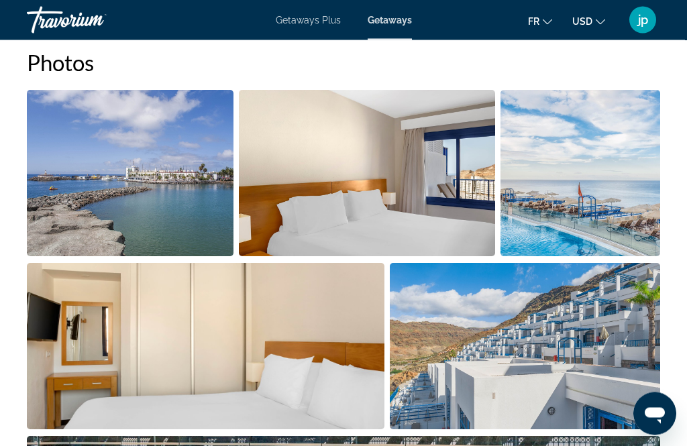
click at [593, 179] on img "Open full-screen image slider" at bounding box center [581, 174] width 160 height 166
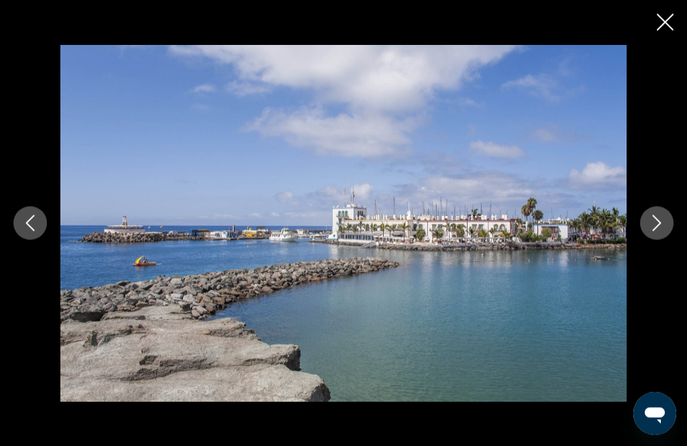
scroll to position [907, 0]
click at [534, 222] on img "Main content" at bounding box center [343, 223] width 566 height 357
click at [648, 213] on button "Next image" at bounding box center [657, 224] width 34 height 34
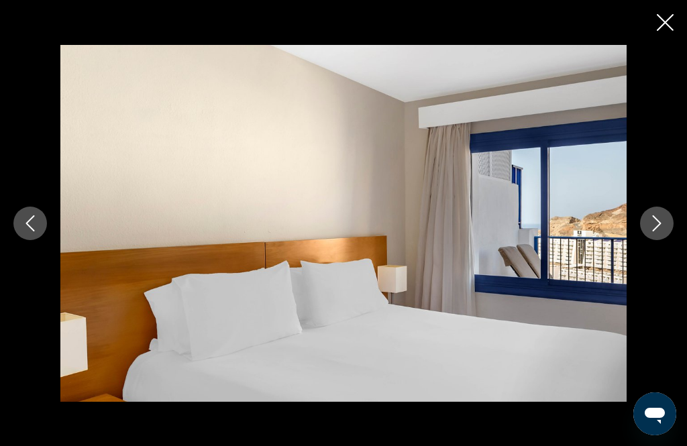
click at [656, 211] on button "Next image" at bounding box center [657, 224] width 34 height 34
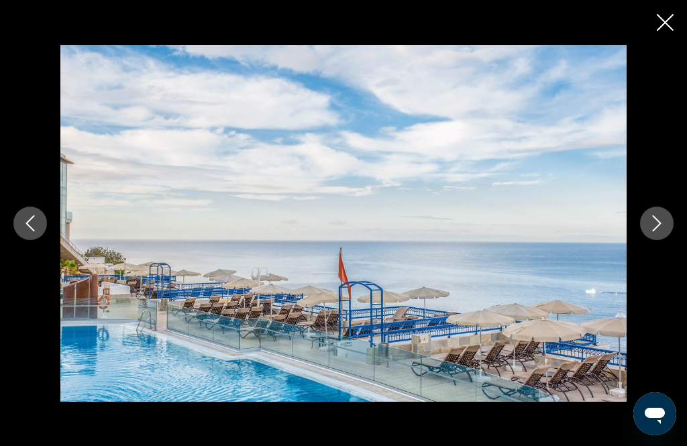
click at [670, 24] on icon "Close slideshow" at bounding box center [665, 22] width 17 height 17
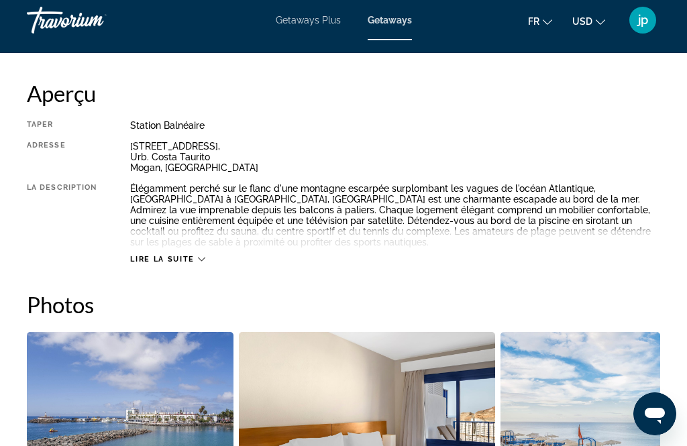
click at [184, 262] on span "Lire la suite" at bounding box center [162, 259] width 64 height 9
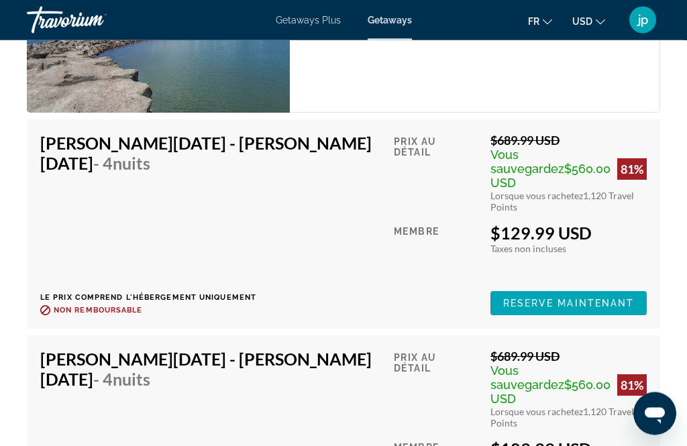
scroll to position [3206, 0]
